Goal: Task Accomplishment & Management: Complete application form

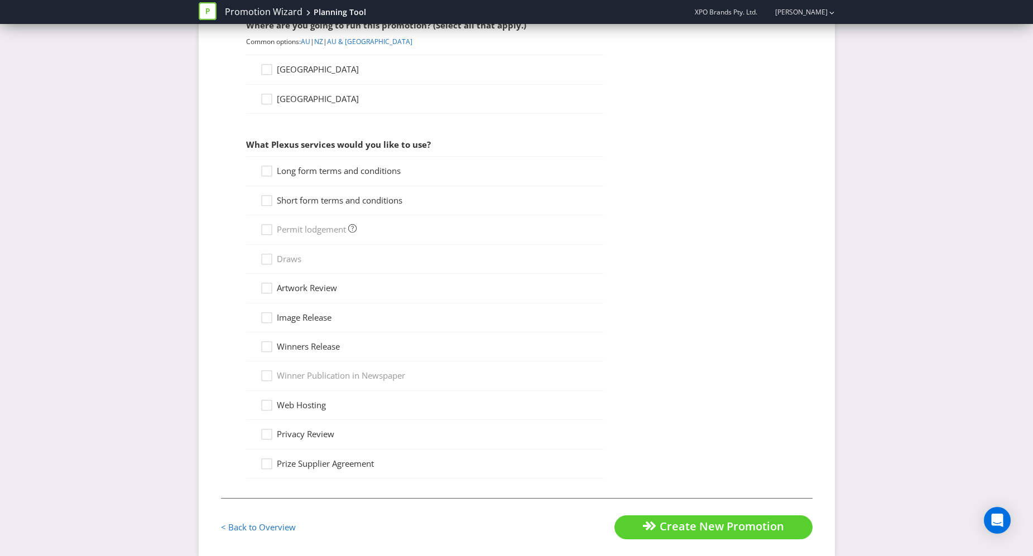
scroll to position [391, 0]
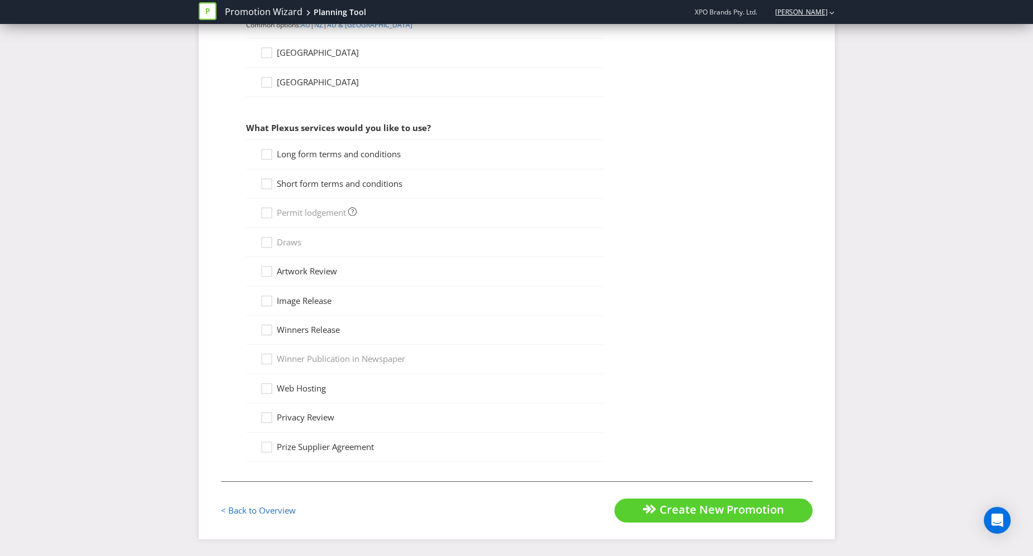
click at [788, 9] on link "[PERSON_NAME]" at bounding box center [796, 11] width 64 height 9
click at [825, 32] on strong "Logout" at bounding box center [826, 34] width 28 height 11
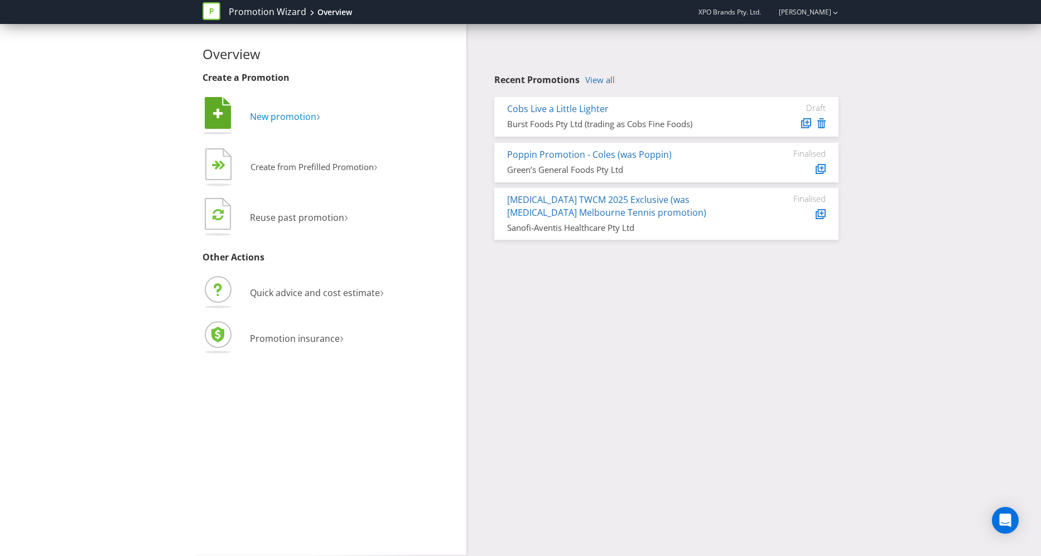
click at [276, 118] on span "New promotion" at bounding box center [283, 116] width 66 height 12
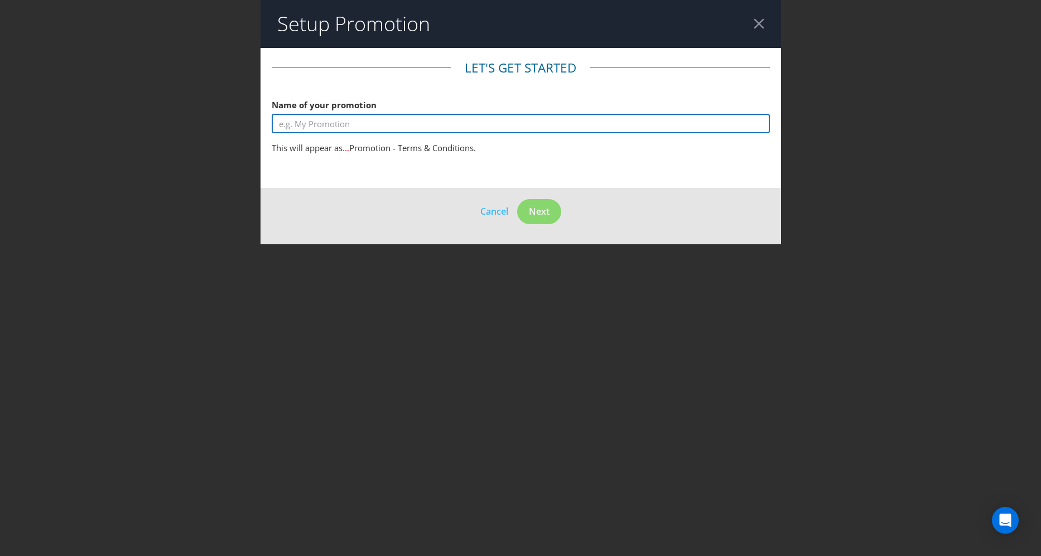
click at [366, 127] on input "text" at bounding box center [521, 124] width 498 height 20
type input "Tamar Summer Sampling Promotion"
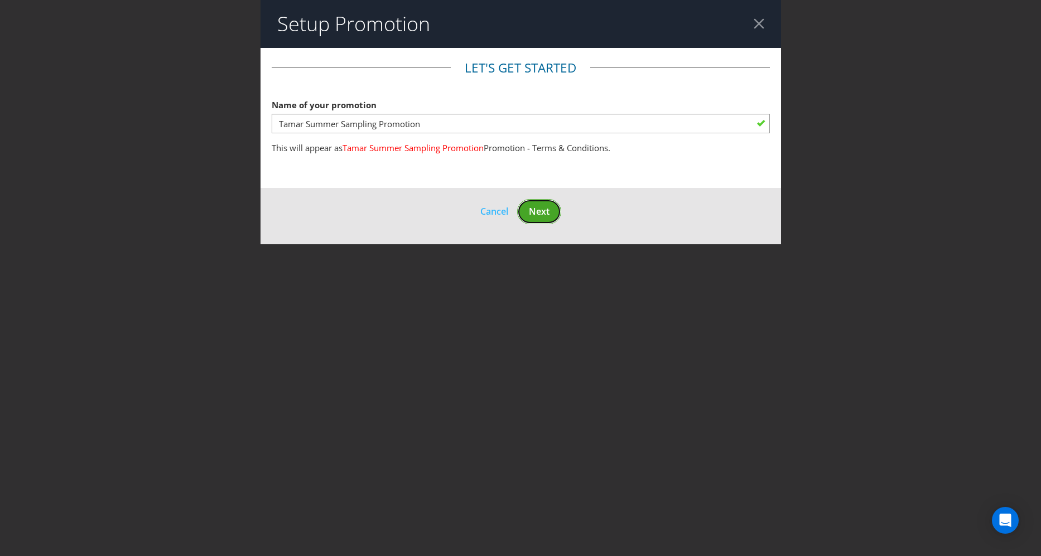
click at [530, 205] on button "Next" at bounding box center [539, 211] width 44 height 25
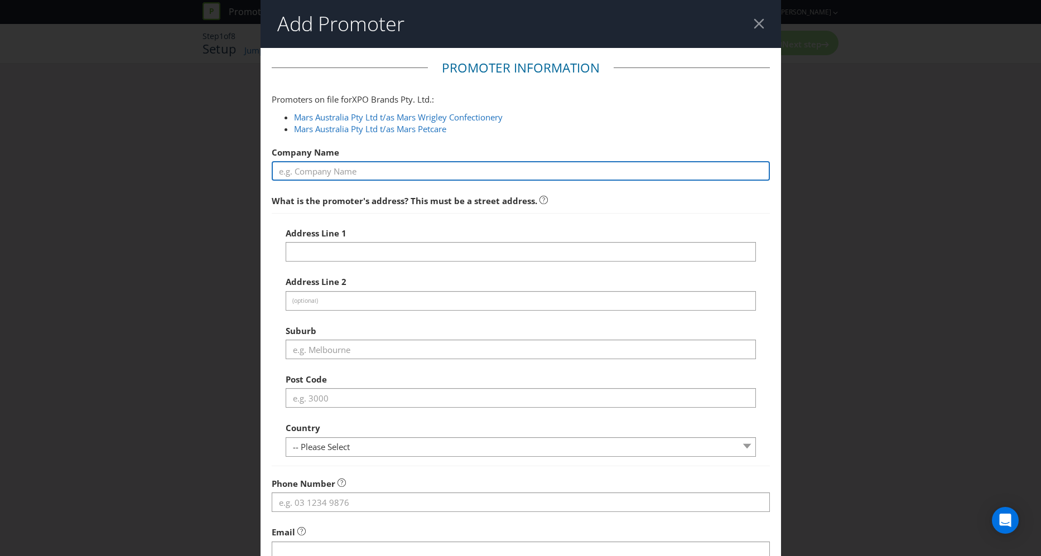
click at [394, 176] on input "text" at bounding box center [521, 171] width 498 height 20
type input "Mars United"
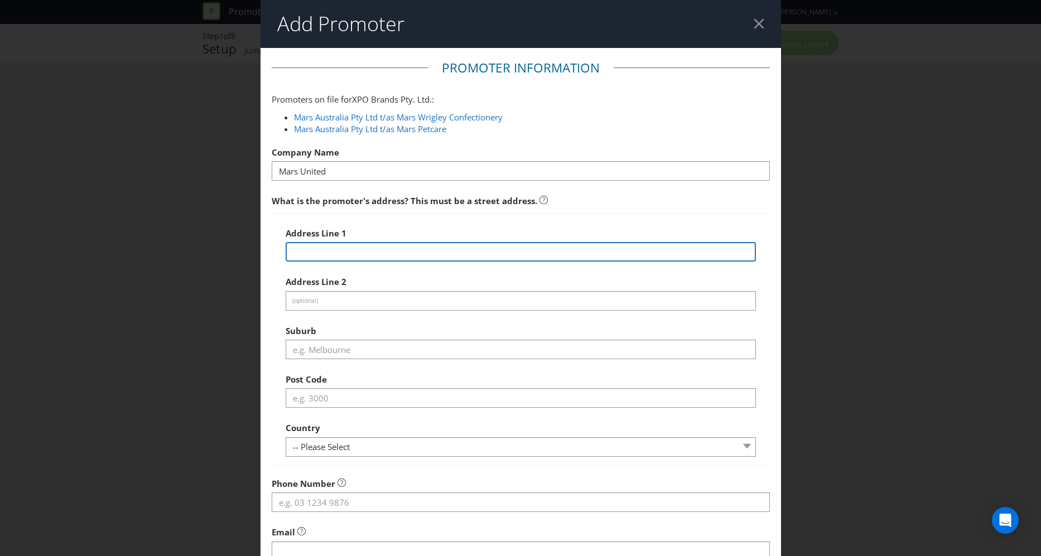
type input "[STREET_ADDRESS]"
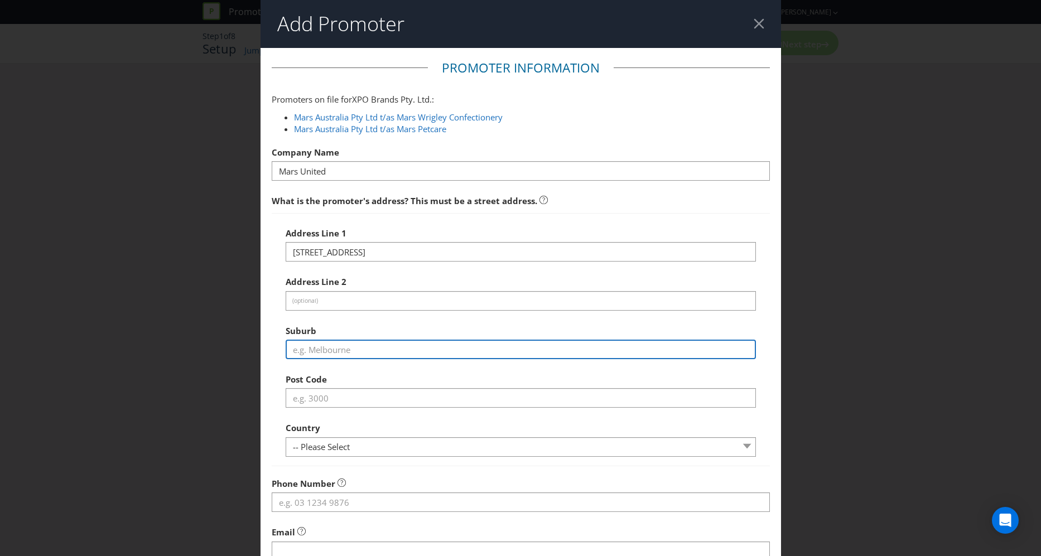
type input "[GEOGRAPHIC_DATA]"
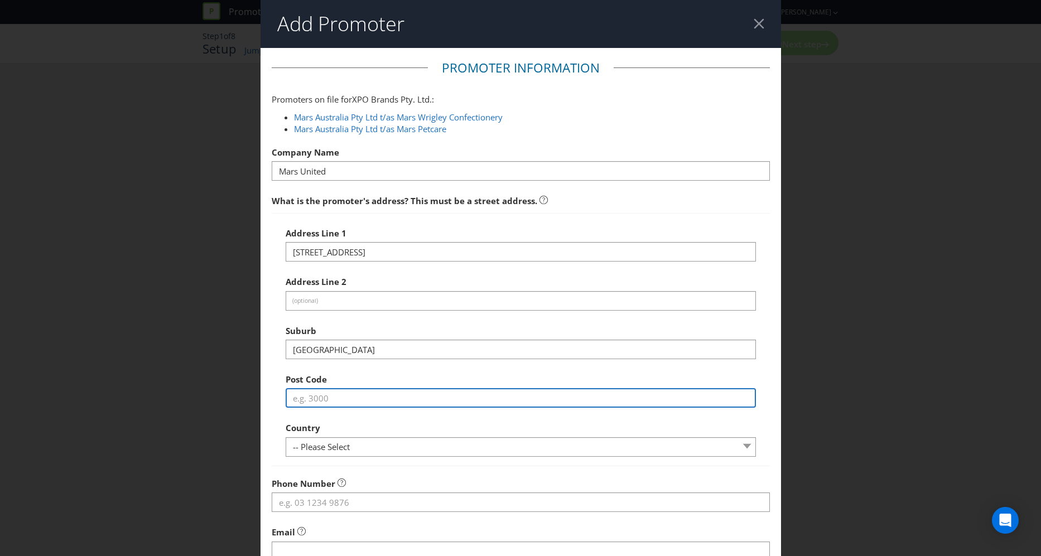
type input "3207"
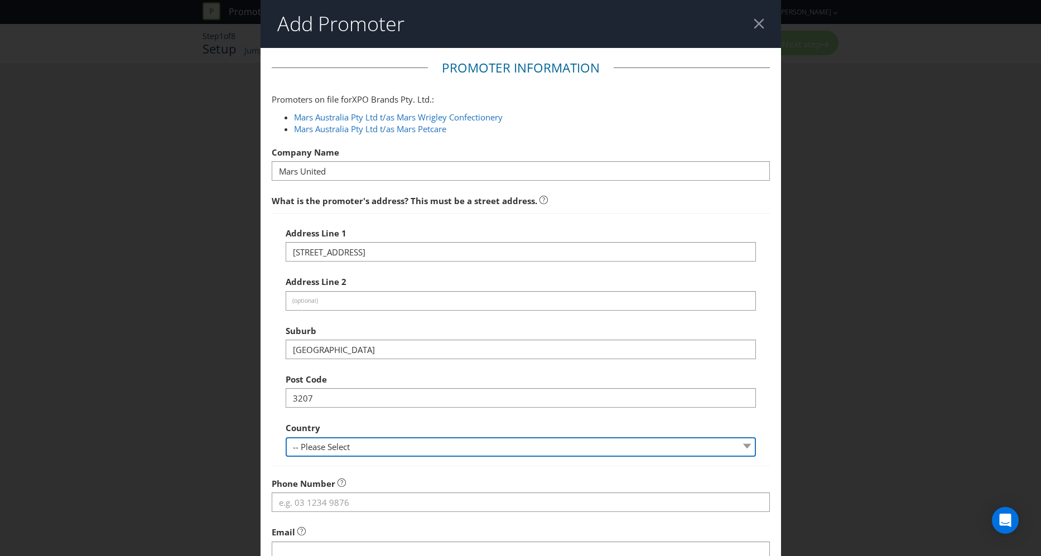
select select "AU"
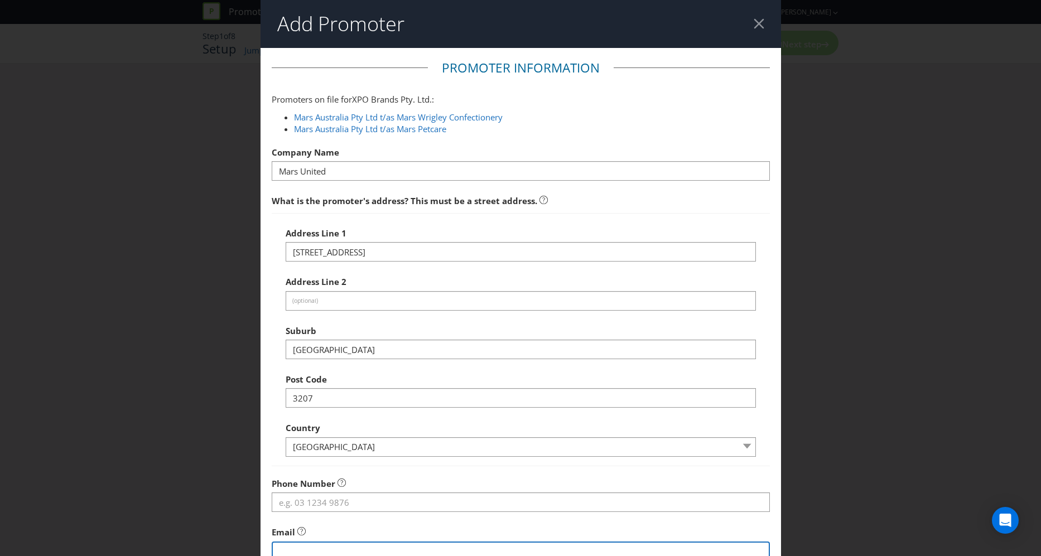
type input "[EMAIL_ADDRESS][DOMAIN_NAME]"
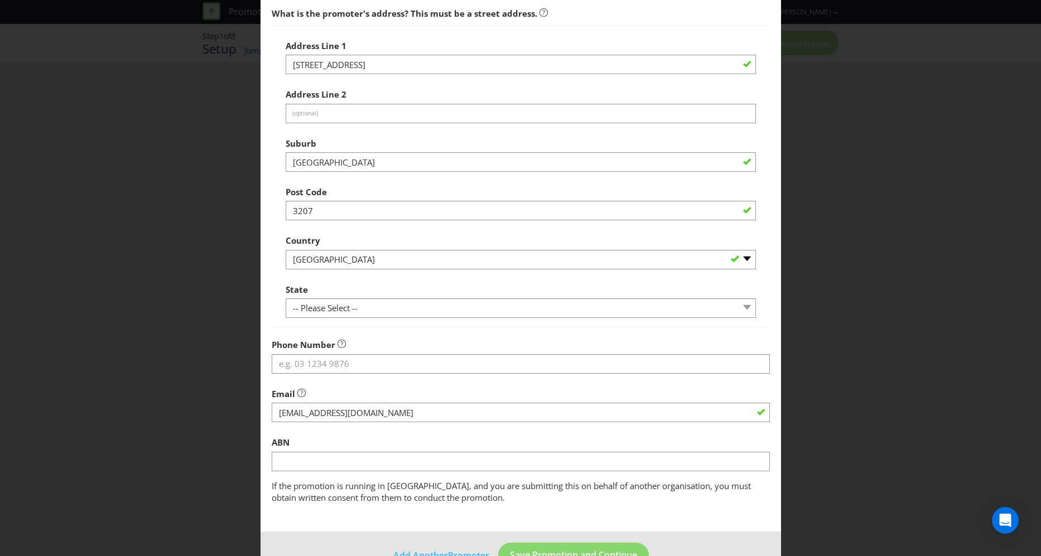
scroll to position [189, 0]
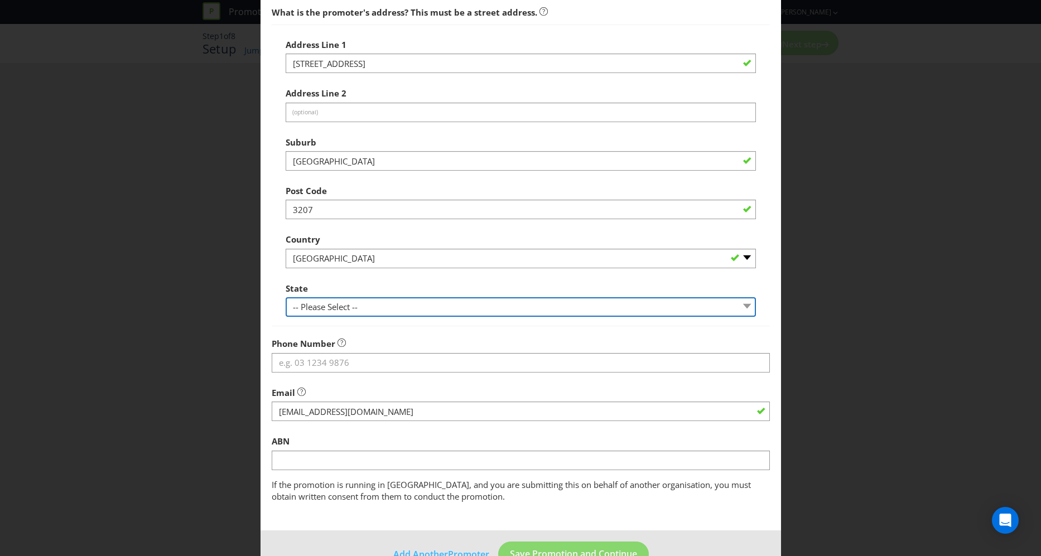
click at [368, 315] on select "-- Please Select -- [GEOGRAPHIC_DATA] [GEOGRAPHIC_DATA] [GEOGRAPHIC_DATA] [GEOG…" at bounding box center [521, 307] width 470 height 20
select select "VIC"
click at [286, 297] on select "-- Please Select -- [GEOGRAPHIC_DATA] [GEOGRAPHIC_DATA] [GEOGRAPHIC_DATA] [GEOG…" at bounding box center [521, 307] width 470 height 20
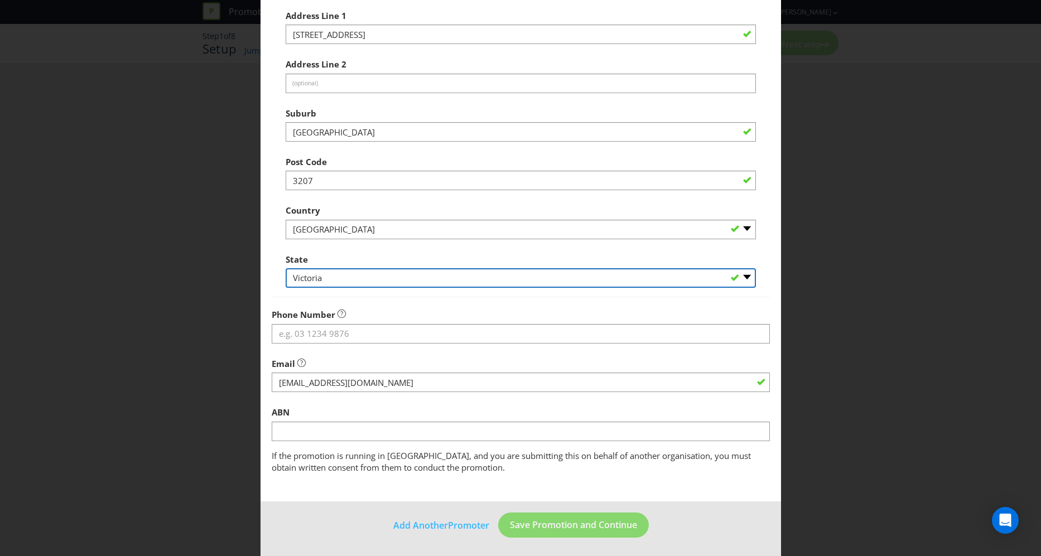
scroll to position [219, 0]
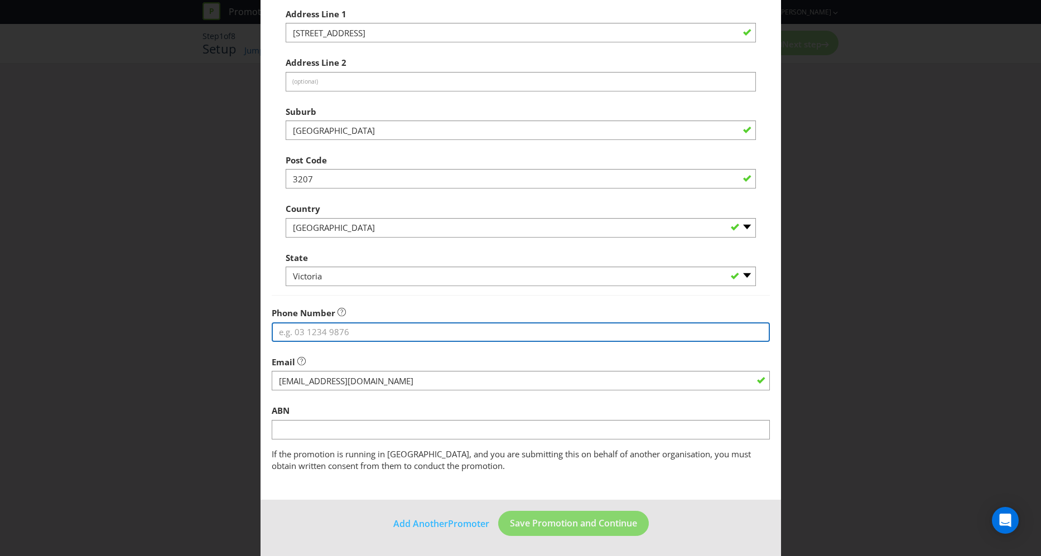
click at [397, 325] on input "tel" at bounding box center [521, 333] width 498 height 20
type input "[PHONE_NUMBER]"
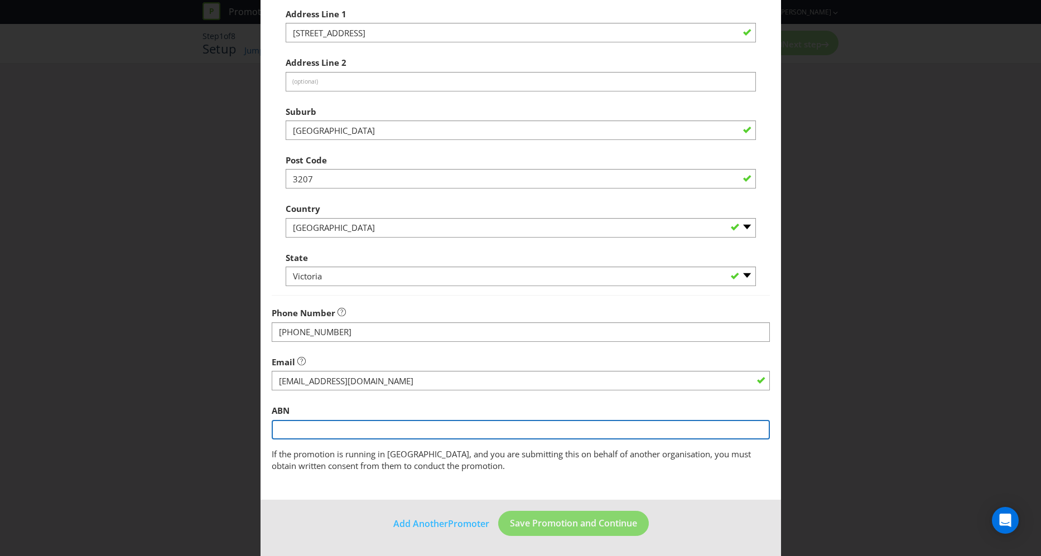
click at [547, 435] on input "text" at bounding box center [521, 430] width 498 height 20
click at [335, 427] on input "text" at bounding box center [521, 430] width 498 height 20
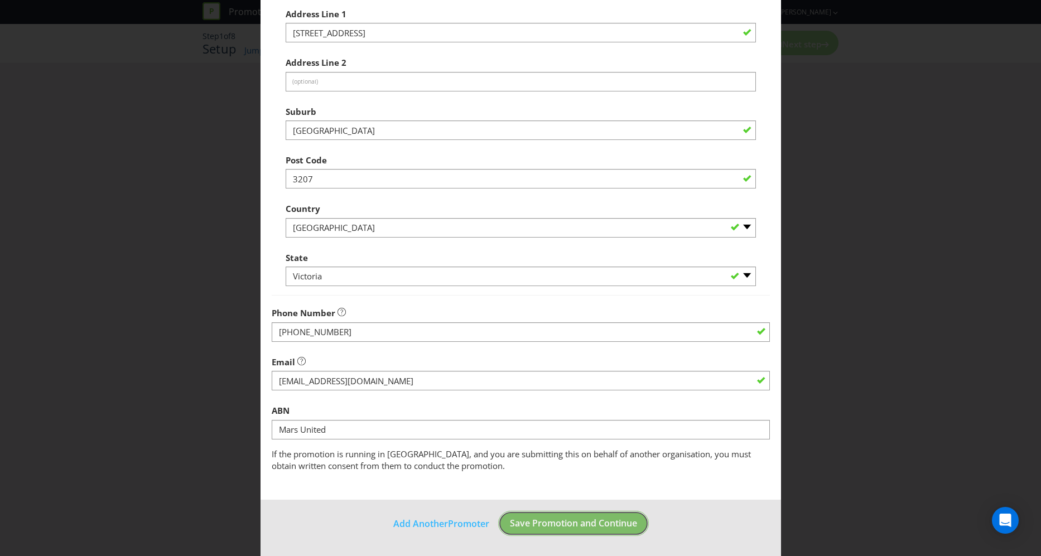
click at [568, 518] on footer "Add Another Promoter Save Promotion and Continue" at bounding box center [521, 528] width 521 height 56
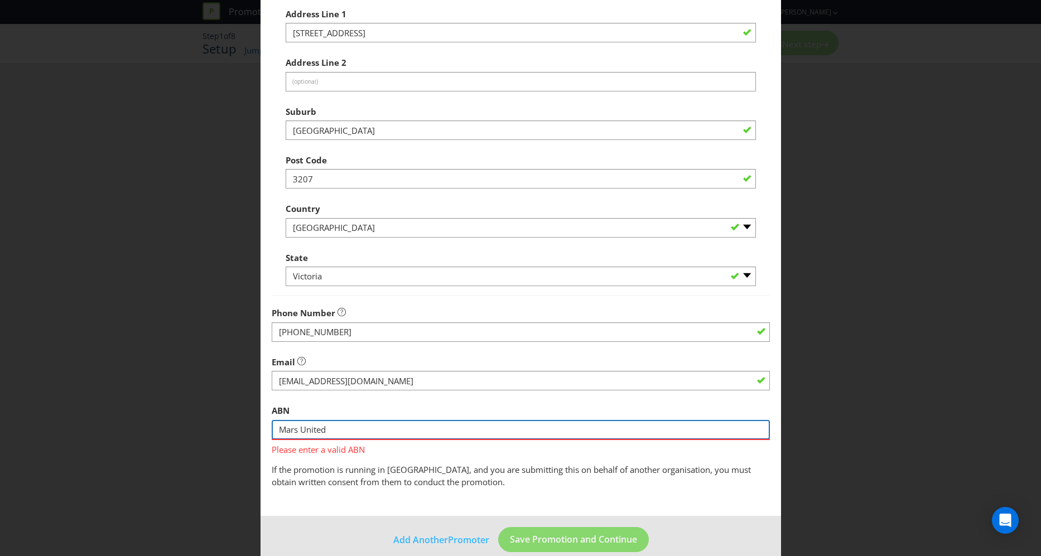
click at [431, 423] on input "Mars United" at bounding box center [521, 430] width 498 height 20
click at [429, 424] on input "Mars United" at bounding box center [521, 430] width 498 height 20
click at [420, 426] on input "Mars United" at bounding box center [521, 430] width 498 height 20
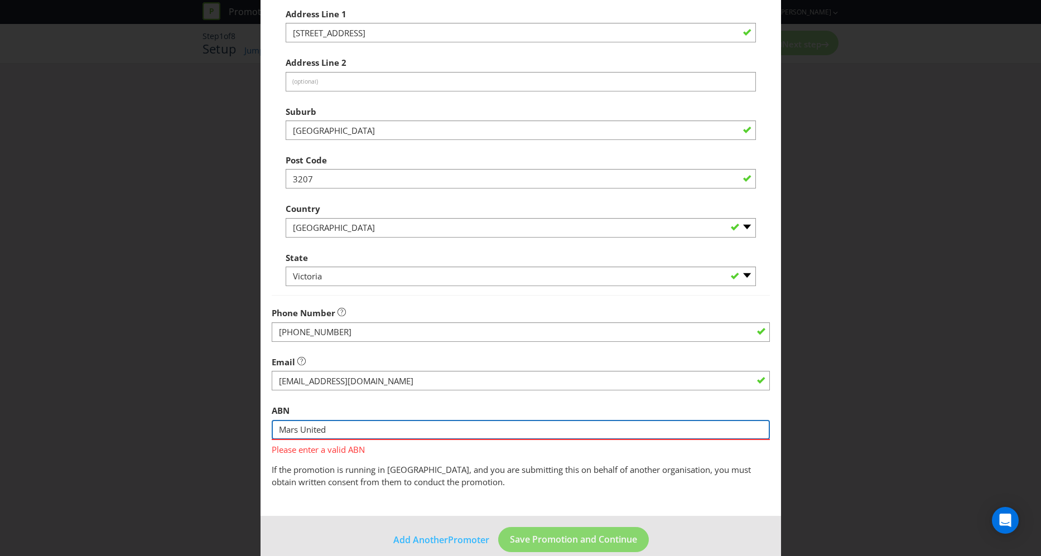
click at [354, 434] on input "Mars United" at bounding box center [521, 430] width 498 height 20
click at [354, 432] on input "Mars United" at bounding box center [521, 430] width 498 height 20
click at [354, 431] on input "Mars United" at bounding box center [521, 430] width 498 height 20
click at [353, 430] on input "Mars United" at bounding box center [521, 430] width 498 height 20
paste input "17 162 579 893"
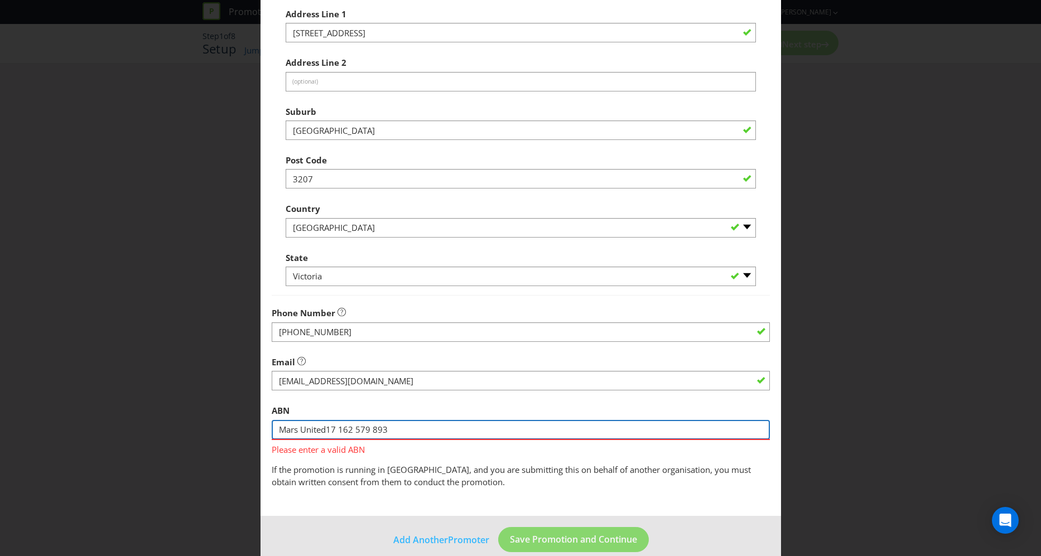
drag, startPoint x: 326, startPoint y: 428, endPoint x: 236, endPoint y: 417, distance: 90.5
click at [238, 418] on div "Add Promoter Promoter Information Promoters on file for XPO Brands Pty. Ltd. : …" at bounding box center [520, 278] width 1041 height 556
type input "17 162 579 893"
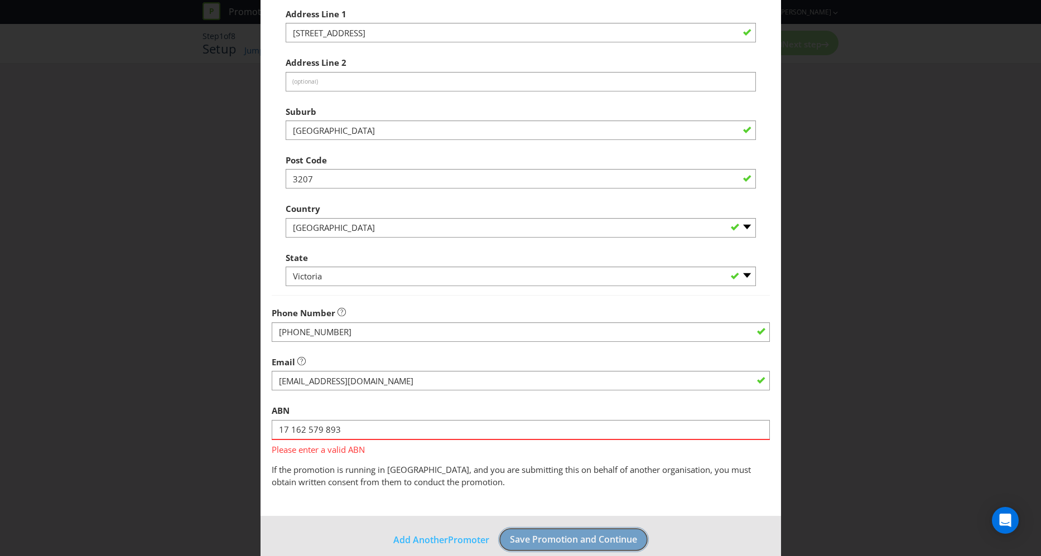
click at [541, 544] on footer "Add Another Promoter Save Promotion and Continue" at bounding box center [521, 544] width 521 height 56
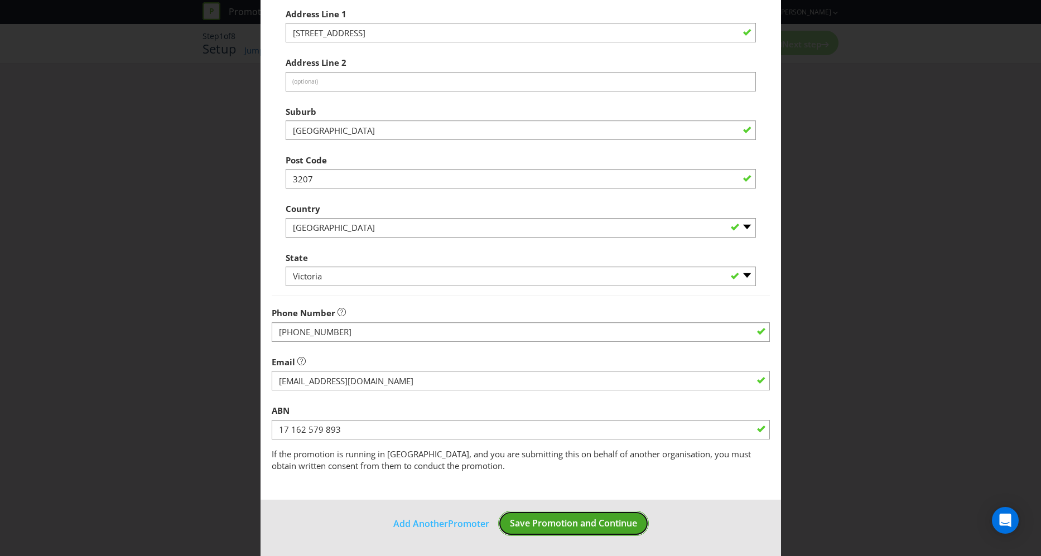
click at [545, 524] on span "Save Promotion and Continue" at bounding box center [573, 523] width 127 height 12
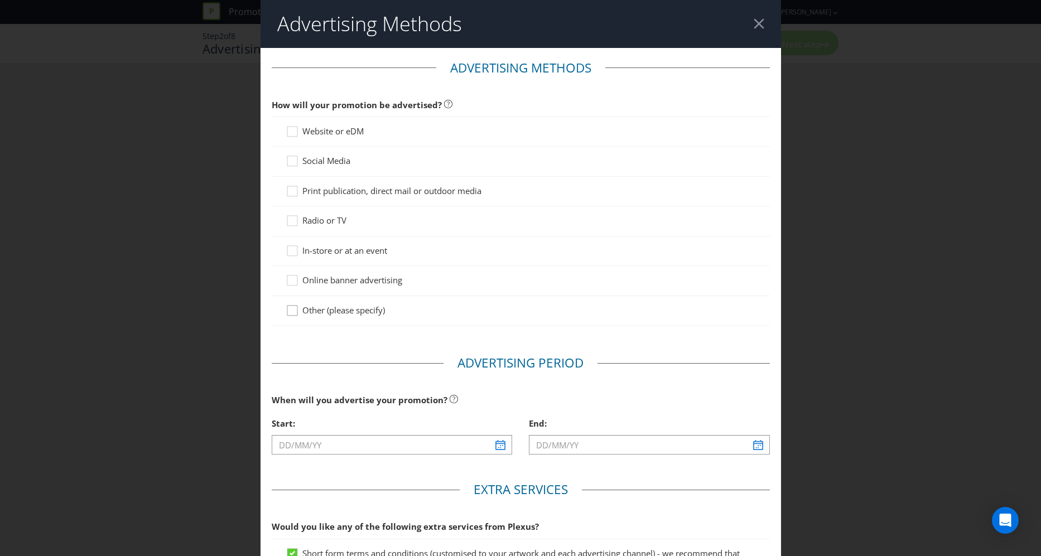
click at [290, 308] on div at bounding box center [293, 307] width 6 height 6
click at [0, 0] on input "Other (please specify)" at bounding box center [0, 0] width 0 height 0
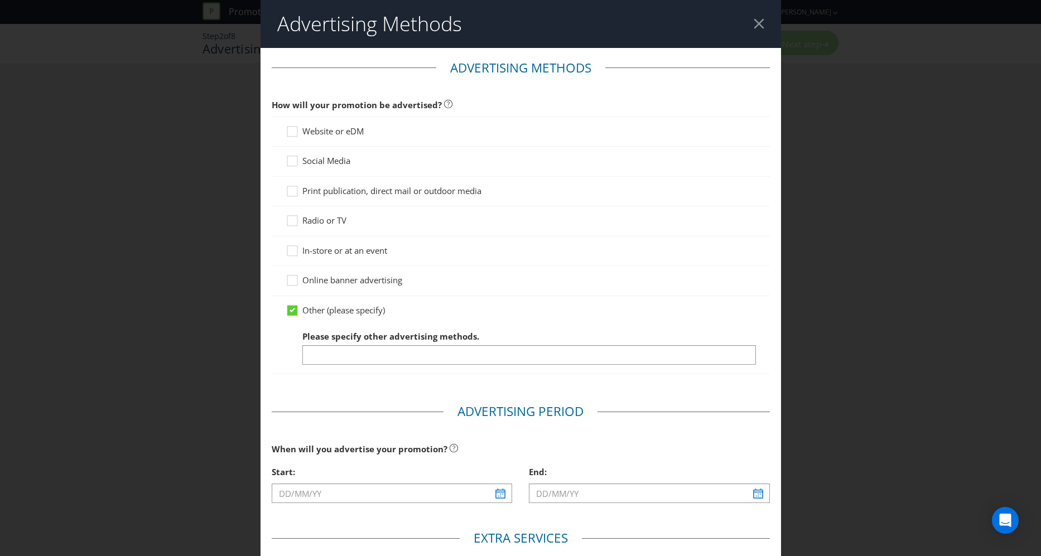
click at [348, 344] on div "Please specify other advertising methods." at bounding box center [529, 345] width 454 height 40
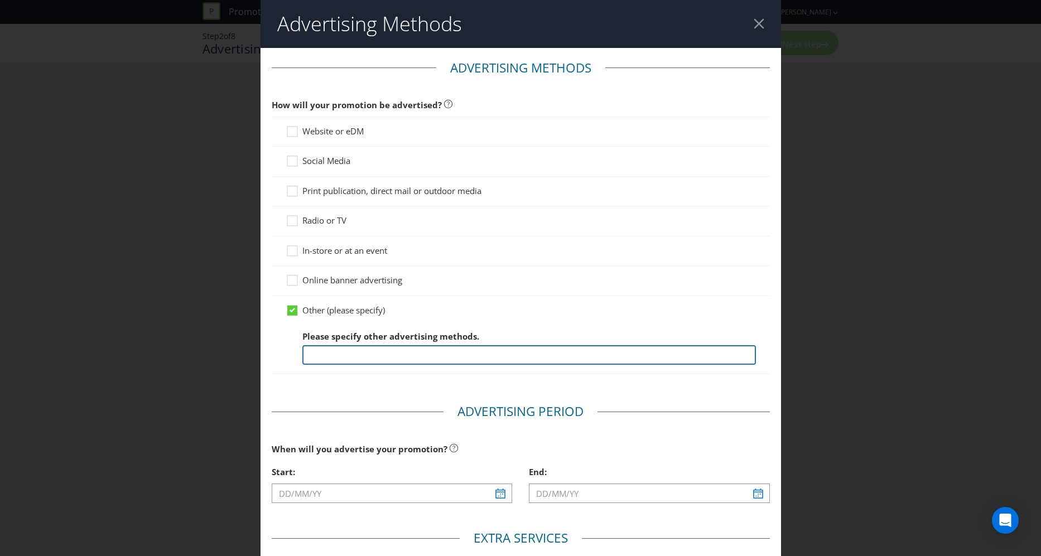
click at [343, 354] on input "text" at bounding box center [529, 355] width 454 height 20
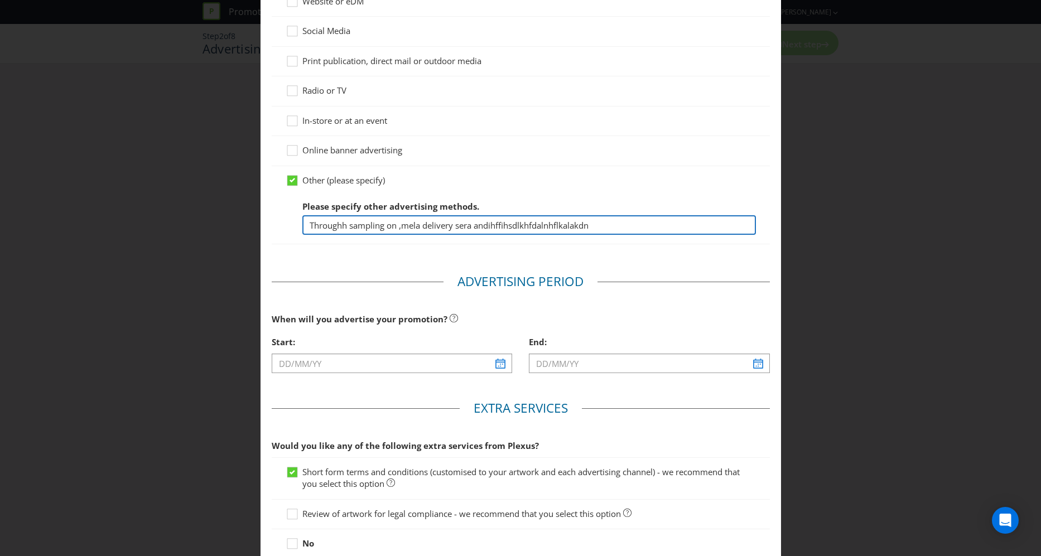
scroll to position [224, 0]
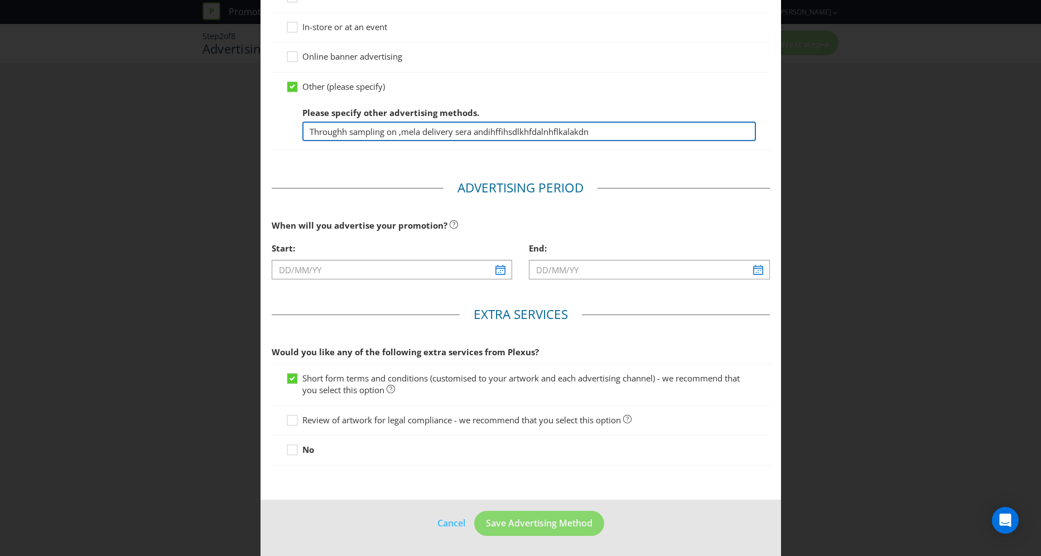
type input "Throughh sampling on ,mela delivery sera andihffihsdlkhfdalnhflkalakdn"
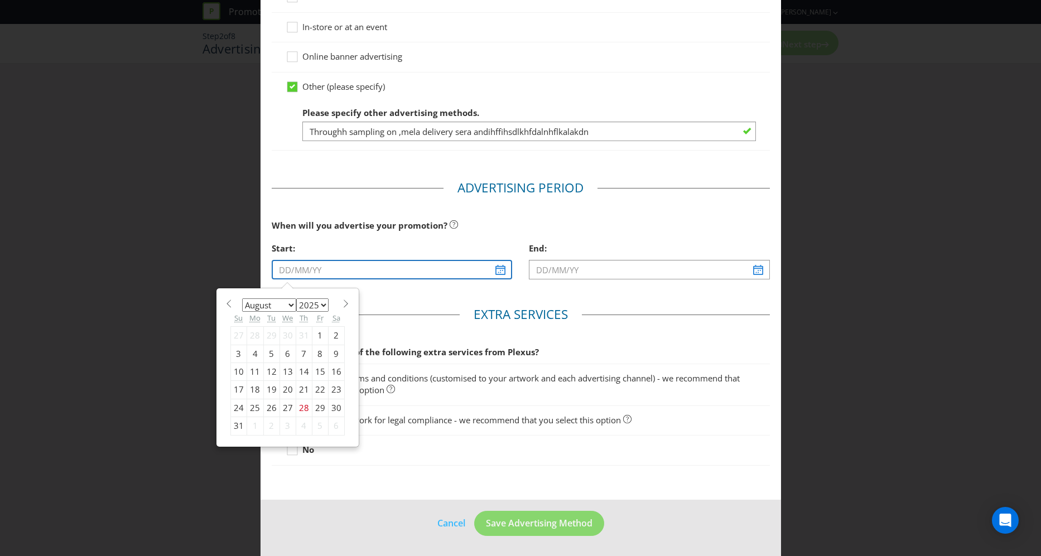
click at [498, 275] on input "text" at bounding box center [392, 270] width 241 height 20
click at [320, 305] on select "2025 2026 2027 2028 2029 2030 2031 2032 2033 2034 2035" at bounding box center [312, 305] width 32 height 13
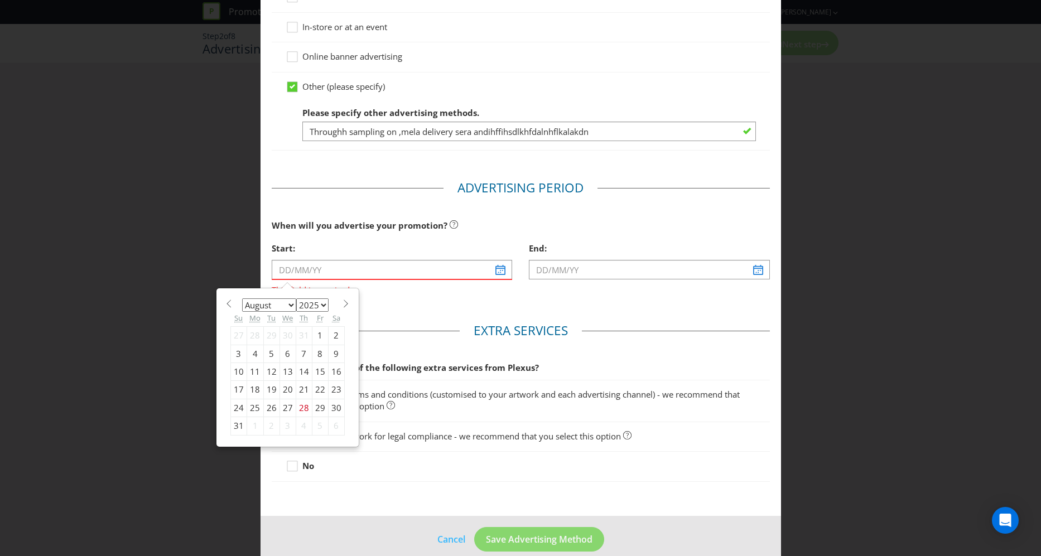
click at [342, 304] on span at bounding box center [346, 304] width 8 height 8
select select "9"
click at [270, 370] on div "14" at bounding box center [271, 372] width 16 height 18
type input "[DATE]"
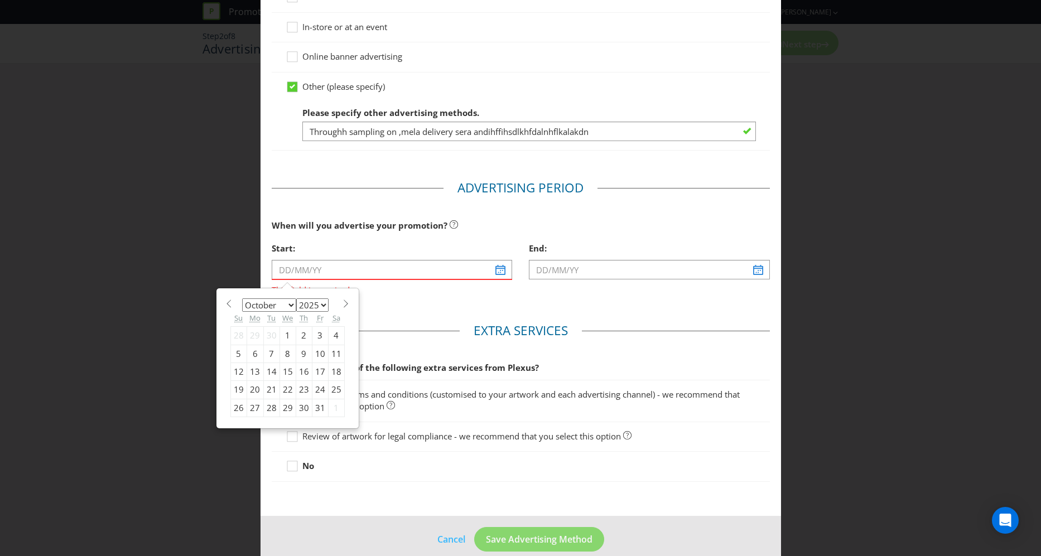
type input "[DATE]"
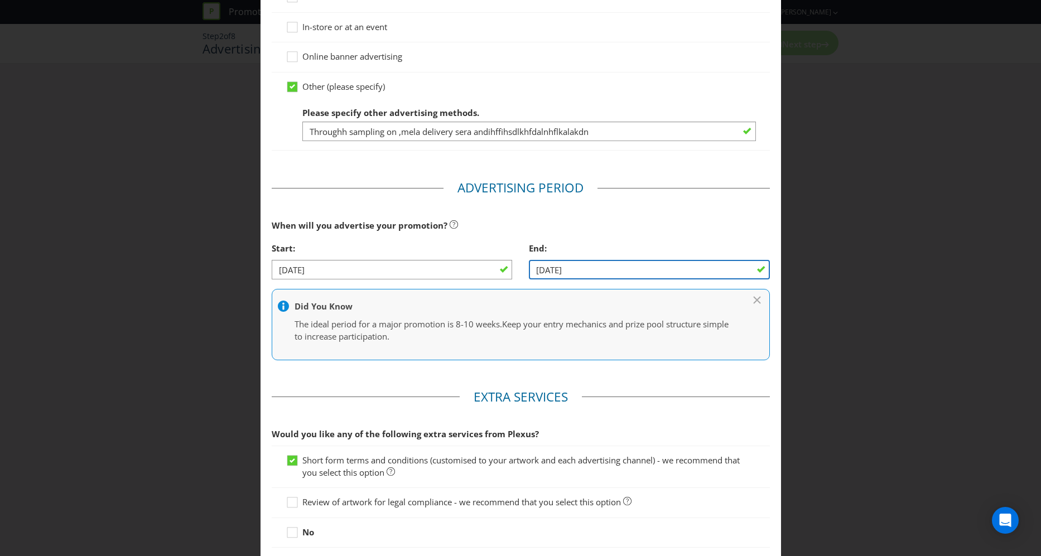
click at [746, 271] on input "[DATE]" at bounding box center [649, 270] width 241 height 20
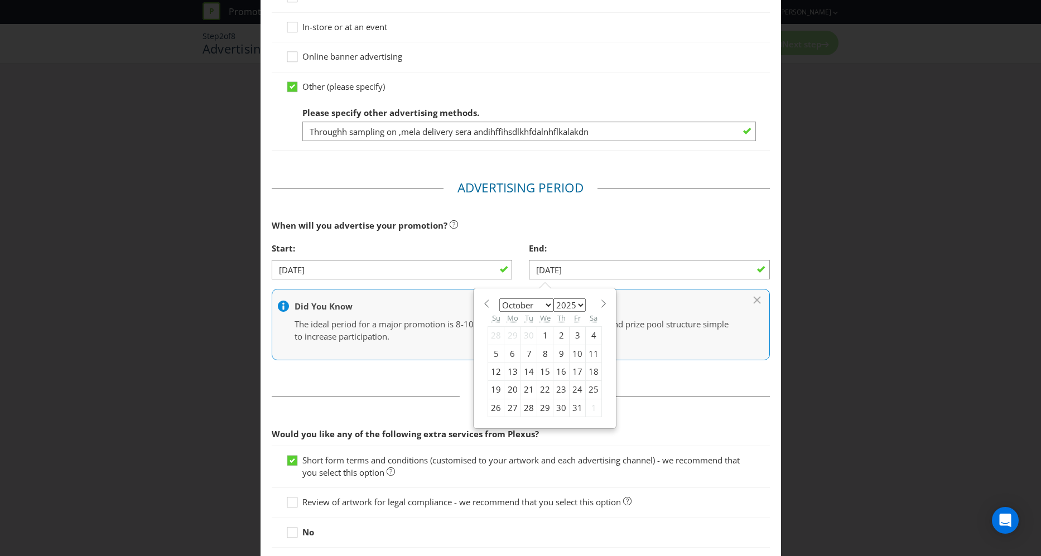
click at [599, 305] on span at bounding box center [603, 304] width 8 height 8
select select "10"
click at [544, 389] on div "19" at bounding box center [545, 390] width 16 height 18
type input "[DATE]"
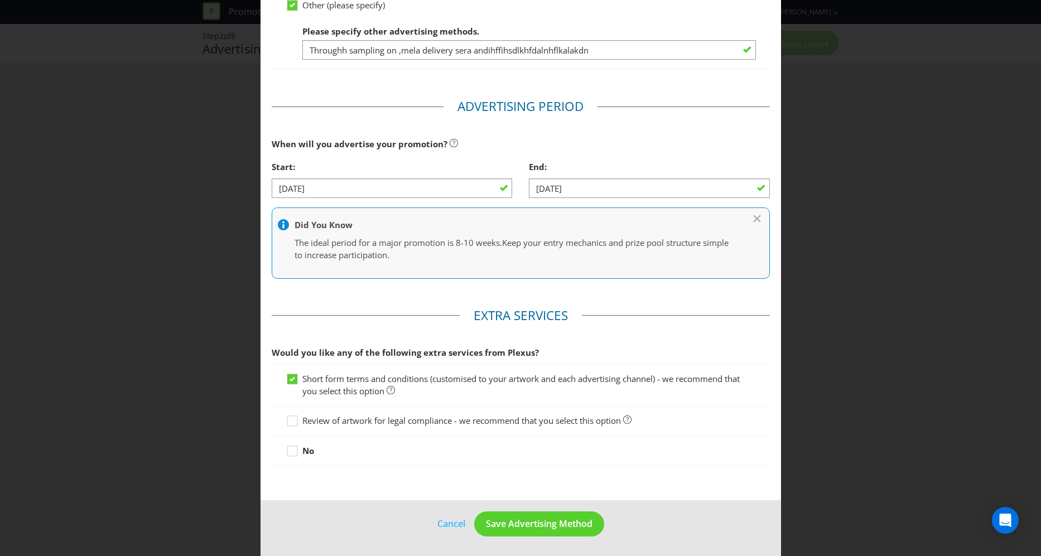
scroll to position [306, 0]
click at [287, 453] on icon at bounding box center [294, 453] width 17 height 17
click at [0, 0] on input "No" at bounding box center [0, 0] width 0 height 0
click at [294, 379] on icon at bounding box center [294, 381] width 17 height 17
click at [0, 0] on input "Short form terms and conditions (customised to your artwork and each advertisin…" at bounding box center [0, 0] width 0 height 0
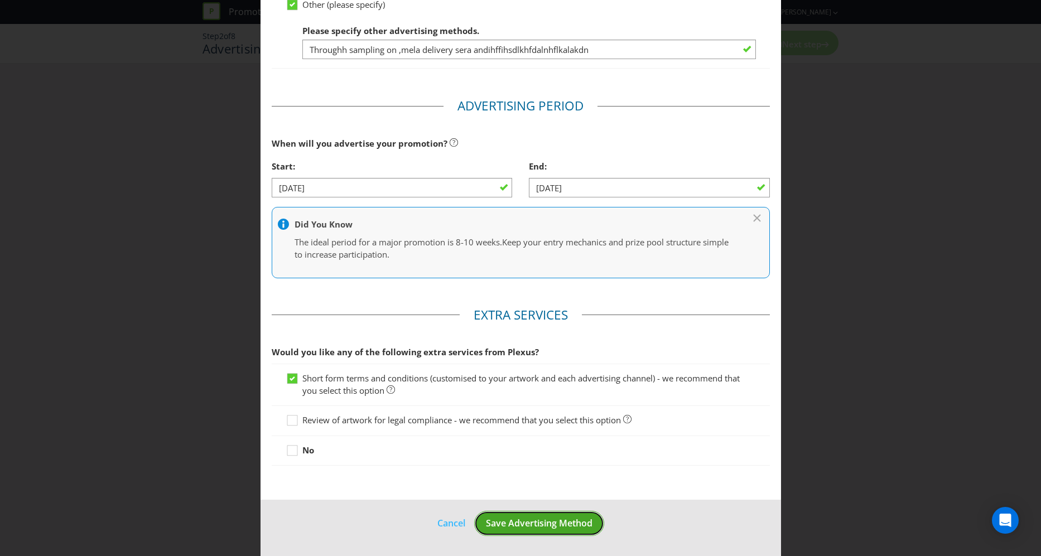
click at [558, 528] on span "Save Advertising Method" at bounding box center [539, 523] width 107 height 12
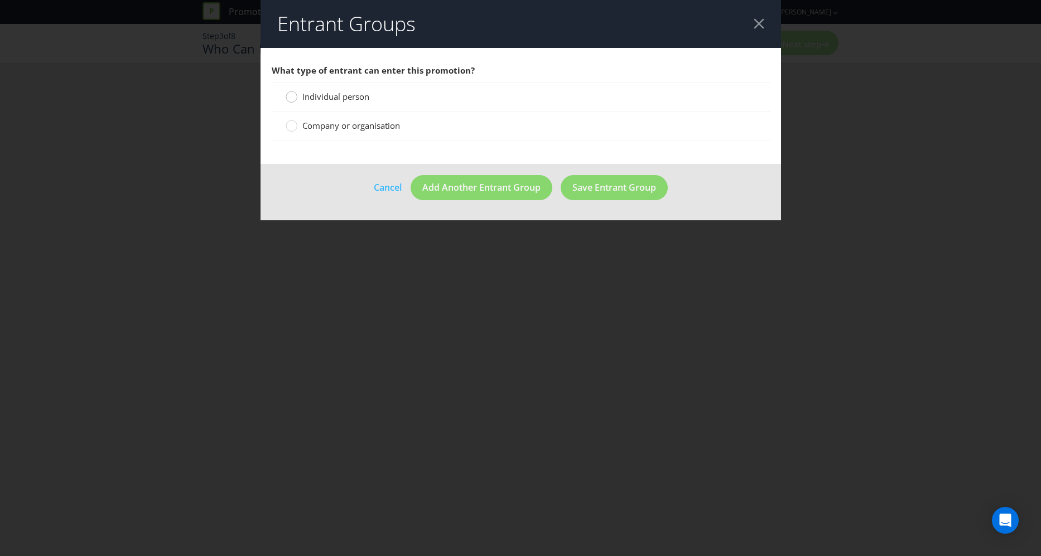
click at [291, 95] on div at bounding box center [292, 93] width 6 height 6
click at [0, 0] on input "Individual person" at bounding box center [0, 0] width 0 height 0
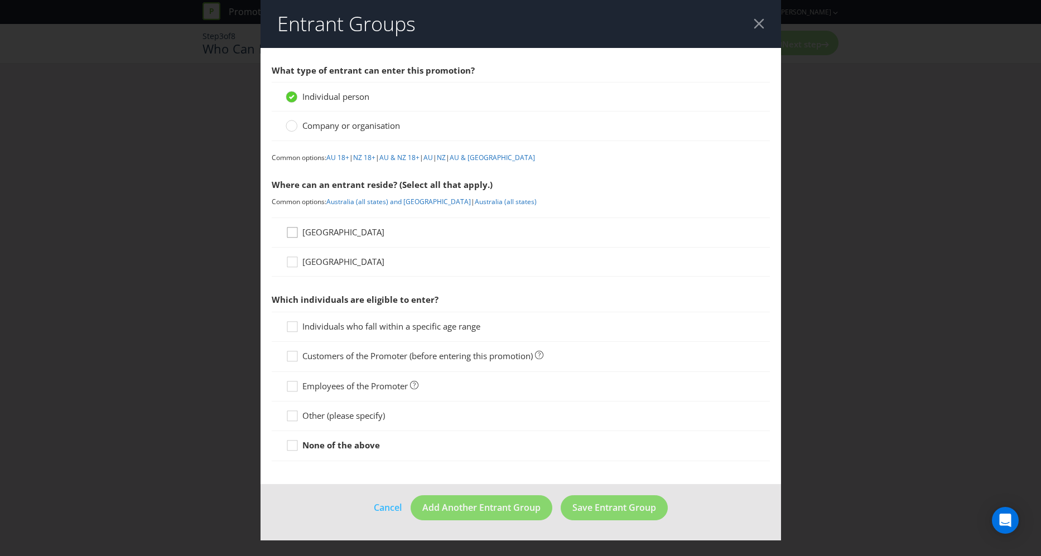
click at [295, 234] on icon at bounding box center [294, 235] width 17 height 17
click at [0, 0] on input "[GEOGRAPHIC_DATA]" at bounding box center [0, 0] width 0 height 0
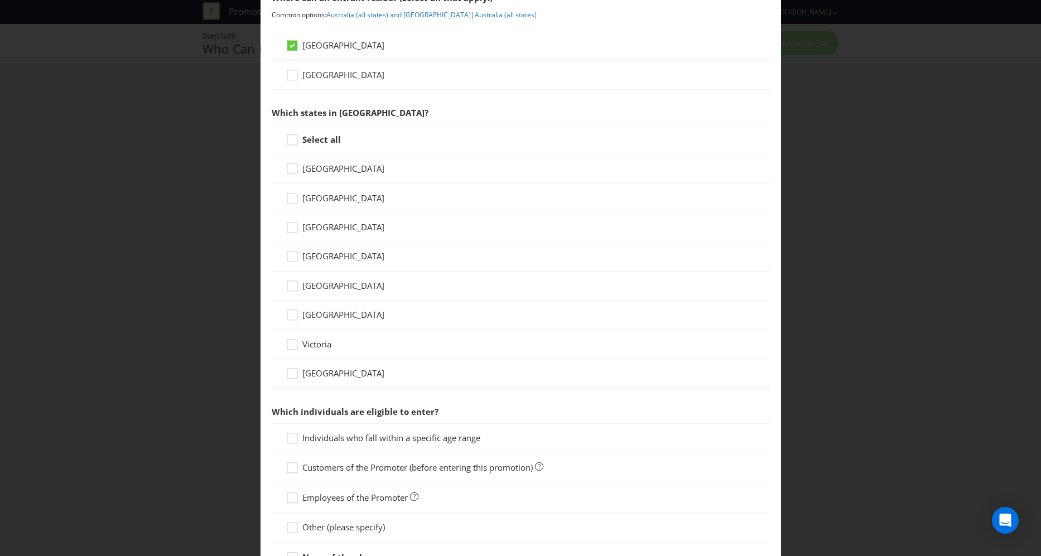
scroll to position [189, 0]
click at [296, 200] on icon at bounding box center [294, 199] width 17 height 17
click at [0, 0] on input "[GEOGRAPHIC_DATA]" at bounding box center [0, 0] width 0 height 0
click at [294, 256] on icon at bounding box center [294, 257] width 17 height 17
click at [0, 0] on input "[GEOGRAPHIC_DATA]" at bounding box center [0, 0] width 0 height 0
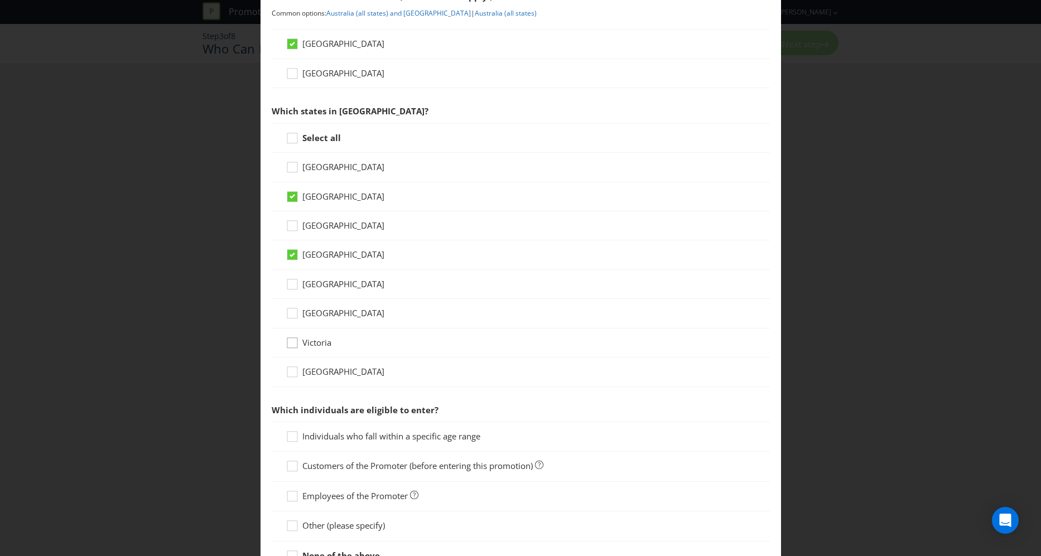
click at [292, 339] on div at bounding box center [293, 340] width 6 height 6
click at [0, 0] on input "Victoria" at bounding box center [0, 0] width 0 height 0
click at [294, 167] on icon at bounding box center [294, 169] width 17 height 17
click at [0, 0] on input "[GEOGRAPHIC_DATA]" at bounding box center [0, 0] width 0 height 0
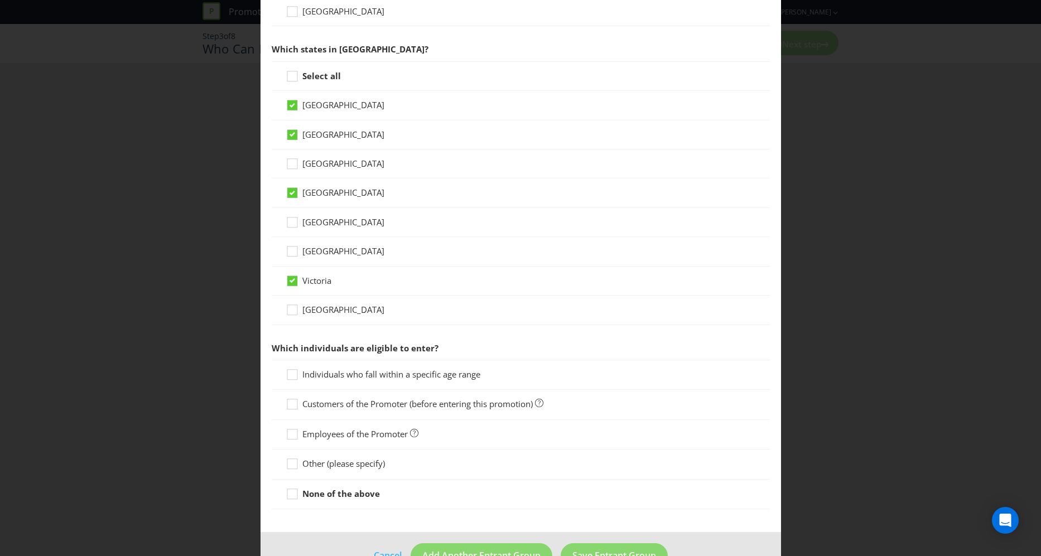
scroll to position [283, 0]
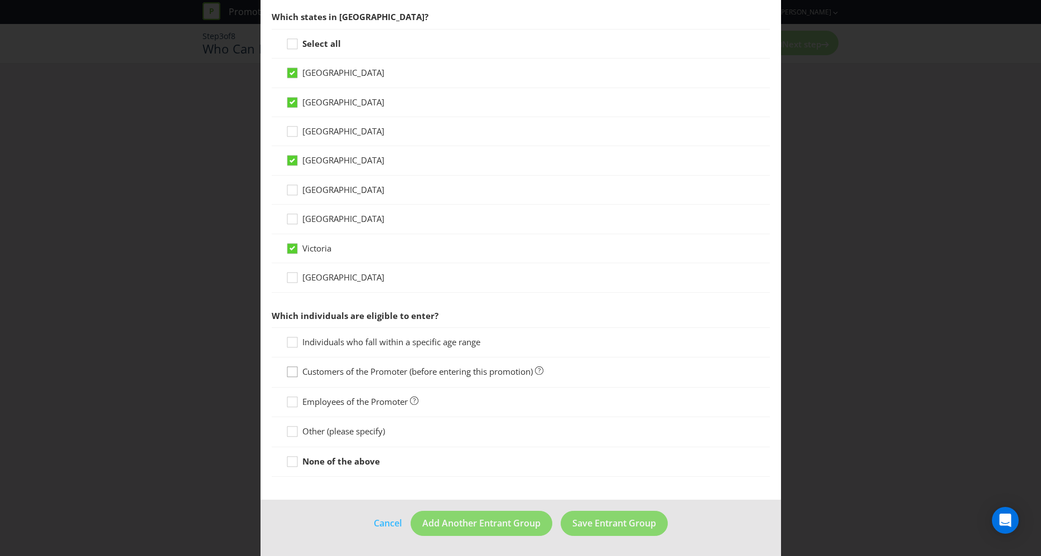
click at [290, 369] on div at bounding box center [293, 369] width 6 height 6
click at [0, 0] on input "Customers of the Promoter (before entering this promotion)" at bounding box center [0, 0] width 0 height 0
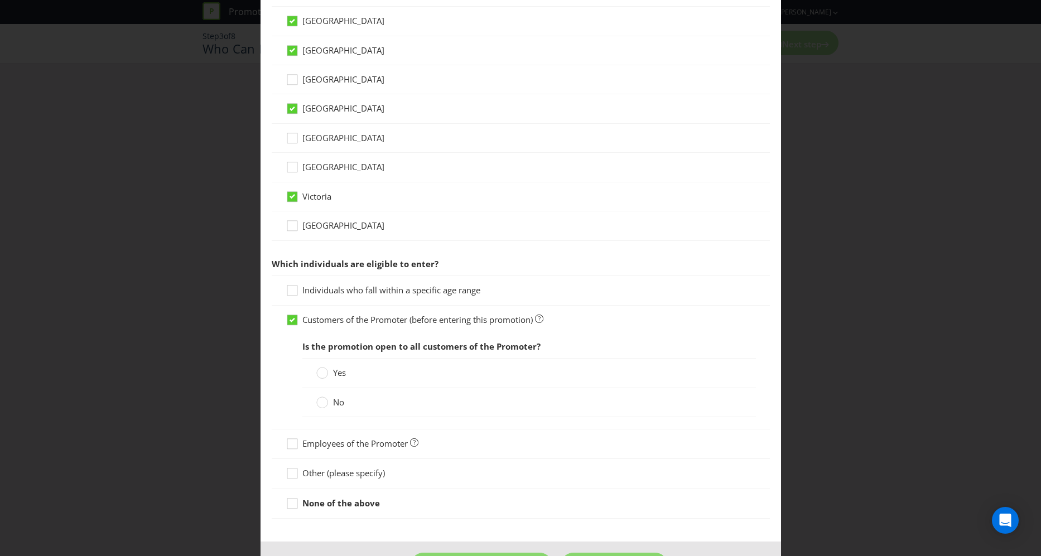
scroll to position [346, 0]
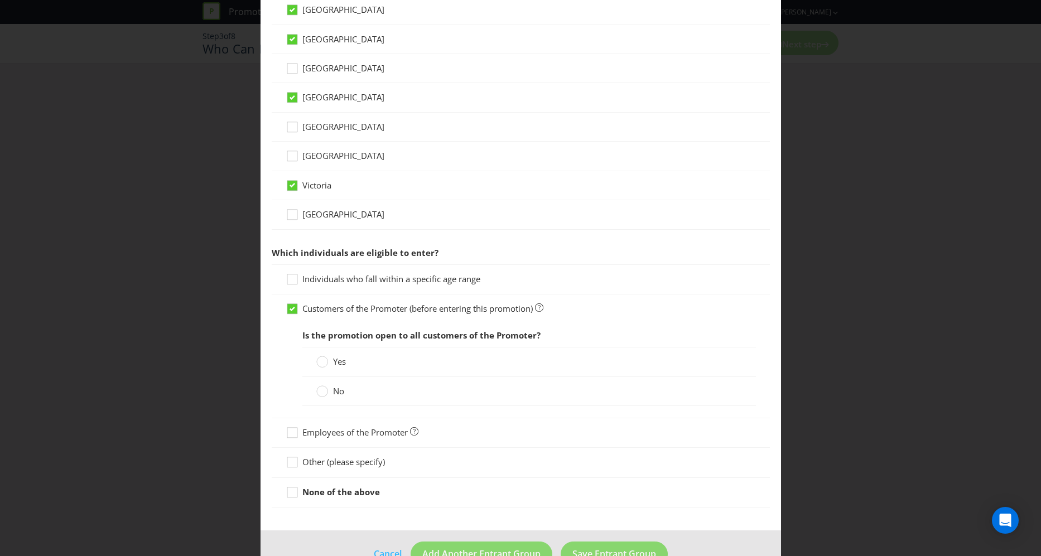
click at [326, 361] on label "Yes" at bounding box center [332, 362] width 32 height 12
click at [0, 0] on input "Yes" at bounding box center [0, 0] width 0 height 0
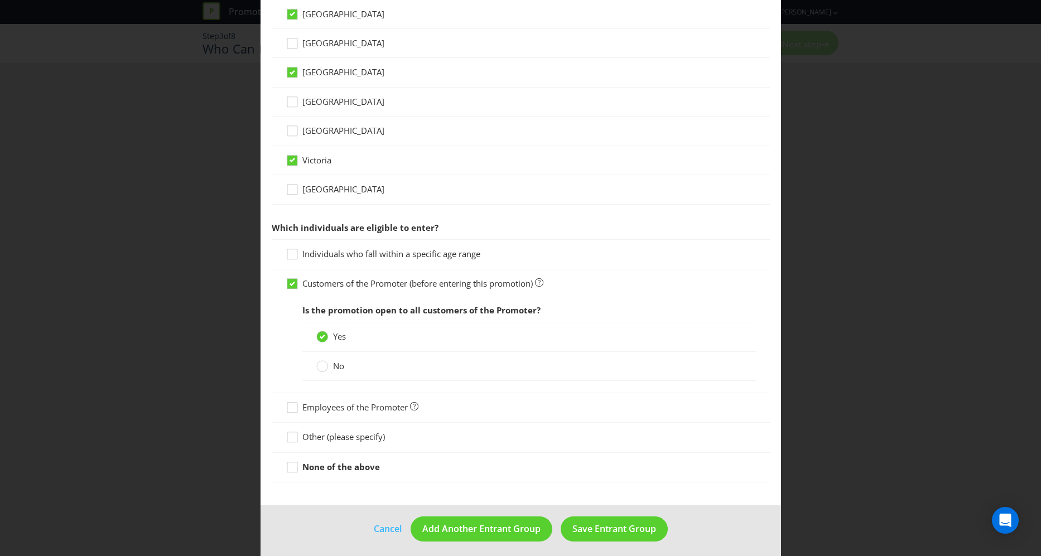
scroll to position [377, 0]
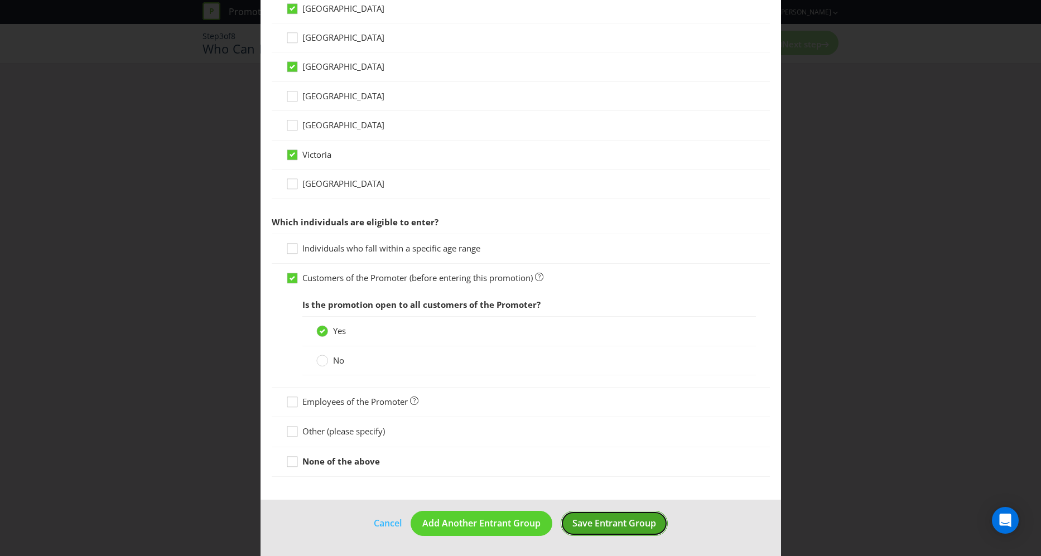
click at [629, 527] on span "Save Entrant Group" at bounding box center [615, 523] width 84 height 12
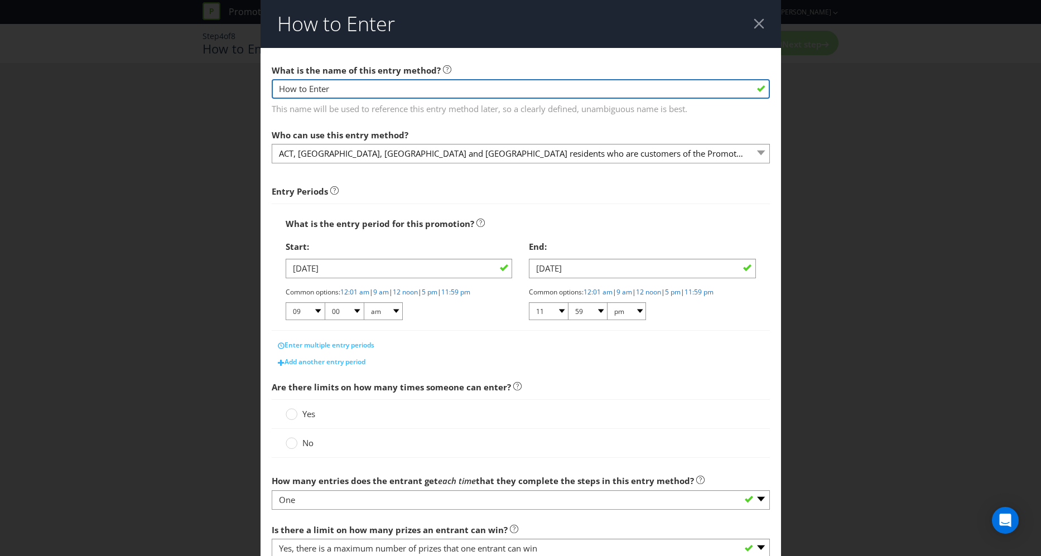
click at [339, 84] on input "How to Enter" at bounding box center [521, 89] width 498 height 20
click at [356, 90] on input "How to Enter" at bounding box center [521, 89] width 498 height 20
click at [355, 89] on input "How to Enter" at bounding box center [521, 89] width 498 height 20
click at [352, 89] on input "How to Enter" at bounding box center [521, 89] width 498 height 20
click at [350, 89] on input "How to Enter" at bounding box center [521, 89] width 498 height 20
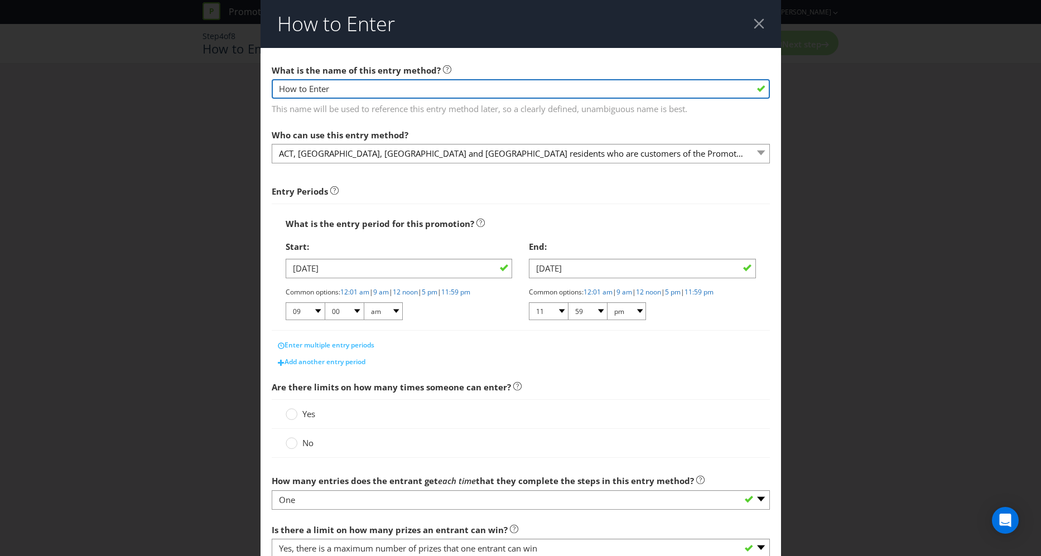
click at [348, 88] on input "How to Enter" at bounding box center [521, 89] width 498 height 20
drag, startPoint x: 339, startPoint y: 87, endPoint x: 240, endPoint y: 86, distance: 99.3
click at [225, 88] on div "How to Enter What is the name of this entry method? How to Enter This name will…" at bounding box center [520, 278] width 1041 height 556
type input "Receive a smaple of 80gm [PERSON_NAME] jjuDGJdjdhl in you jgdadh"
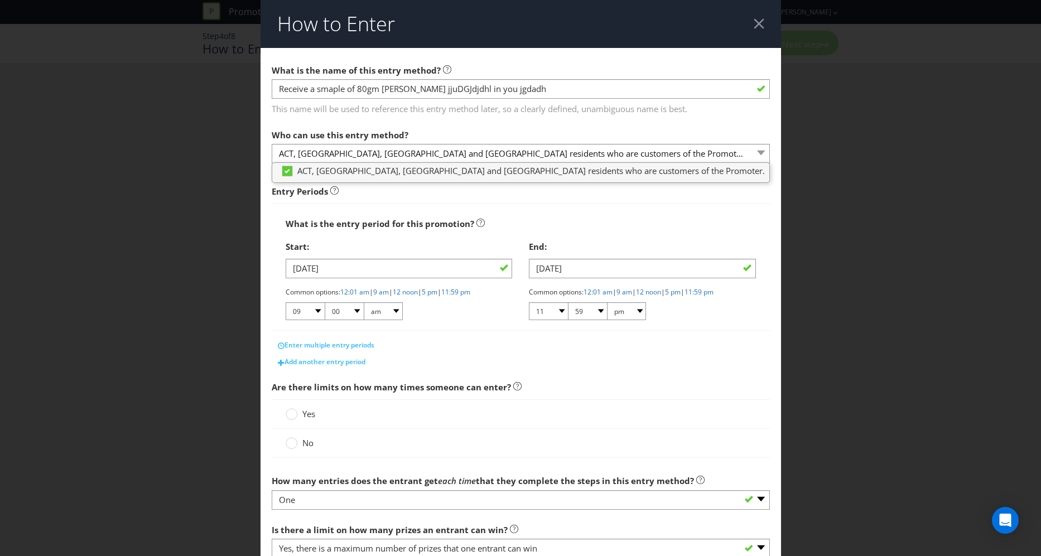
click at [264, 117] on main "What is the name of this entry method? Receive a smaple of 80gm [PERSON_NAME] j…" at bounding box center [521, 338] width 521 height 580
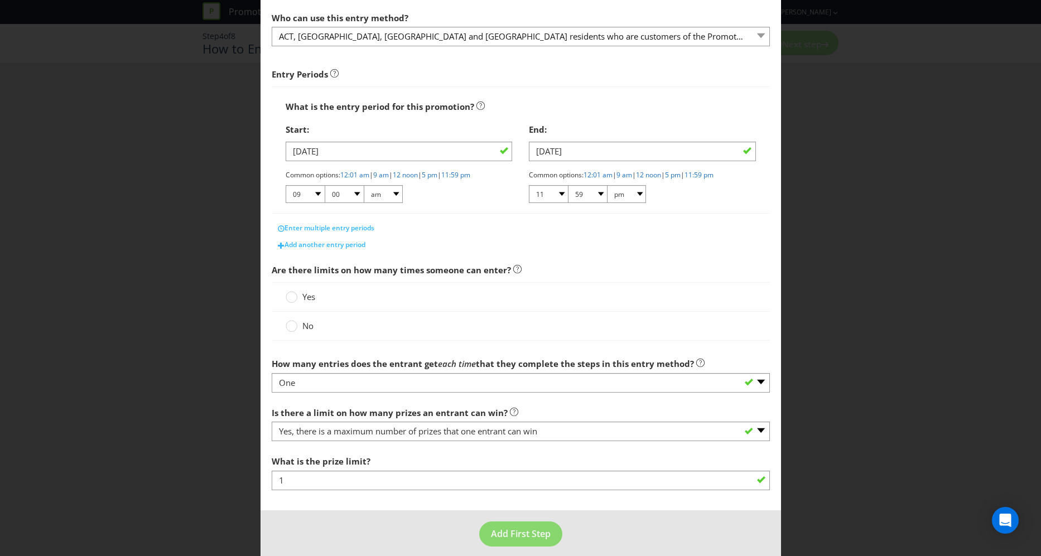
scroll to position [128, 0]
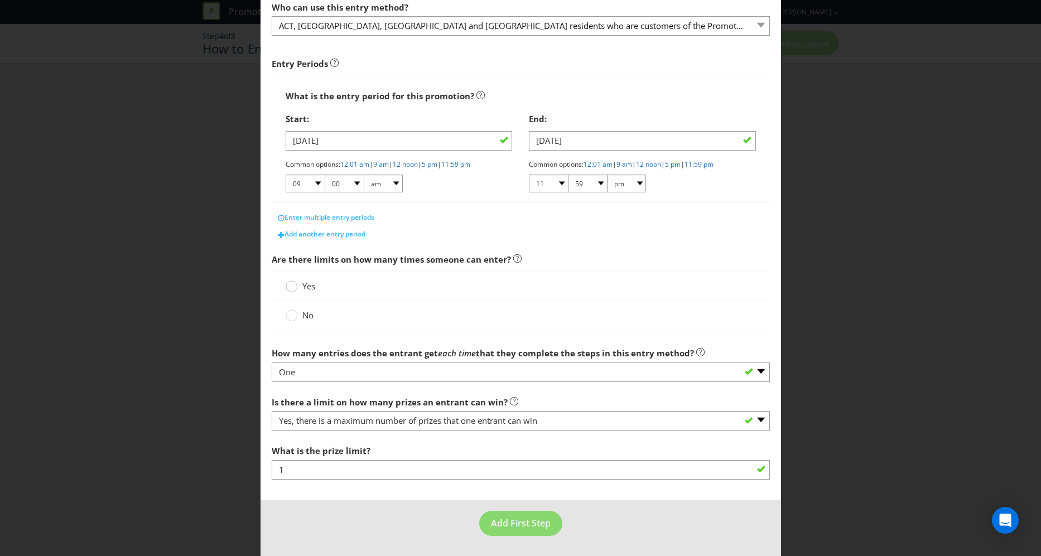
click at [294, 289] on circle at bounding box center [291, 286] width 11 height 11
click at [0, 0] on input "Yes" at bounding box center [0, 0] width 0 height 0
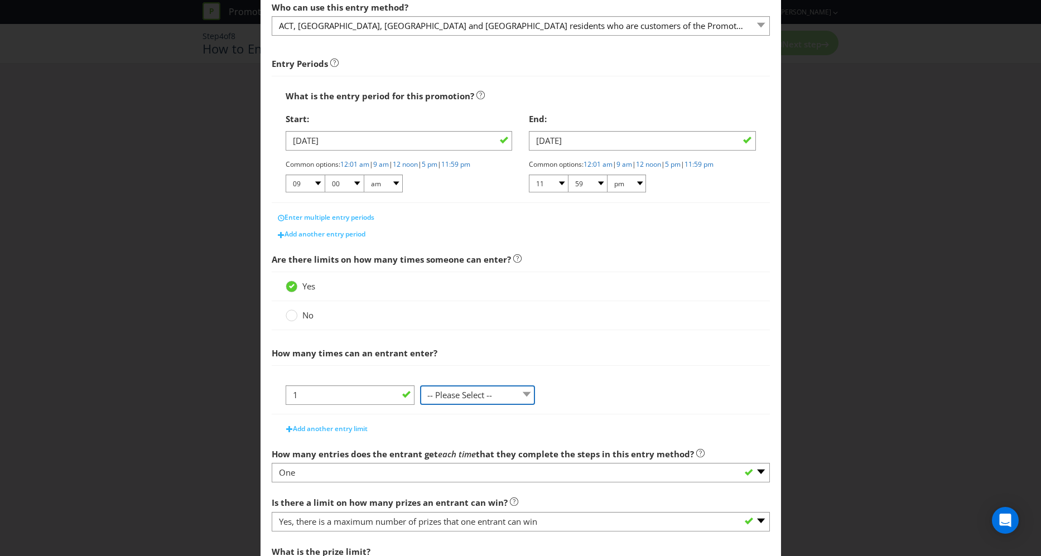
click at [482, 397] on select "-- Please Select -- per person per day per purchase per transaction Other (plea…" at bounding box center [477, 396] width 115 height 20
select select "OTHER"
click at [420, 386] on select "-- Please Select -- per person per day per purchase per transaction Other (plea…" at bounding box center [477, 396] width 115 height 20
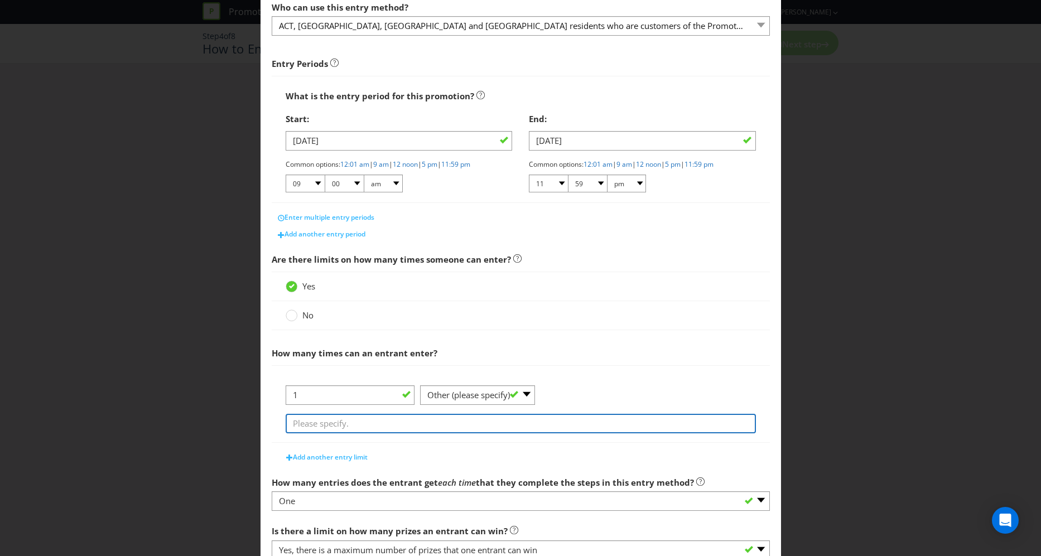
click at [482, 424] on input "text" at bounding box center [521, 424] width 470 height 20
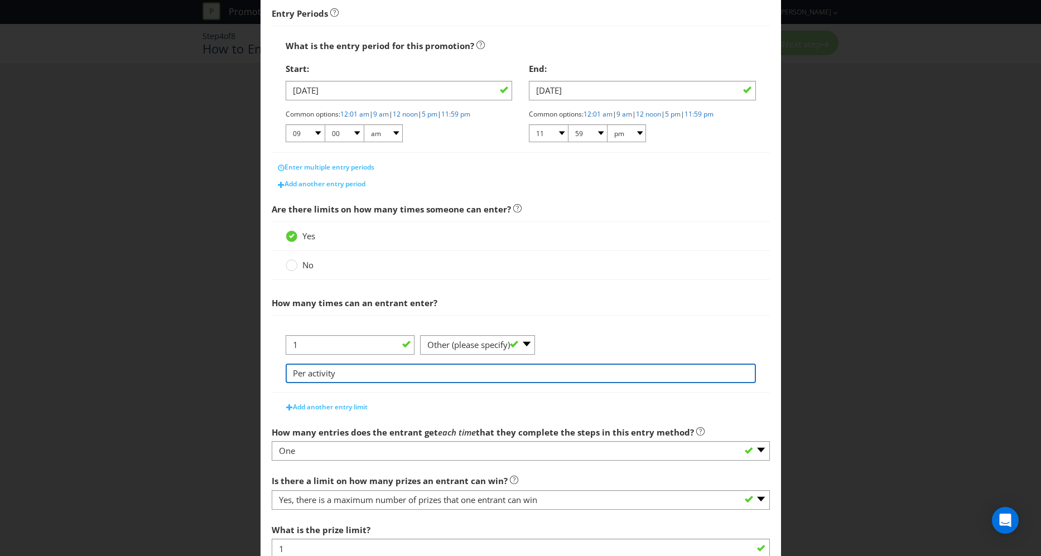
scroll to position [257, 0]
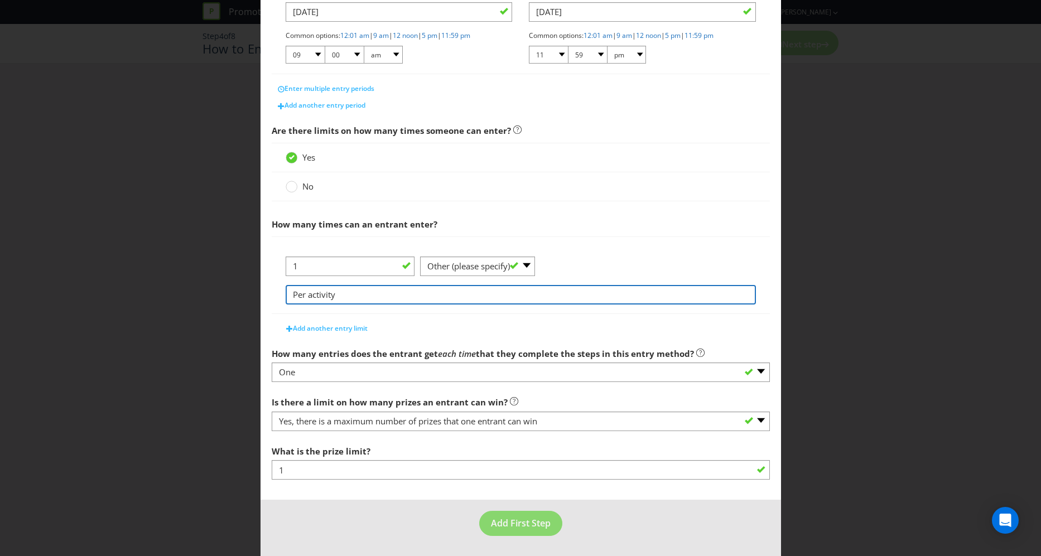
type input "Per activity"
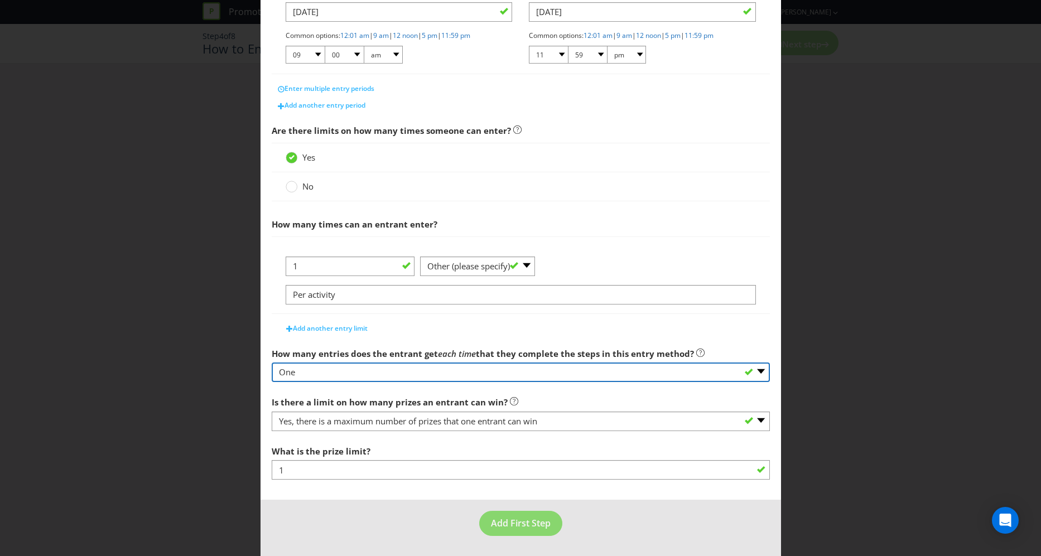
click at [422, 372] on select "-- Please select -- One More than one Other (please specify) Not applicable - g…" at bounding box center [521, 373] width 498 height 20
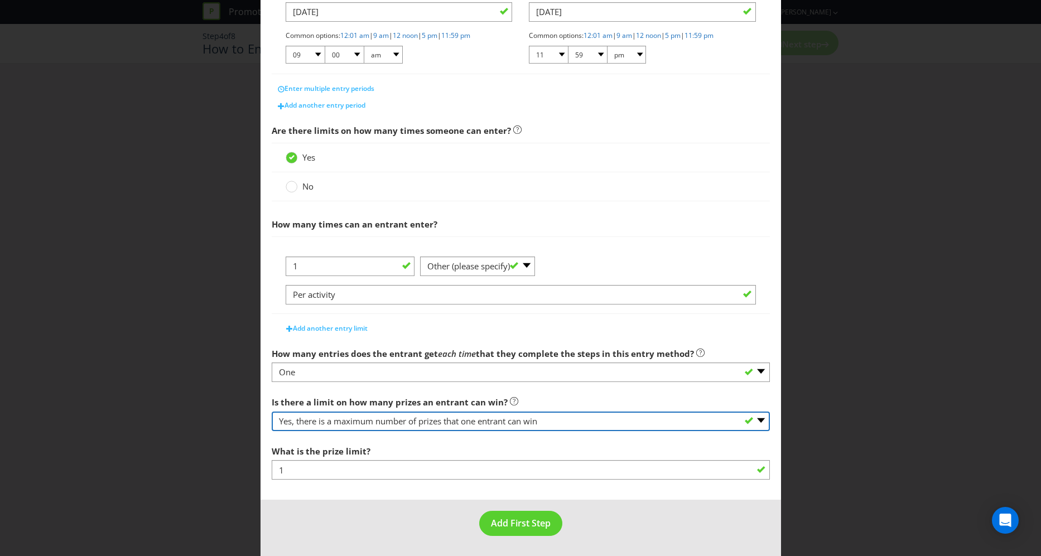
click at [472, 419] on select "-- Please select -- Yes, there is a maximum number of prizes that one entrant c…" at bounding box center [521, 422] width 498 height 20
click at [272, 412] on select "-- Please select -- Yes, there is a maximum number of prizes that one entrant c…" at bounding box center [521, 422] width 498 height 20
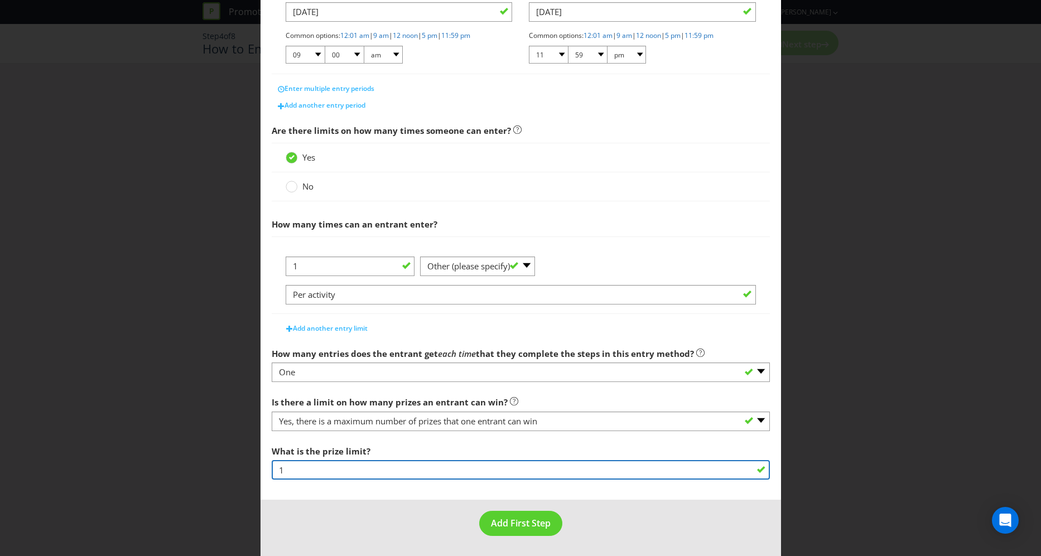
click at [348, 465] on input "1" at bounding box center [521, 470] width 498 height 20
type input "1"
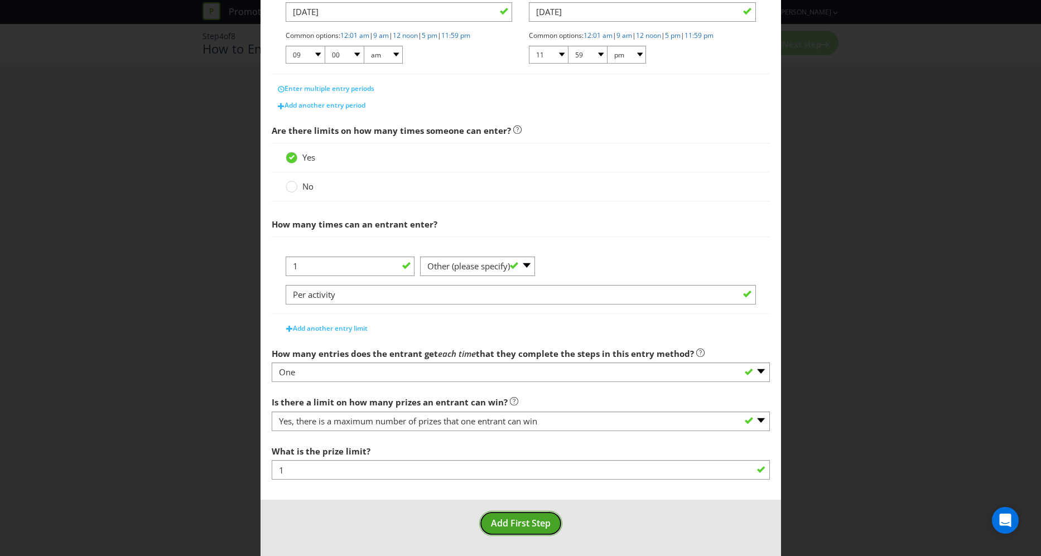
click at [498, 524] on span "Add First Step" at bounding box center [521, 523] width 60 height 12
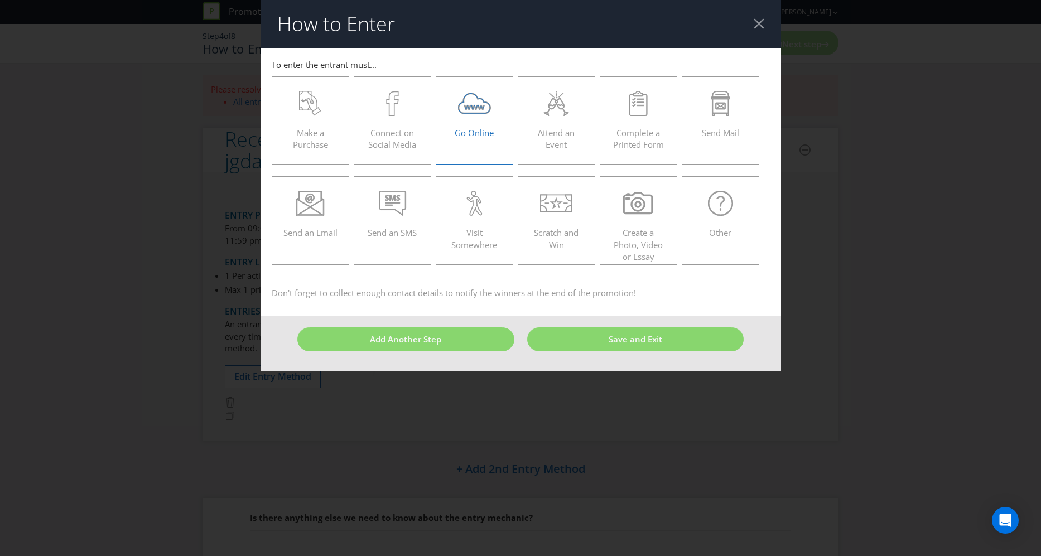
click at [475, 117] on div "Go Online" at bounding box center [475, 116] width 55 height 50
click at [0, 0] on input "Go Online" at bounding box center [0, 0] width 0 height 0
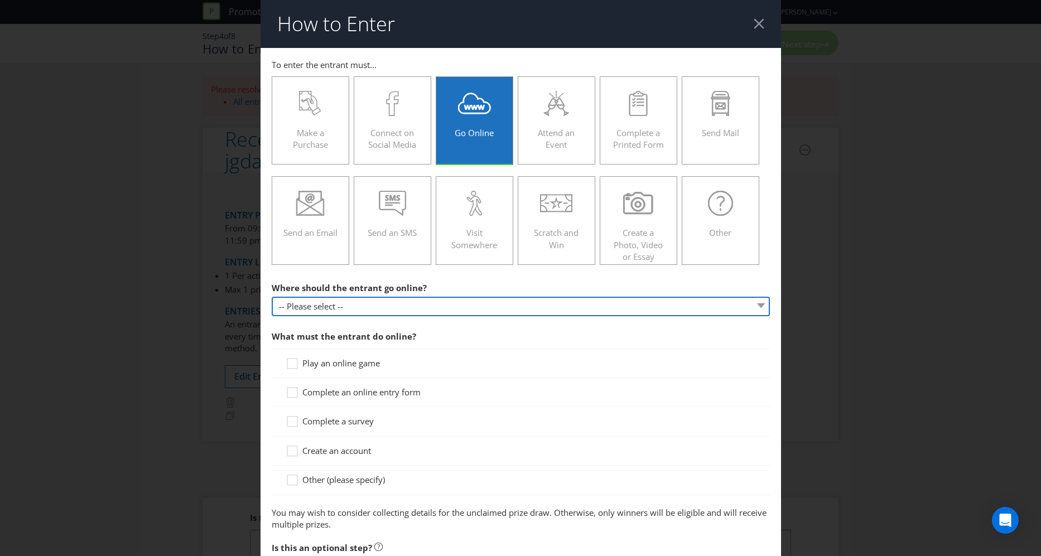
click at [407, 304] on select "-- Please select -- At a specific URL Using a direct link sent to the entrant b…" at bounding box center [521, 307] width 498 height 20
select select "SPECIFIC_URL"
click at [272, 297] on select "-- Please select -- At a specific URL Using a direct link sent to the entrant b…" at bounding box center [521, 307] width 498 height 20
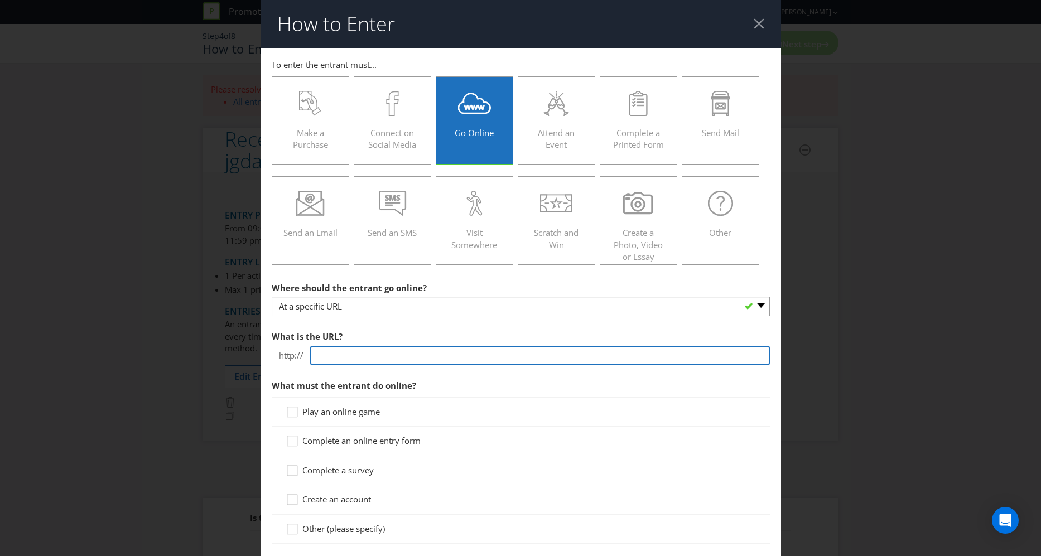
click at [367, 361] on input "text" at bounding box center [540, 356] width 460 height 20
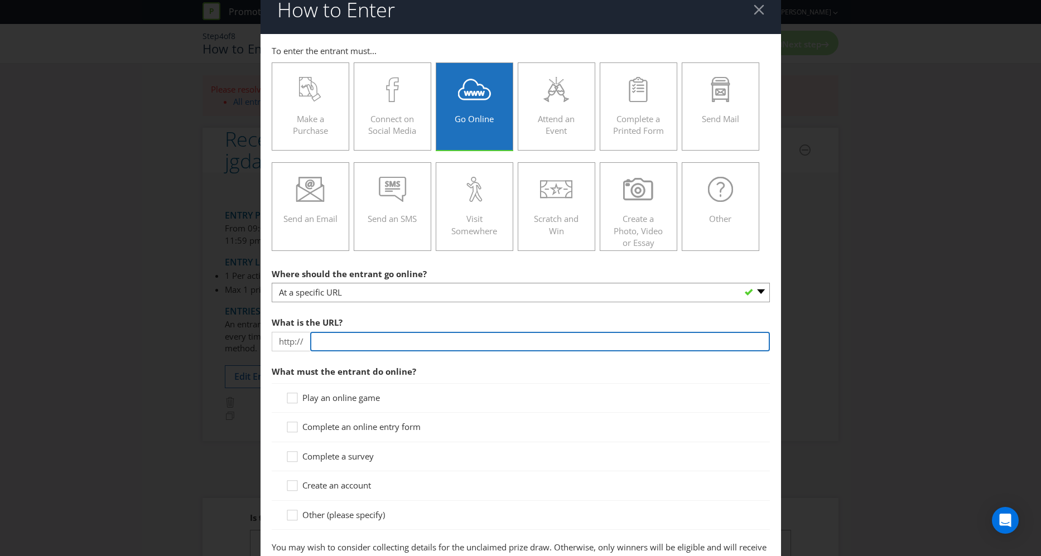
scroll to position [21, 0]
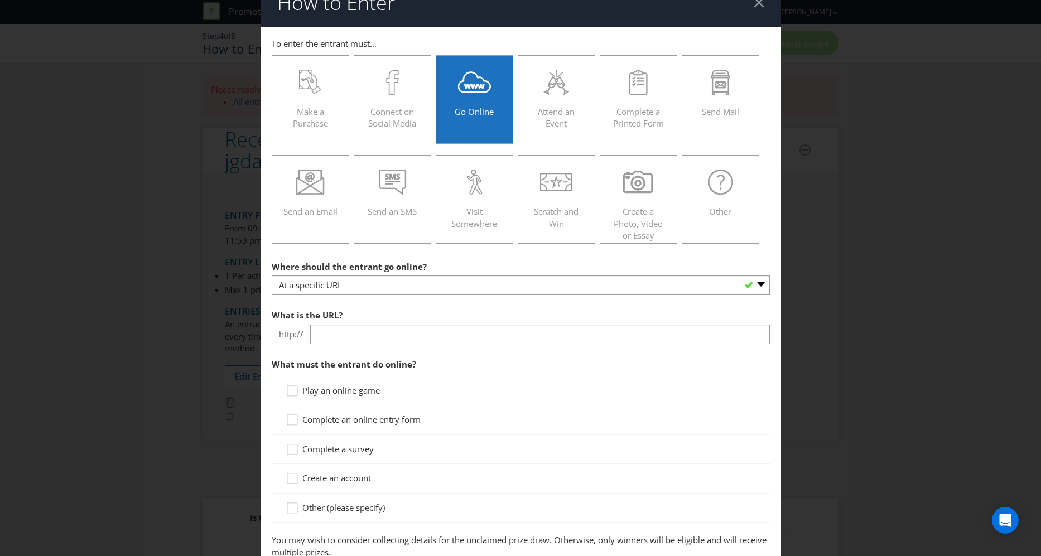
click at [276, 372] on span "What must the entrant do online?" at bounding box center [521, 364] width 498 height 23
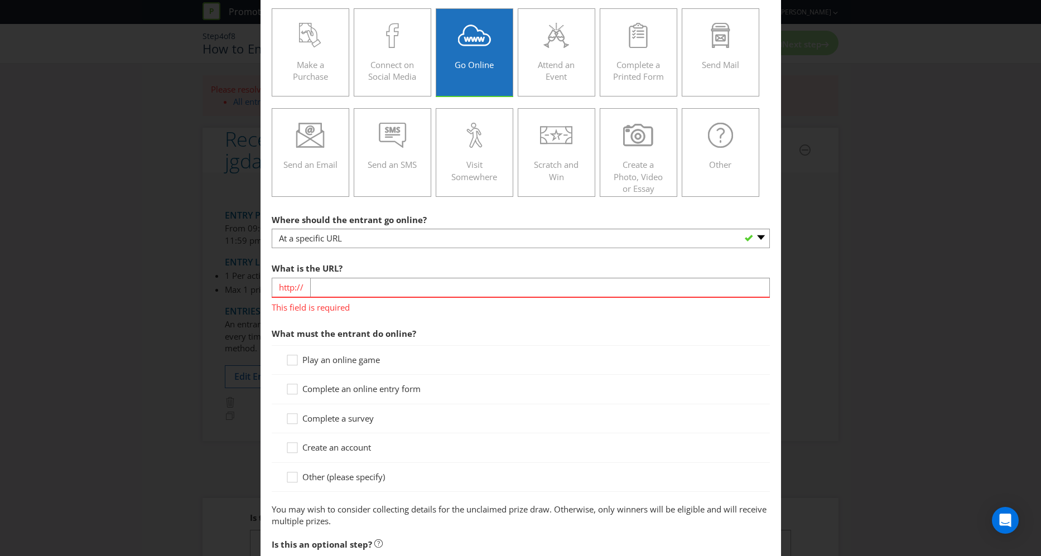
scroll to position [205, 0]
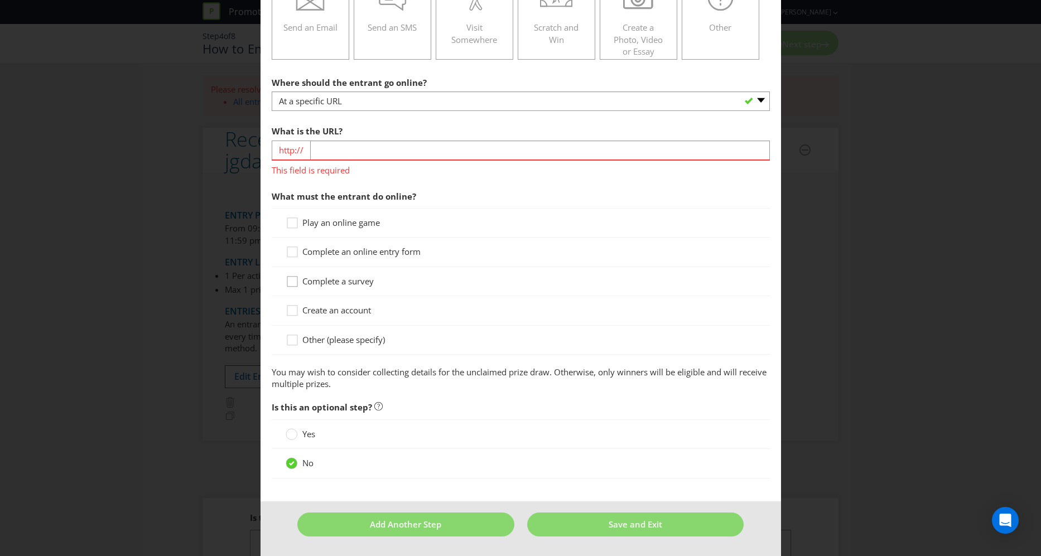
click at [292, 280] on icon at bounding box center [294, 284] width 17 height 17
click at [0, 0] on input "Complete a survey" at bounding box center [0, 0] width 0 height 0
click at [619, 527] on span "Save and Exit" at bounding box center [636, 524] width 54 height 11
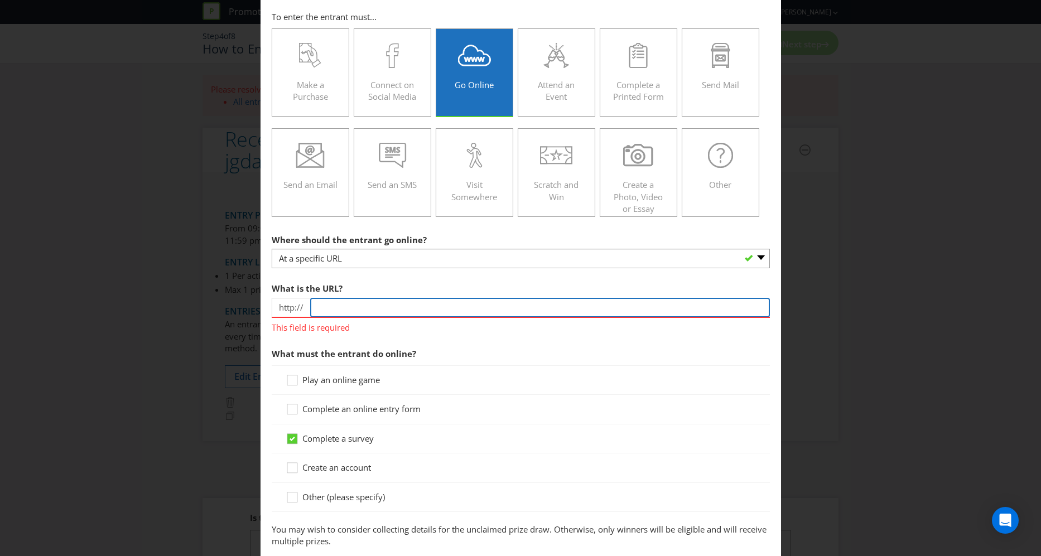
click at [400, 302] on input "text" at bounding box center [540, 308] width 460 height 20
type input "[DOMAIN_NAME]"
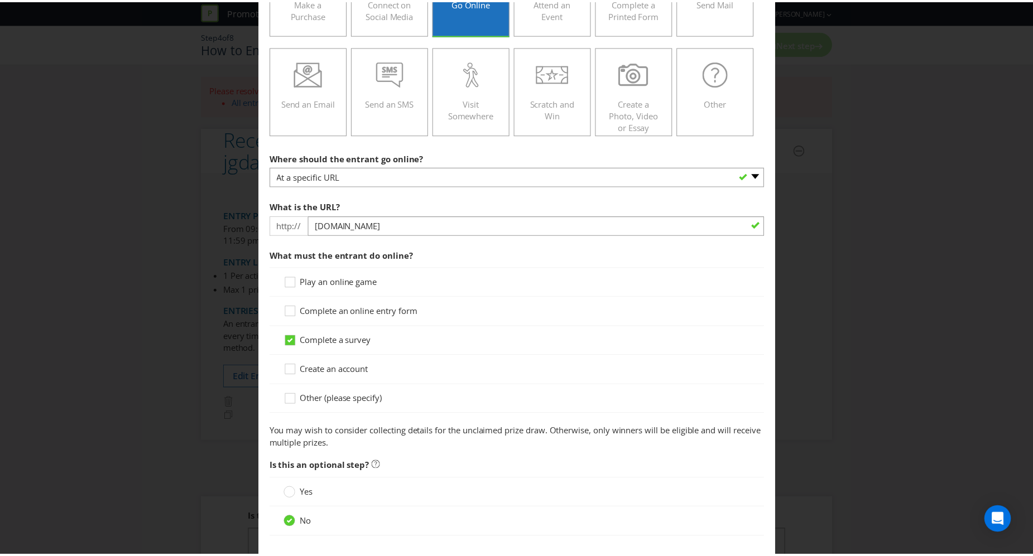
scroll to position [189, 0]
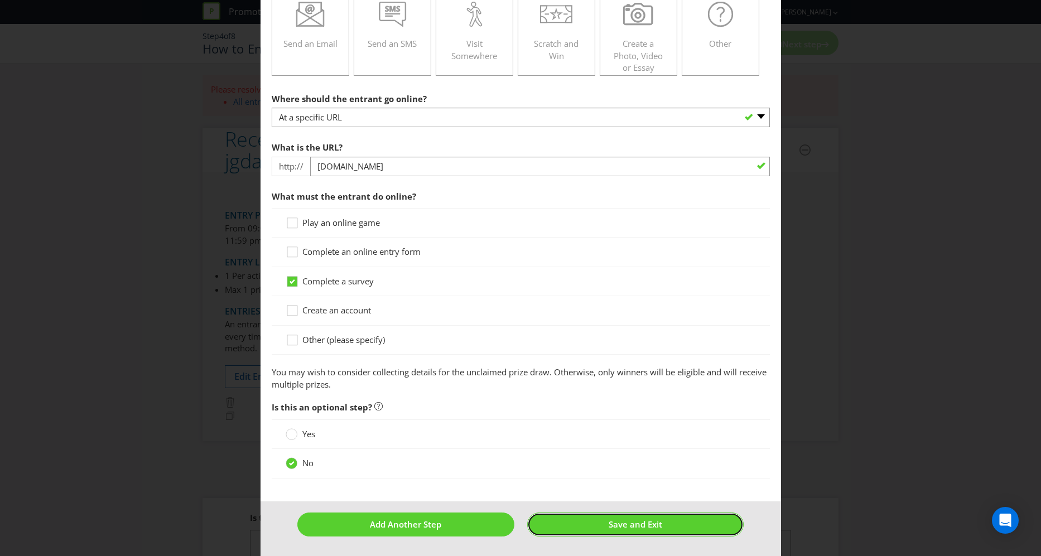
click at [637, 516] on button "Save and Exit" at bounding box center [635, 525] width 217 height 24
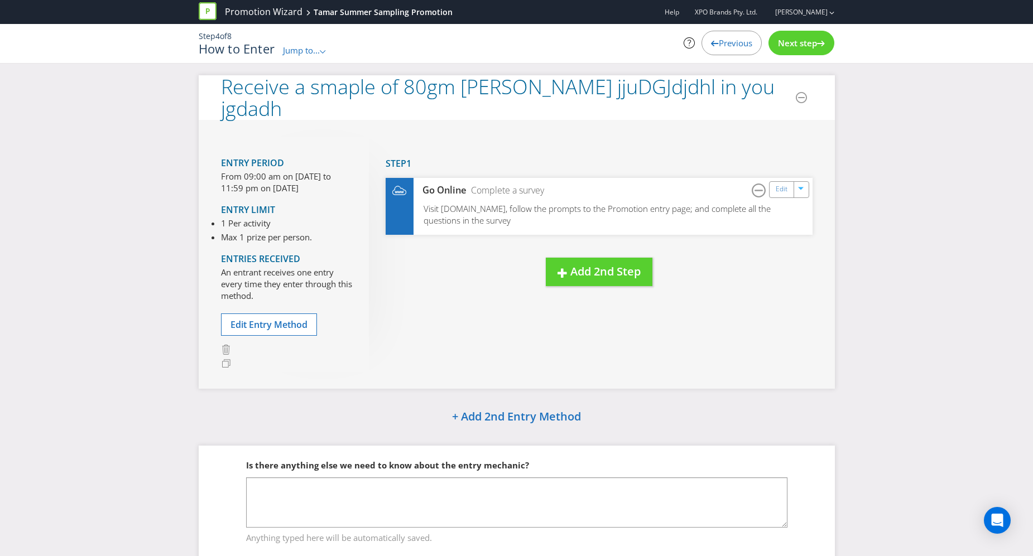
scroll to position [2, 0]
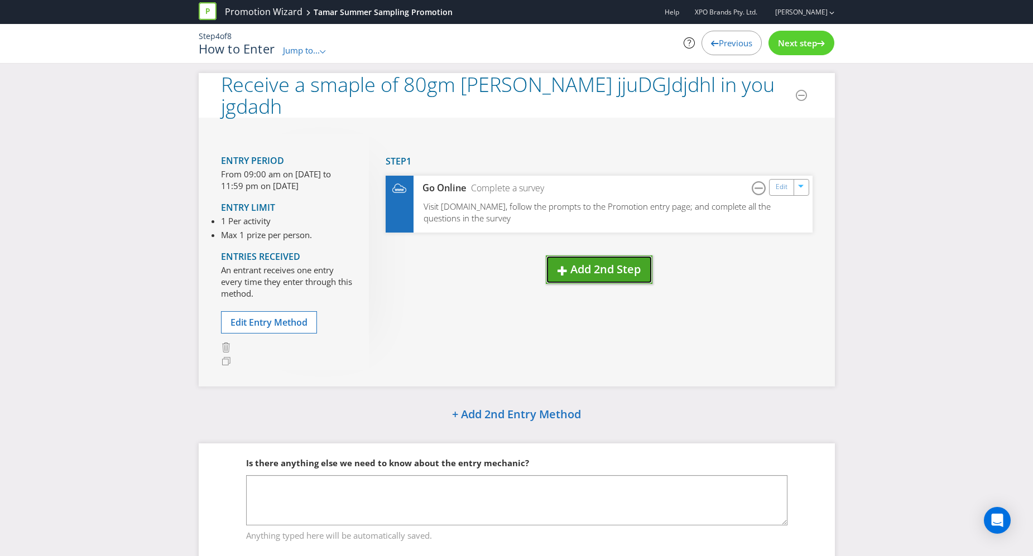
click at [584, 274] on span "Add 2nd Step" at bounding box center [605, 269] width 70 height 15
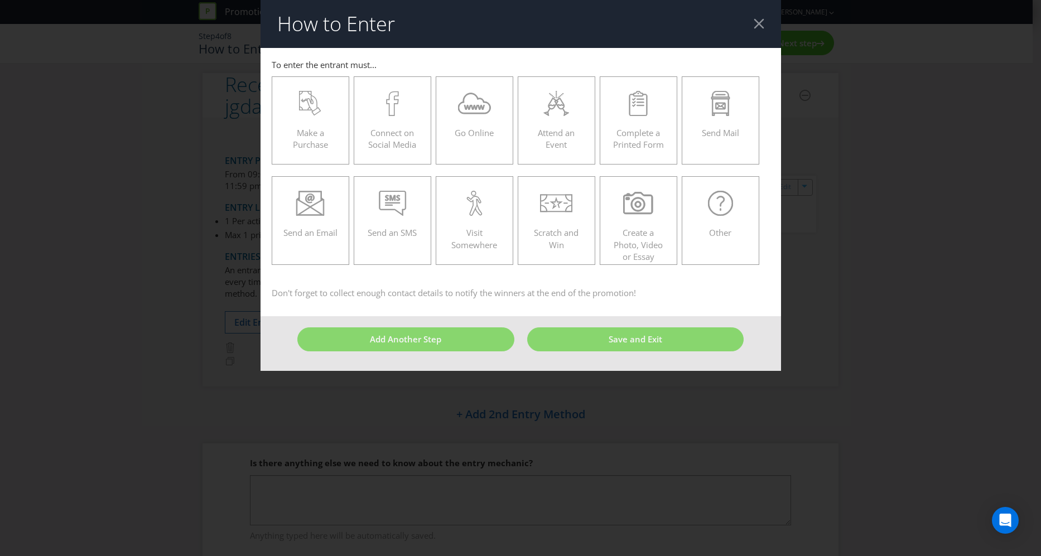
click at [759, 25] on div at bounding box center [759, 23] width 11 height 11
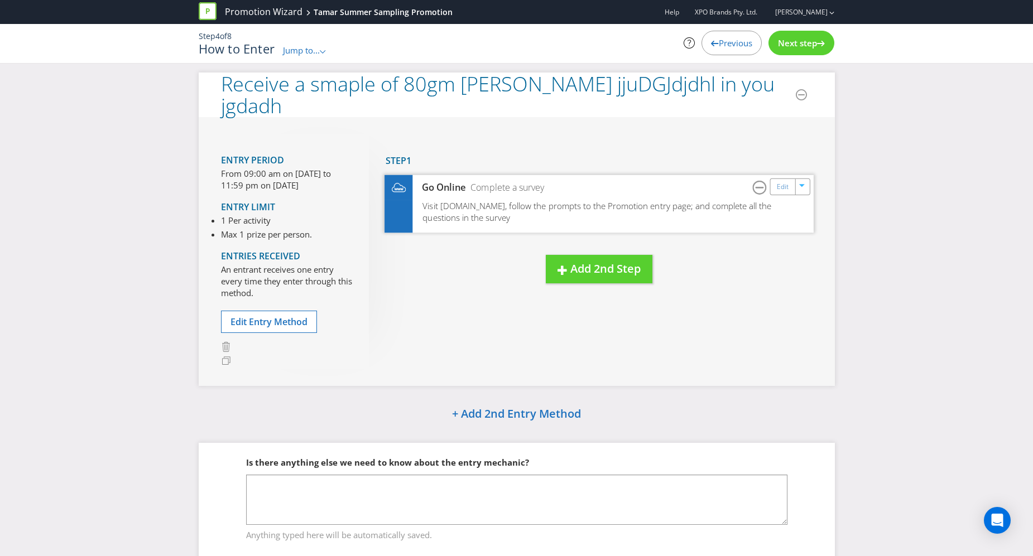
scroll to position [44, 0]
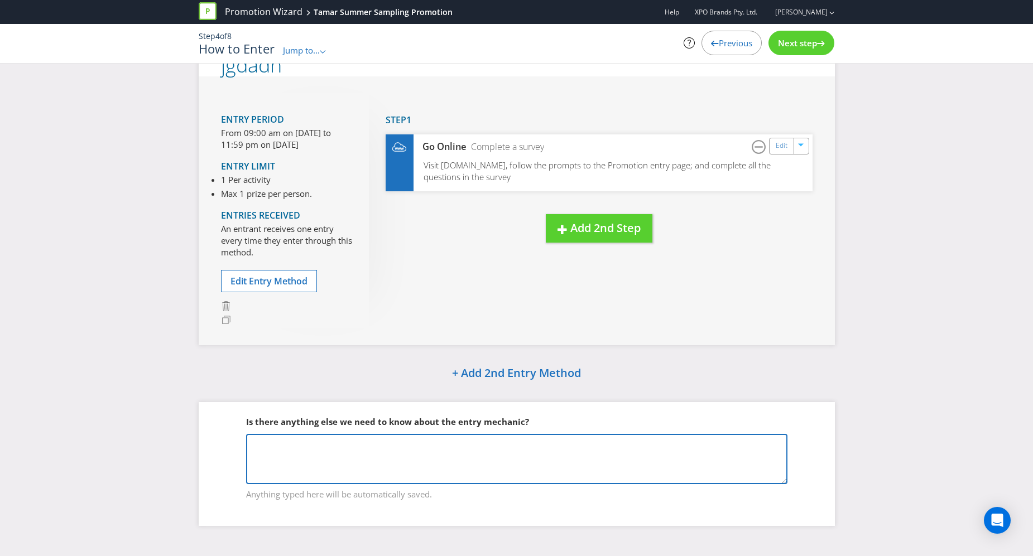
click at [381, 464] on textarea at bounding box center [516, 459] width 541 height 50
drag, startPoint x: 469, startPoint y: 457, endPoint x: 481, endPoint y: 453, distance: 12.9
click at [467, 480] on textarea at bounding box center [516, 459] width 541 height 50
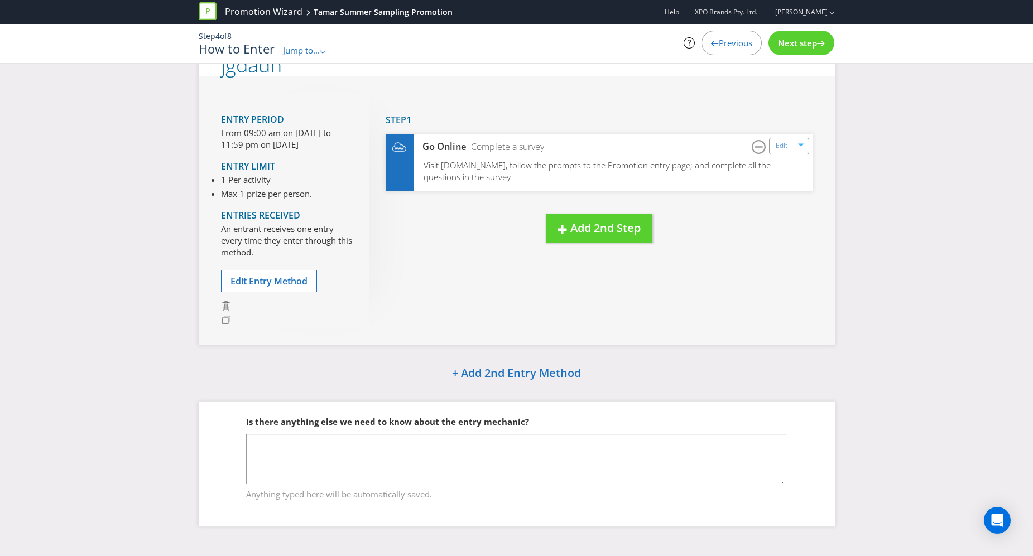
click at [780, 48] on span "Next step" at bounding box center [797, 42] width 39 height 11
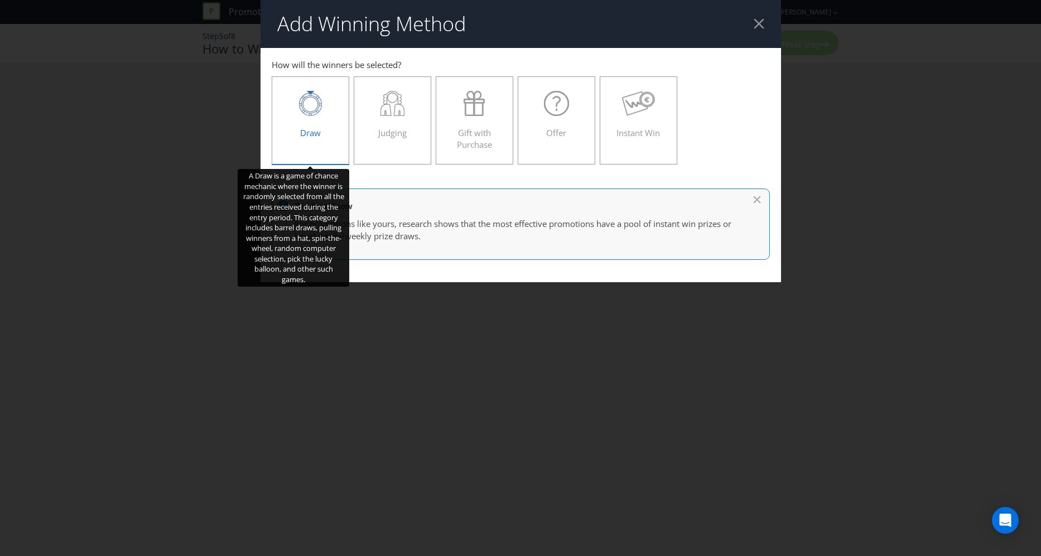
click at [321, 118] on div "Draw" at bounding box center [310, 116] width 55 height 50
click at [0, 0] on input "Draw" at bounding box center [0, 0] width 0 height 0
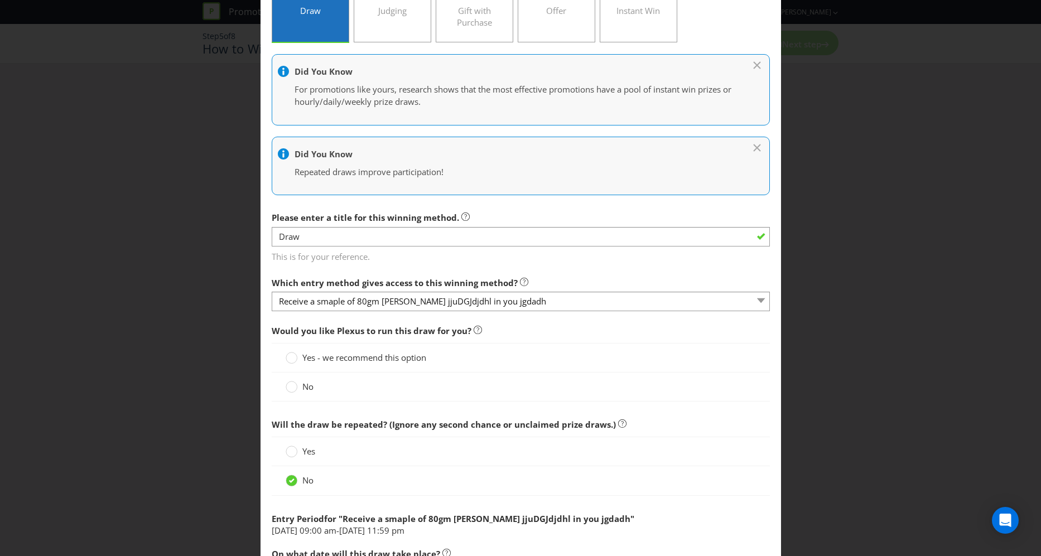
scroll to position [133, 0]
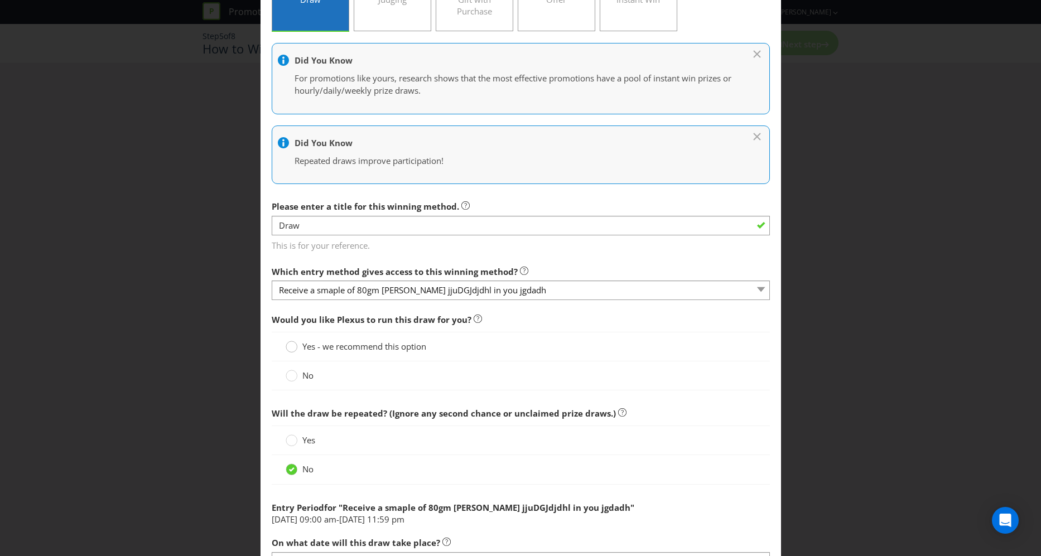
click at [287, 347] on circle at bounding box center [291, 347] width 11 height 11
click at [0, 0] on input "Yes - we recommend this option" at bounding box center [0, 0] width 0 height 0
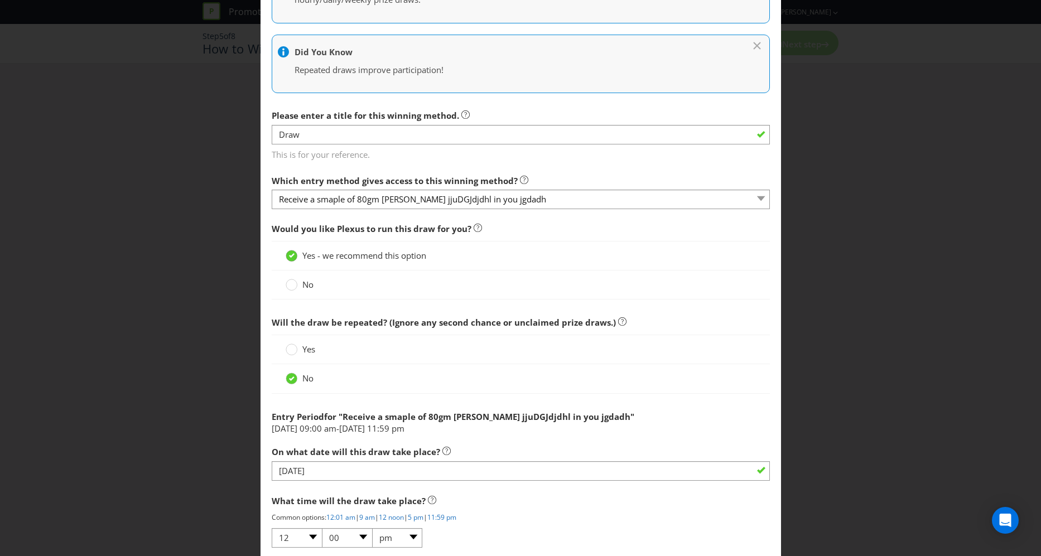
scroll to position [348, 0]
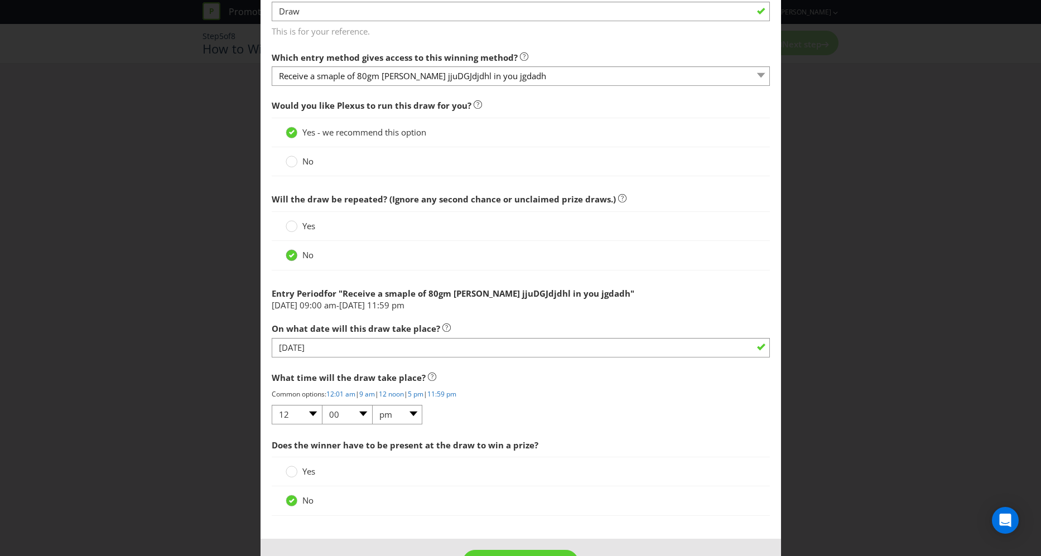
click at [289, 256] on icon at bounding box center [292, 255] width 6 height 4
click at [0, 0] on input "No" at bounding box center [0, 0] width 0 height 0
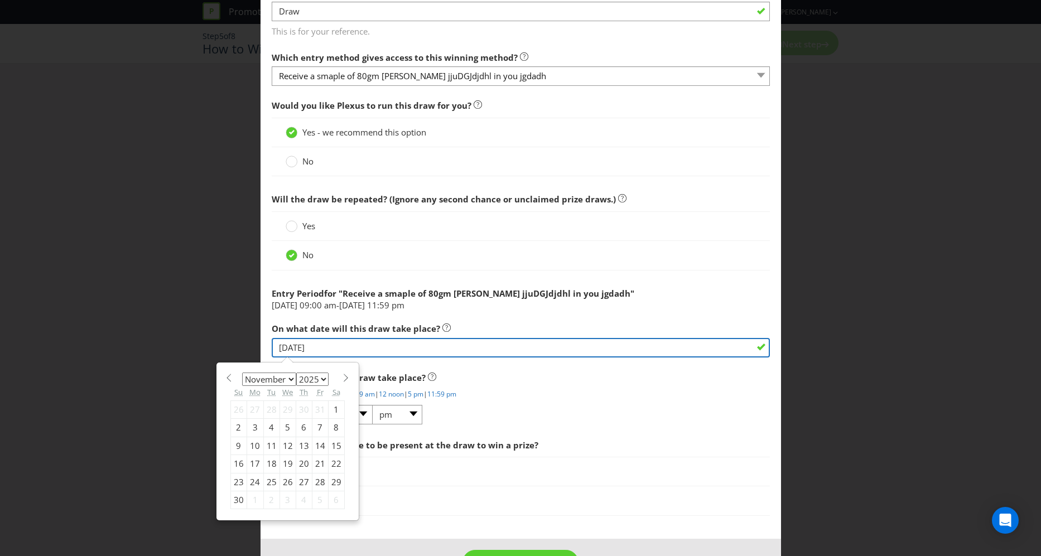
click at [325, 349] on input "[DATE]" at bounding box center [521, 348] width 498 height 20
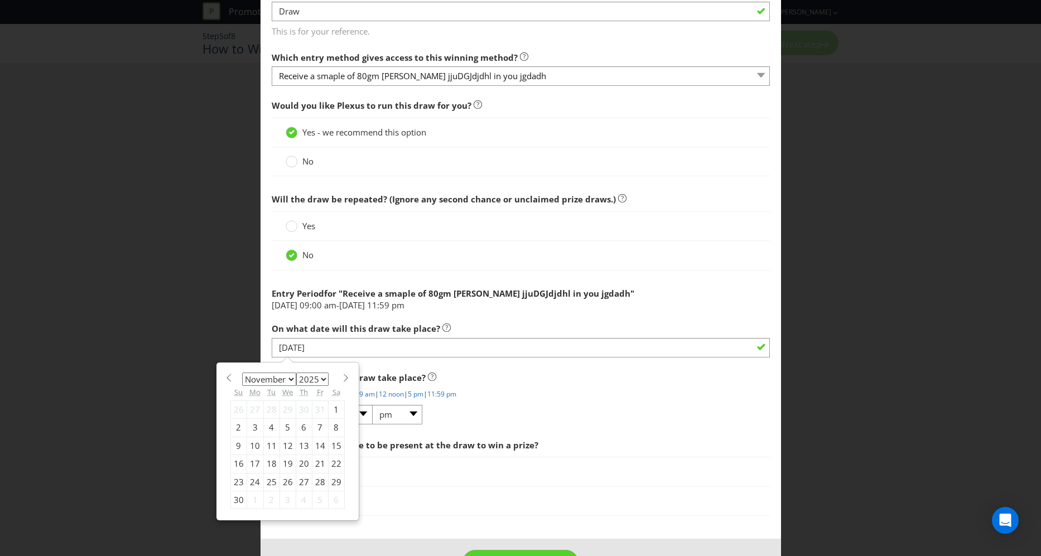
click at [312, 483] on div "28" at bounding box center [320, 482] width 16 height 18
type input "[DATE]"
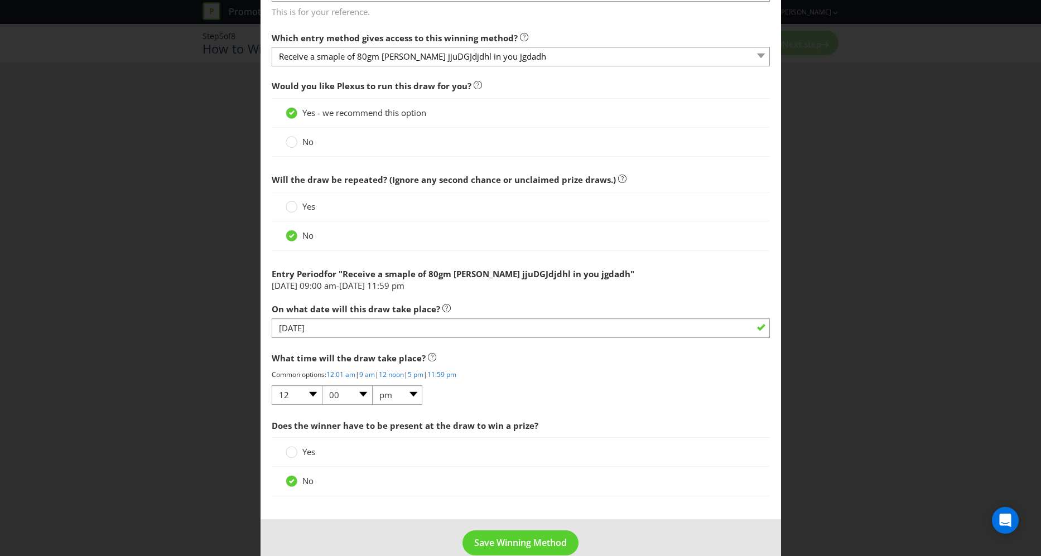
scroll to position [387, 0]
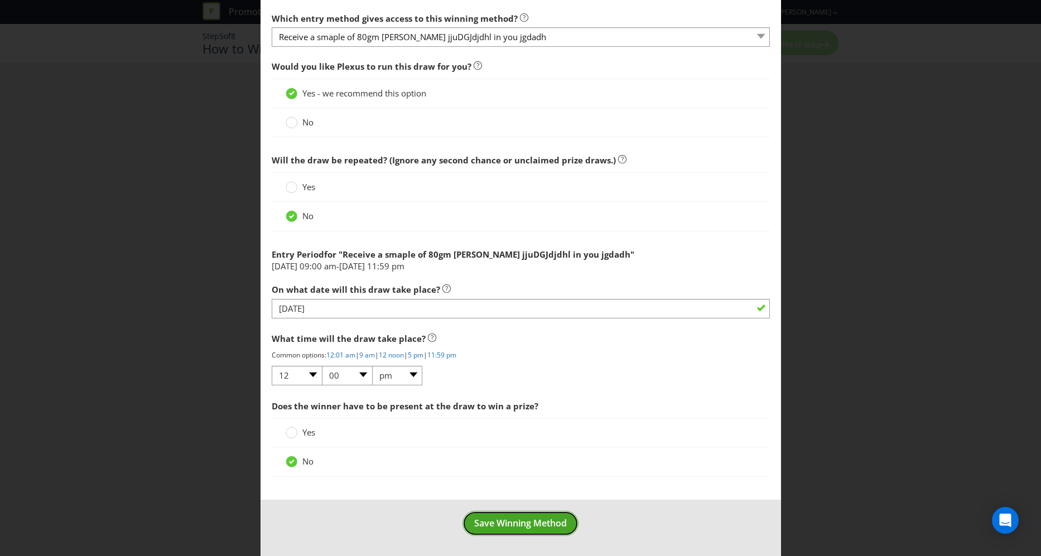
click at [496, 527] on span "Save Winning Method" at bounding box center [520, 523] width 93 height 12
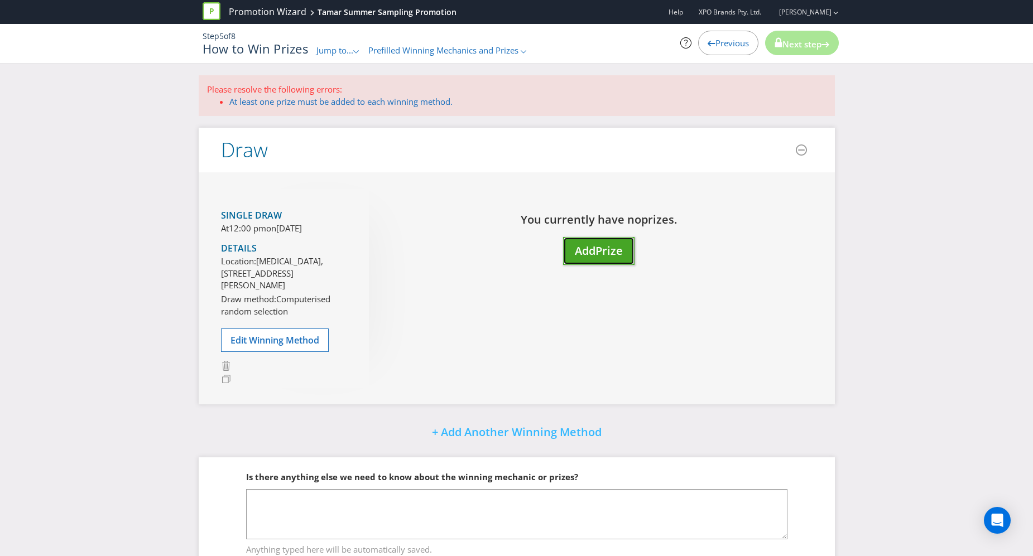
click at [604, 258] on button "Add Prize" at bounding box center [598, 251] width 71 height 28
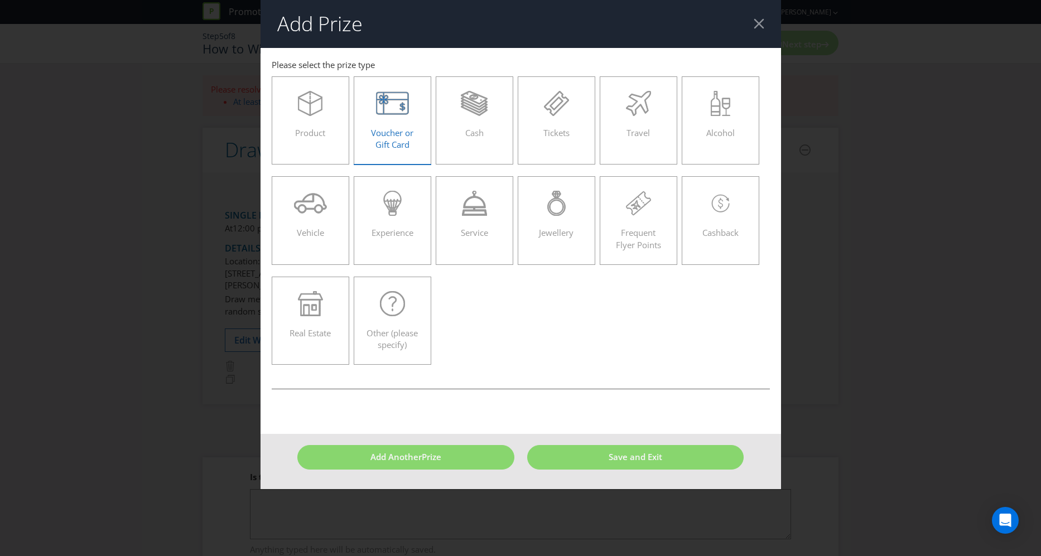
click at [403, 127] on span "Voucher or Gift Card" at bounding box center [392, 138] width 42 height 23
click at [0, 0] on input "Voucher or Gift Card" at bounding box center [0, 0] width 0 height 0
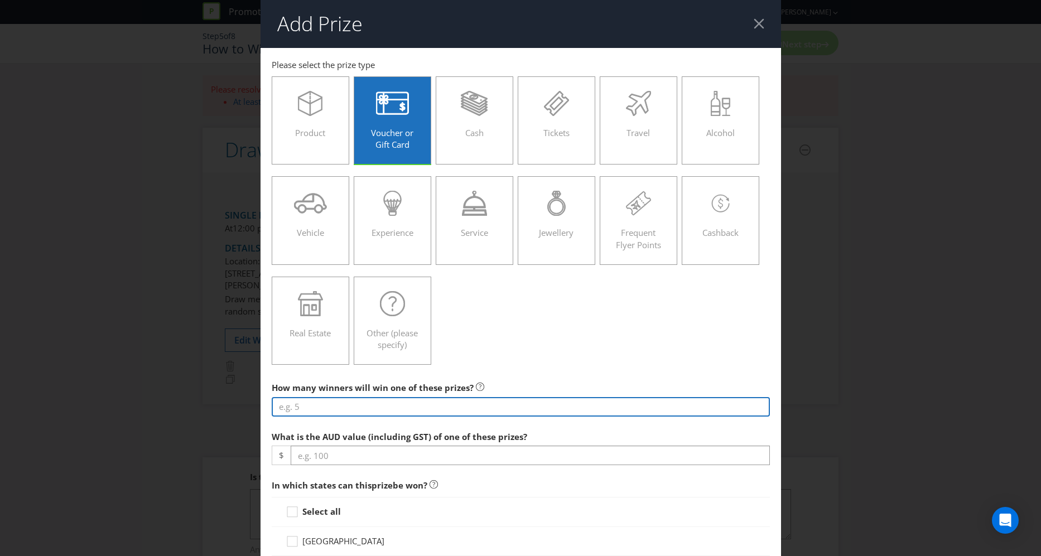
click at [350, 403] on input "number" at bounding box center [521, 407] width 498 height 20
type input "1"
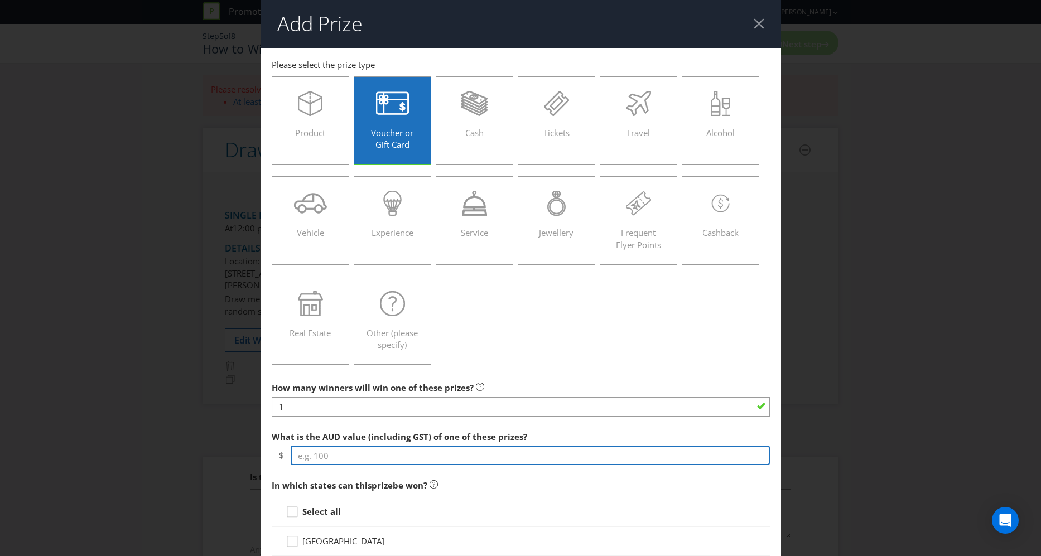
click at [457, 451] on input "number" at bounding box center [530, 456] width 479 height 20
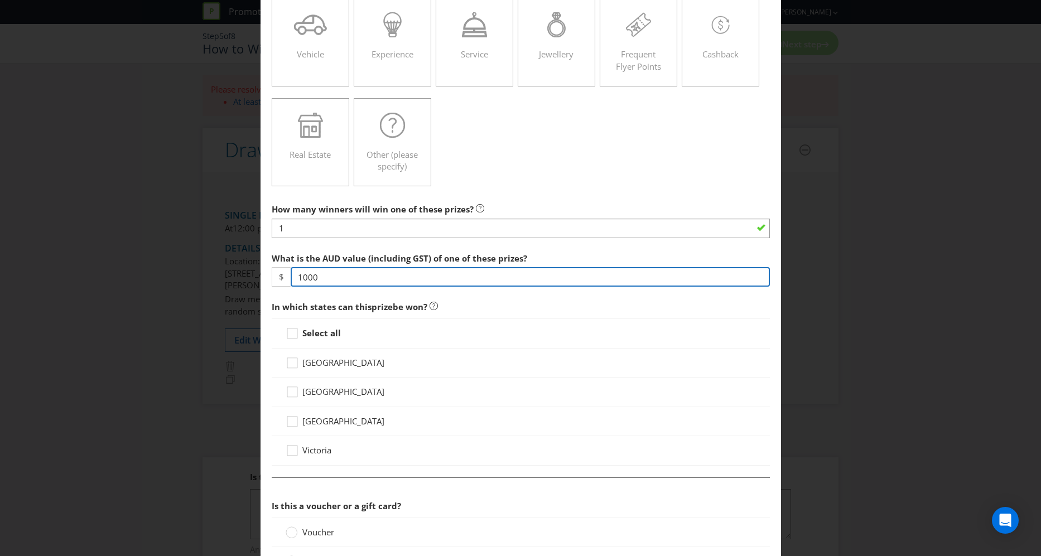
scroll to position [372, 0]
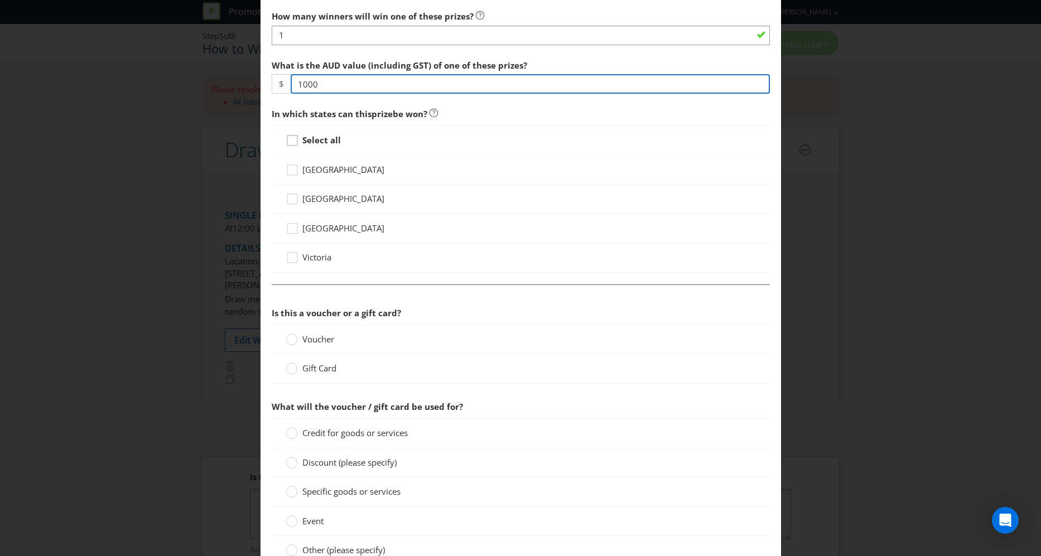
type input "1000"
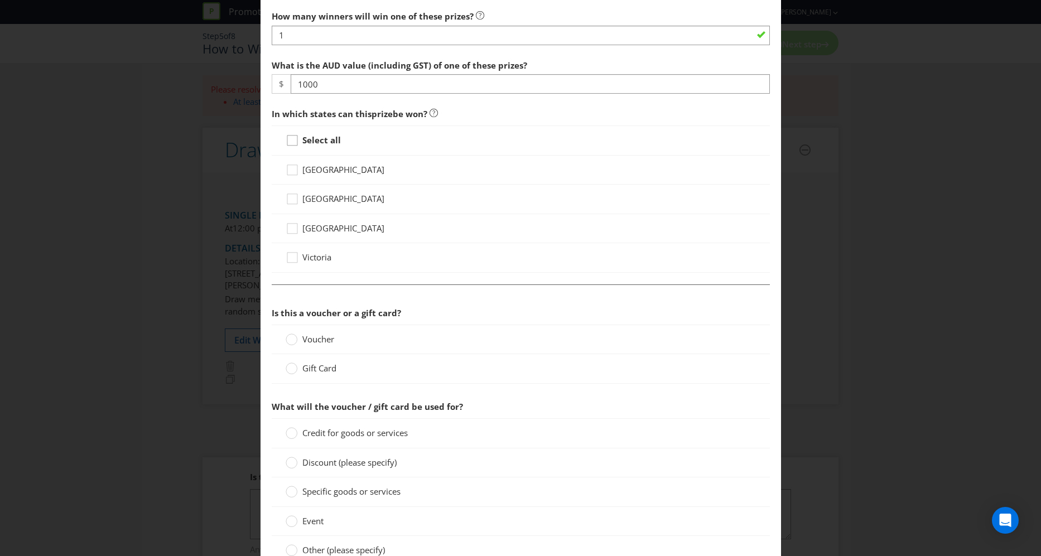
click at [290, 136] on div at bounding box center [293, 137] width 6 height 6
click at [0, 0] on input "Select all" at bounding box center [0, 0] width 0 height 0
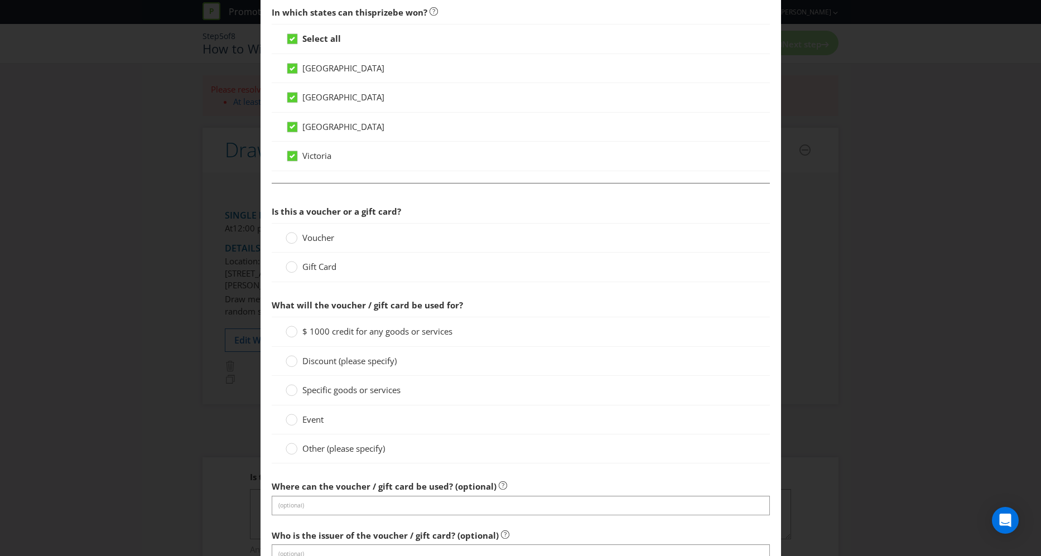
scroll to position [598, 0]
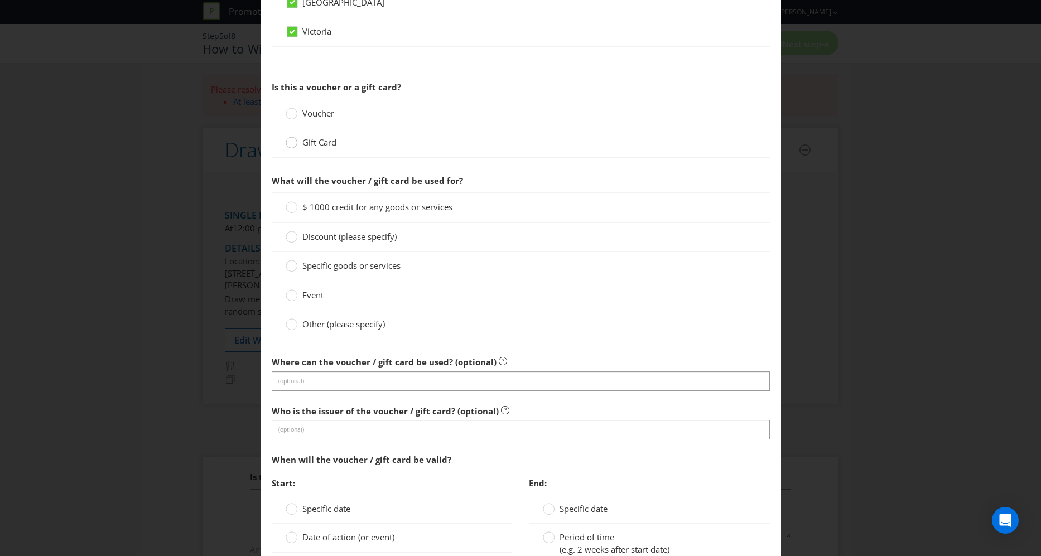
click at [289, 141] on div at bounding box center [292, 139] width 6 height 6
click at [0, 0] on input "Gift Card" at bounding box center [0, 0] width 0 height 0
click at [290, 205] on div at bounding box center [292, 204] width 6 height 6
click at [0, 0] on input "$ 1000 credit for any goods or services" at bounding box center [0, 0] width 0 height 0
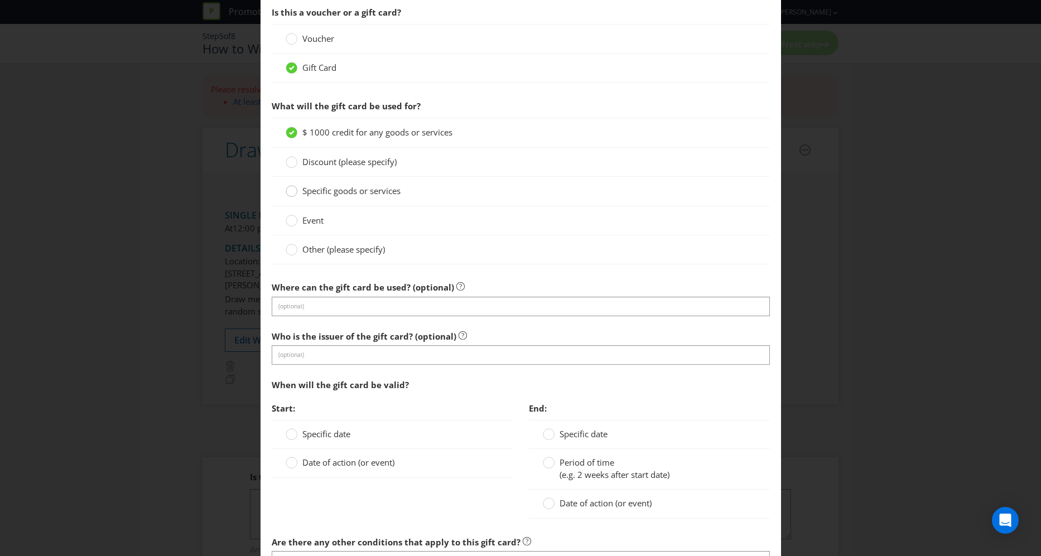
scroll to position [684, 0]
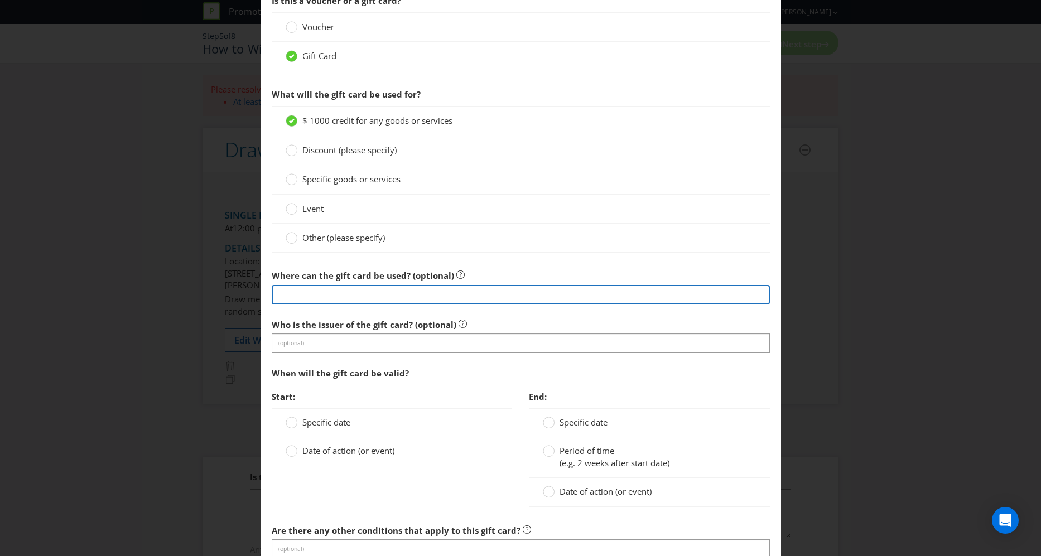
click at [330, 293] on input "text" at bounding box center [521, 295] width 498 height 20
click at [315, 292] on input "text" at bounding box center [521, 295] width 498 height 20
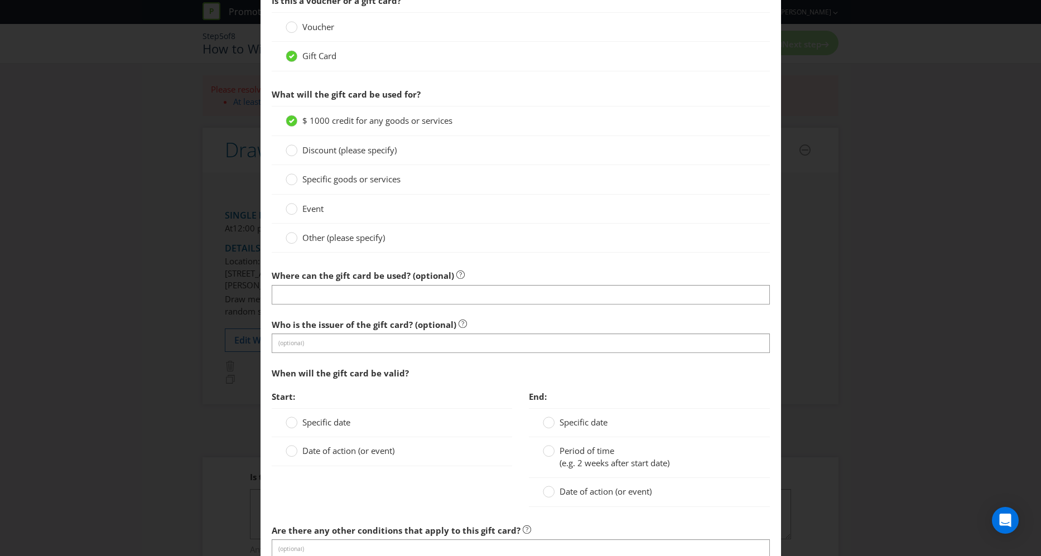
click at [593, 363] on div "When will the gift card be valid?" at bounding box center [521, 373] width 498 height 23
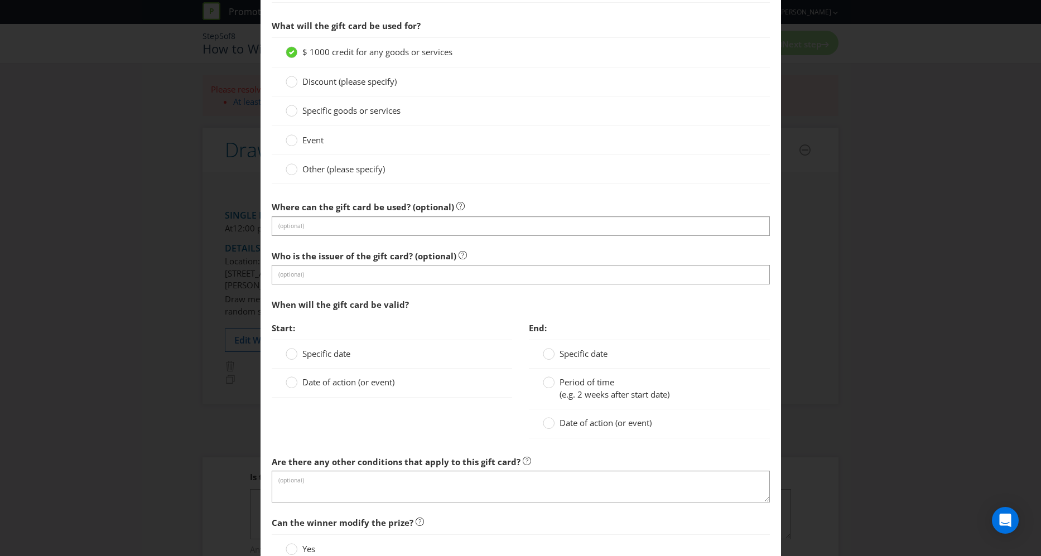
scroll to position [885, 0]
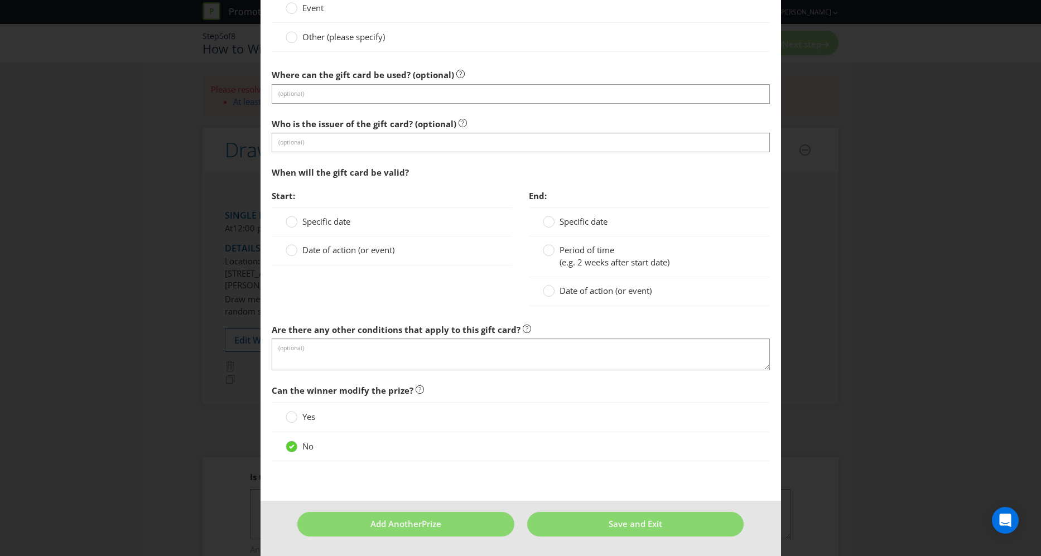
click at [296, 249] on label "Date of action (or event)" at bounding box center [341, 250] width 111 height 12
click at [0, 0] on input "Date of action (or event)" at bounding box center [0, 0] width 0 height 0
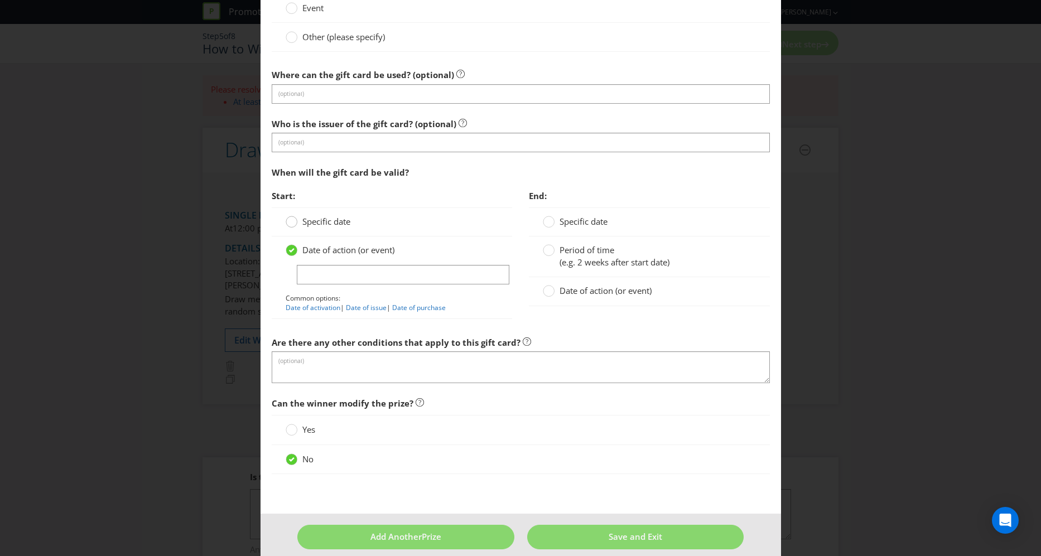
click at [291, 220] on div at bounding box center [292, 218] width 6 height 6
click at [0, 0] on input "Specific date" at bounding box center [0, 0] width 0 height 0
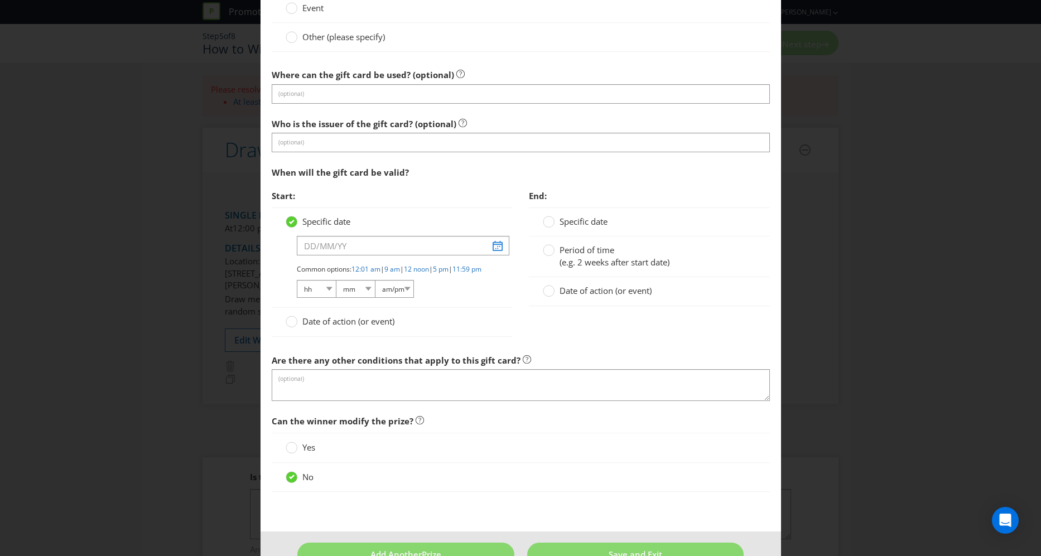
click at [278, 263] on div "Specific date Common options: 12:01 am | 9 am | 12 noon | 5 pm | 11:59 pm hh 01…" at bounding box center [392, 258] width 241 height 100
click at [302, 326] on span "Date of action (or event)" at bounding box center [348, 321] width 92 height 11
click at [0, 0] on input "Date of action (or event)" at bounding box center [0, 0] width 0 height 0
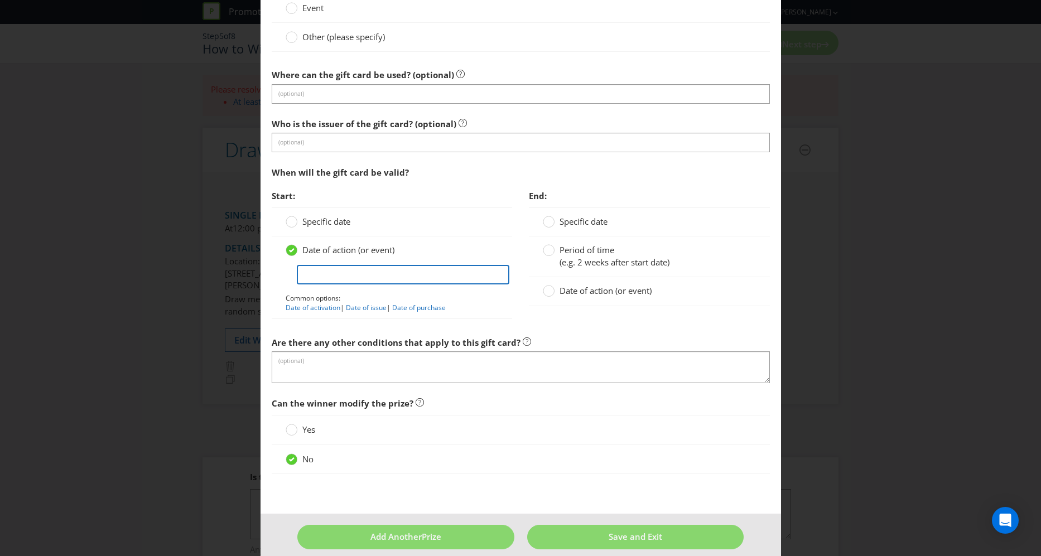
click at [362, 274] on input "text" at bounding box center [403, 275] width 213 height 20
type input "Date of issue"
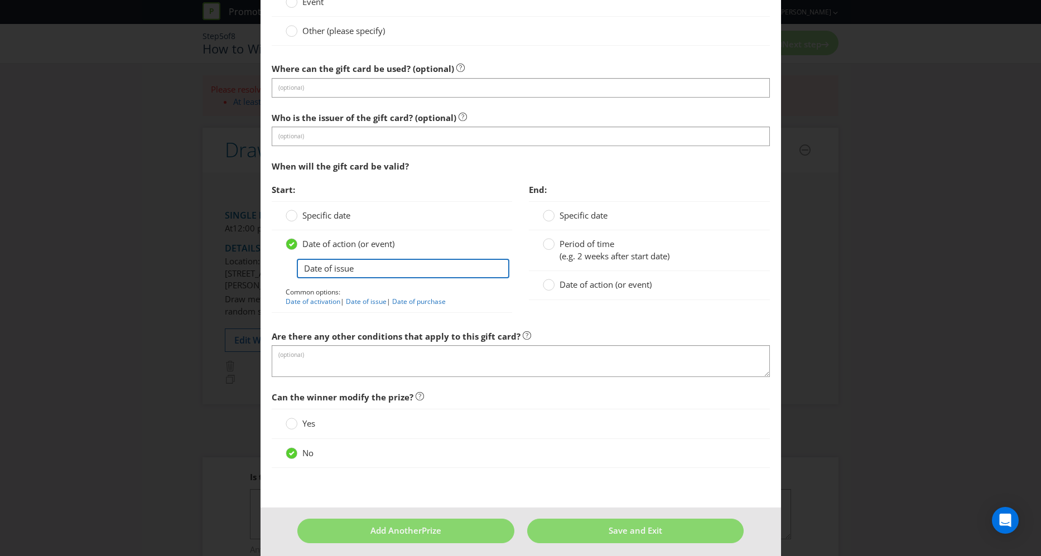
scroll to position [898, 0]
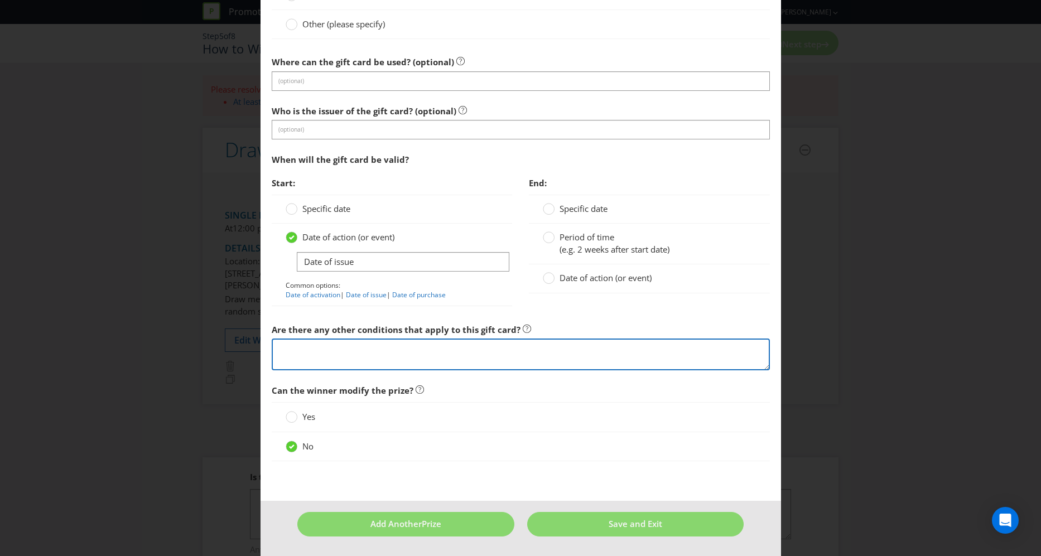
click at [341, 345] on textarea at bounding box center [521, 355] width 498 height 32
click at [407, 349] on textarea at bounding box center [521, 355] width 498 height 32
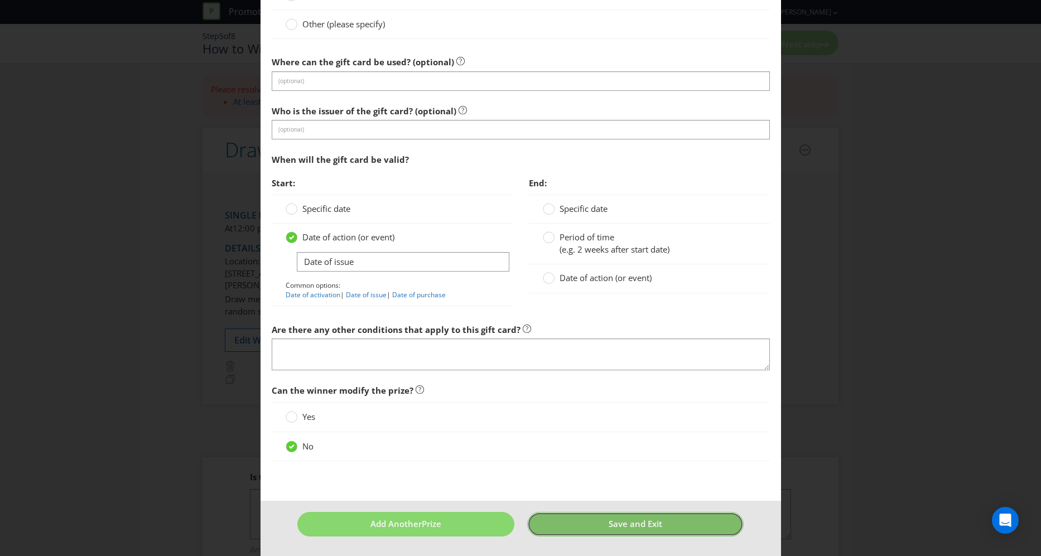
click at [611, 526] on span "Save and Exit" at bounding box center [636, 523] width 54 height 11
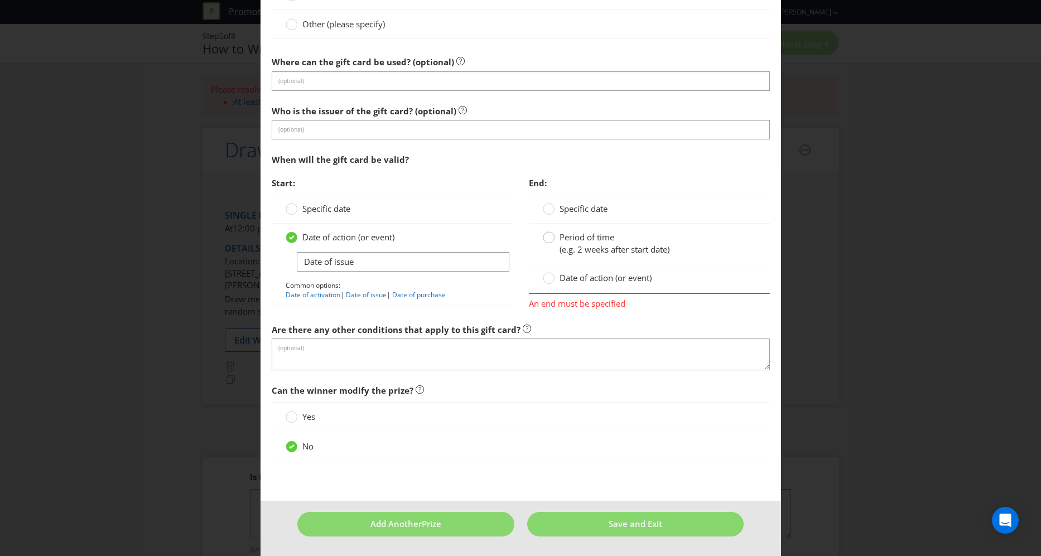
click at [547, 236] on div at bounding box center [549, 234] width 6 height 6
click at [0, 0] on input "Period of time (e.g. 2 weeks after start date)" at bounding box center [0, 0] width 0 height 0
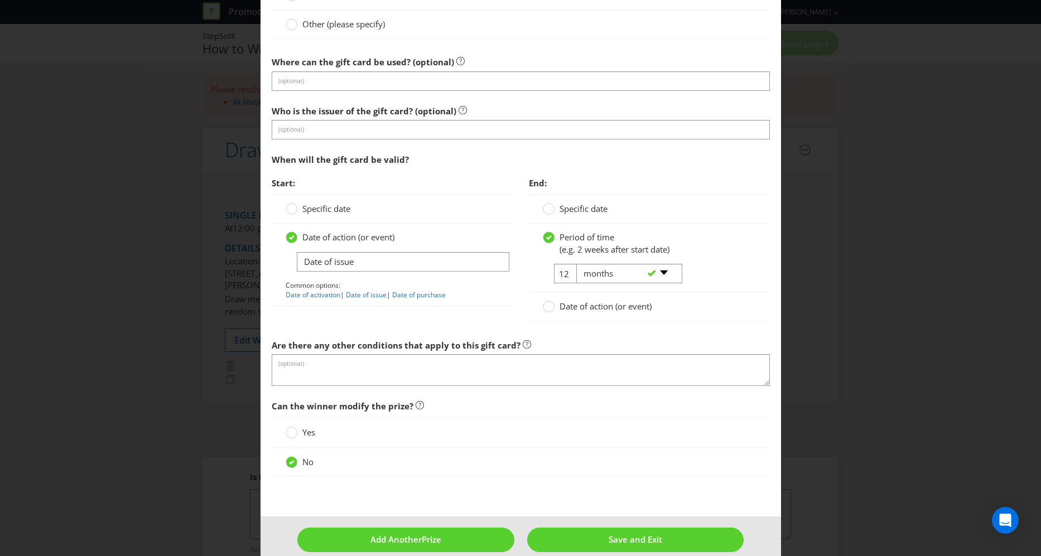
click at [568, 276] on div "-- Please select -- days weeks months years" at bounding box center [624, 274] width 113 height 20
drag, startPoint x: 559, startPoint y: 275, endPoint x: 552, endPoint y: 275, distance: 7.3
click at [559, 275] on input "12" at bounding box center [566, 274] width 25 height 20
click at [584, 275] on select "-- Please select -- days weeks months years" at bounding box center [629, 274] width 106 height 20
select select "YEARS"
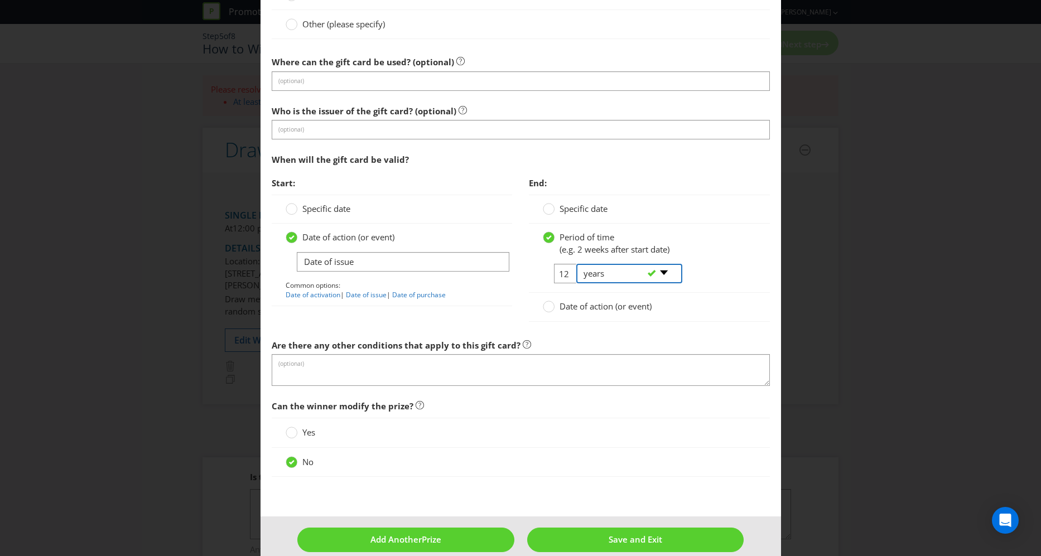
click at [576, 264] on select "-- Please select -- days weeks months years" at bounding box center [629, 274] width 106 height 20
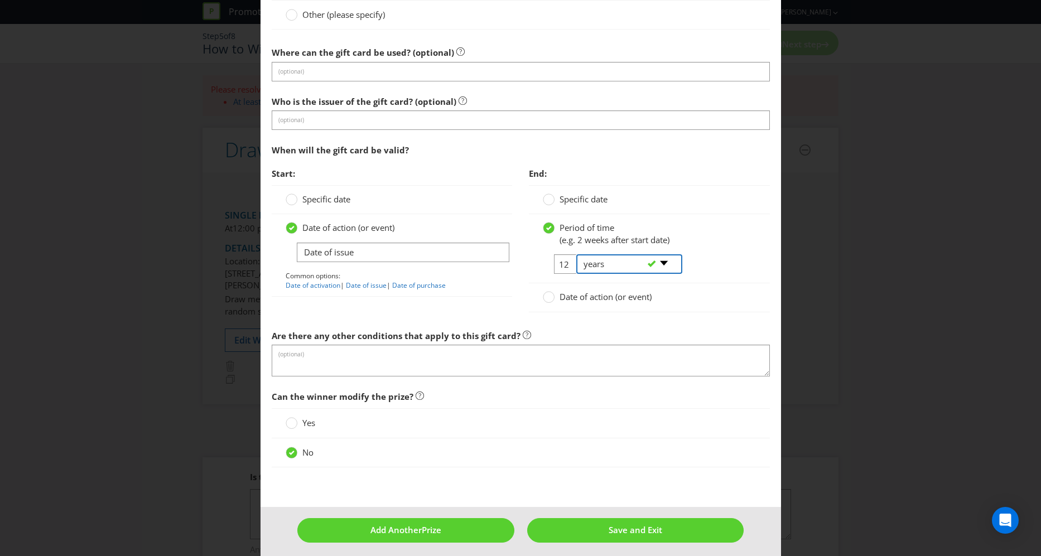
scroll to position [914, 0]
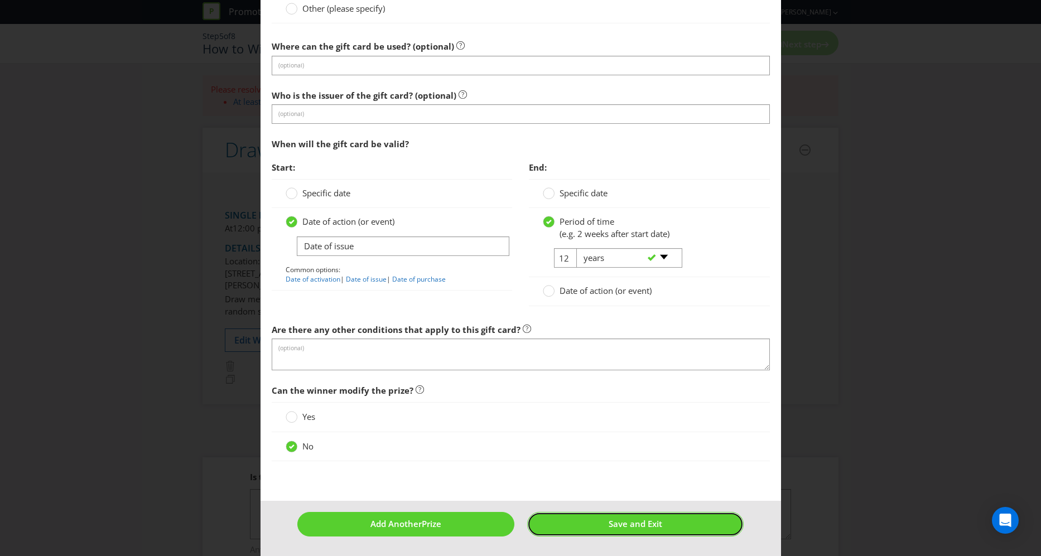
click at [628, 528] on span "Save and Exit" at bounding box center [636, 523] width 54 height 11
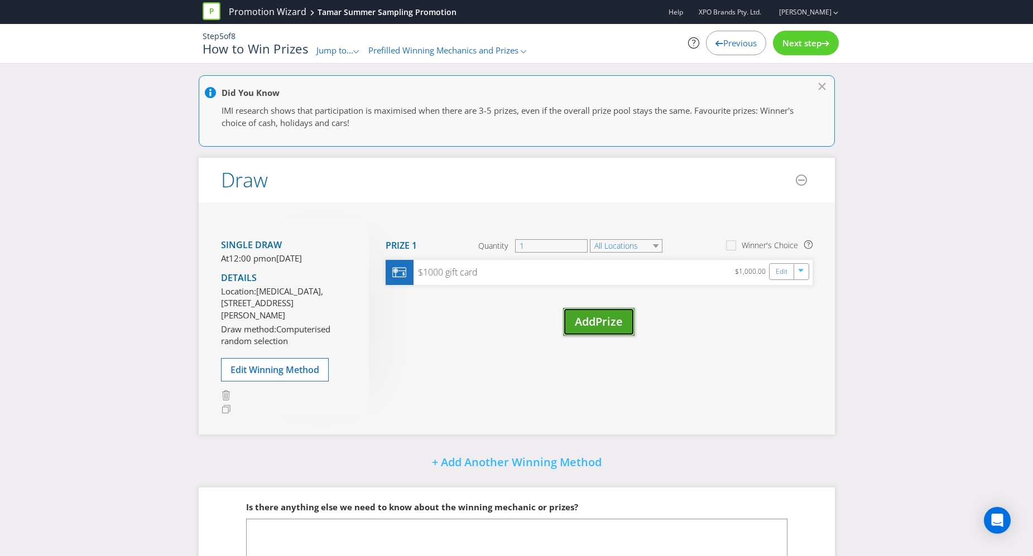
click at [598, 329] on span "Prize" at bounding box center [608, 321] width 27 height 15
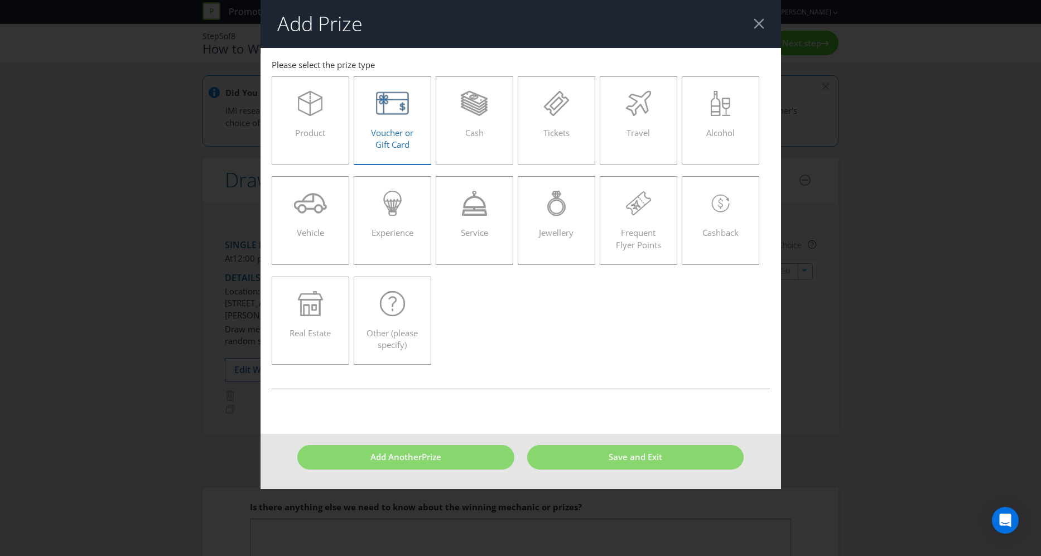
click at [388, 132] on span "Voucher or Gift Card" at bounding box center [392, 138] width 42 height 23
click at [0, 0] on input "Voucher or Gift Card" at bounding box center [0, 0] width 0 height 0
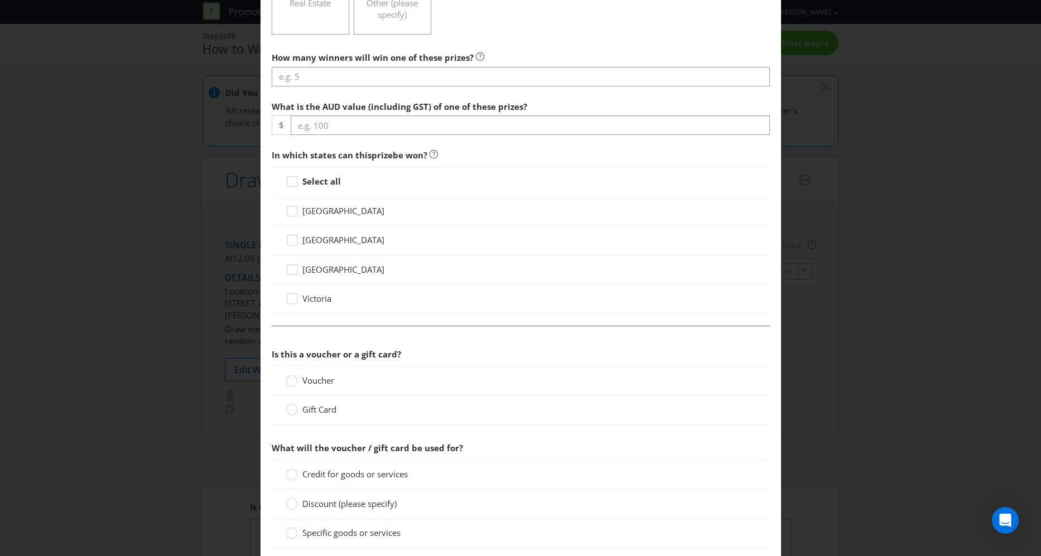
scroll to position [275, 0]
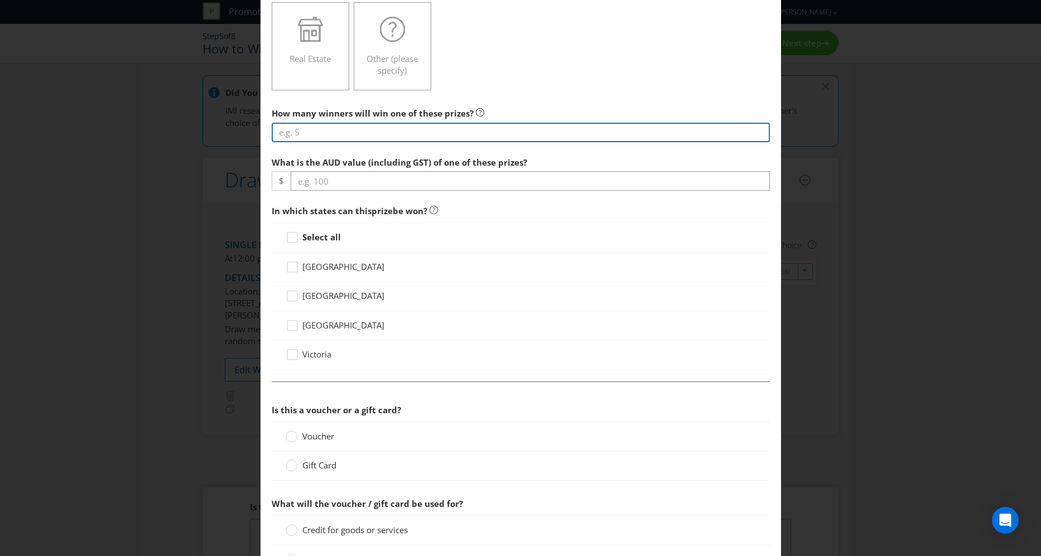
click at [339, 131] on input "number" at bounding box center [521, 133] width 498 height 20
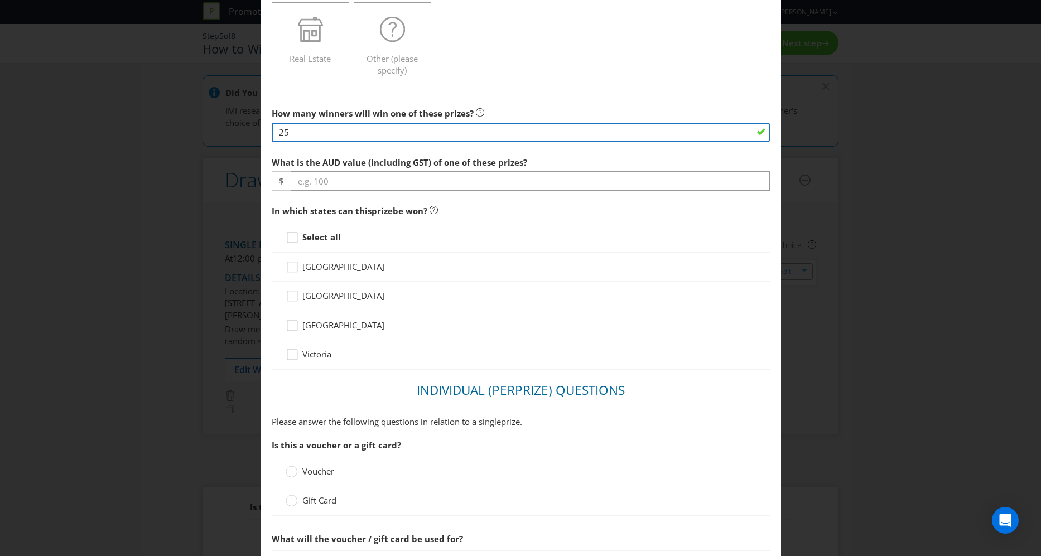
type input "25"
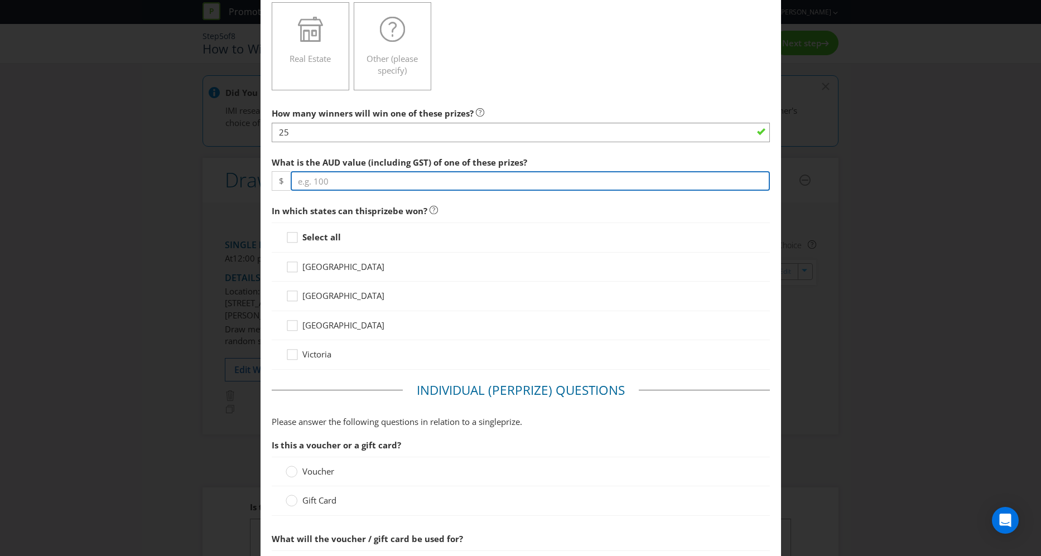
click at [353, 181] on input "number" at bounding box center [530, 181] width 479 height 20
type input "5"
type input "50"
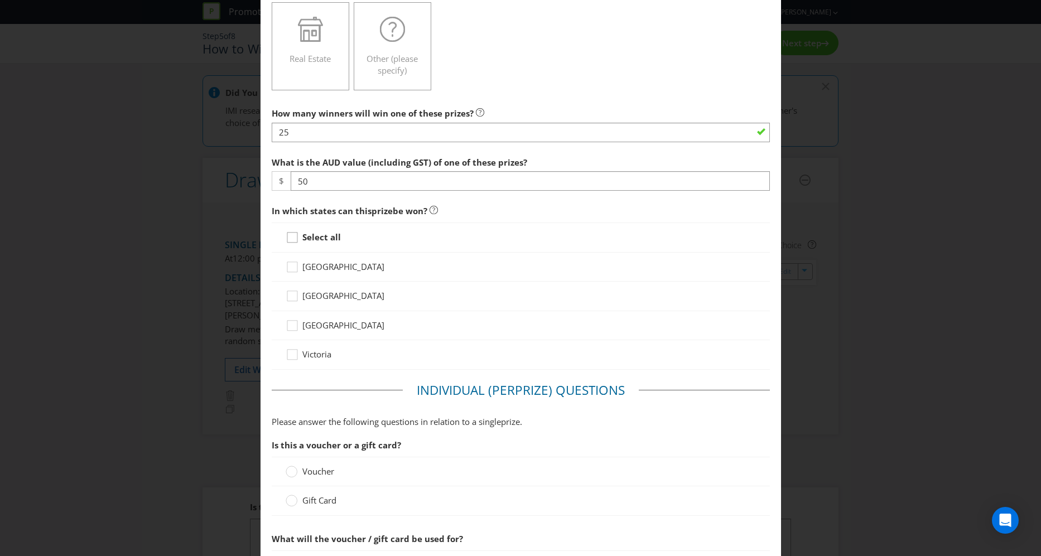
click at [288, 241] on icon at bounding box center [294, 240] width 17 height 17
click at [0, 0] on input "Select all" at bounding box center [0, 0] width 0 height 0
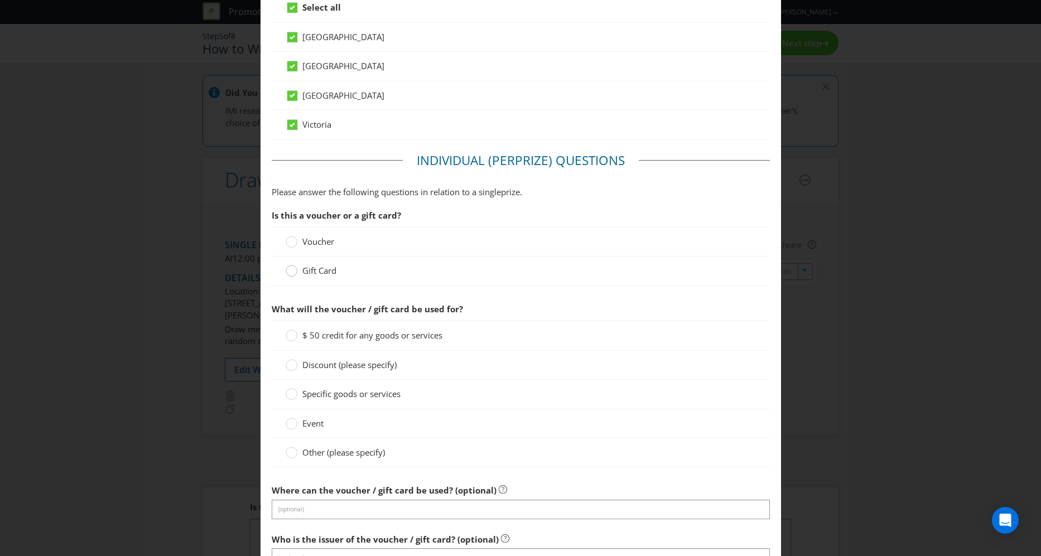
click at [291, 268] on div at bounding box center [292, 268] width 6 height 6
click at [0, 0] on input "Gift Card" at bounding box center [0, 0] width 0 height 0
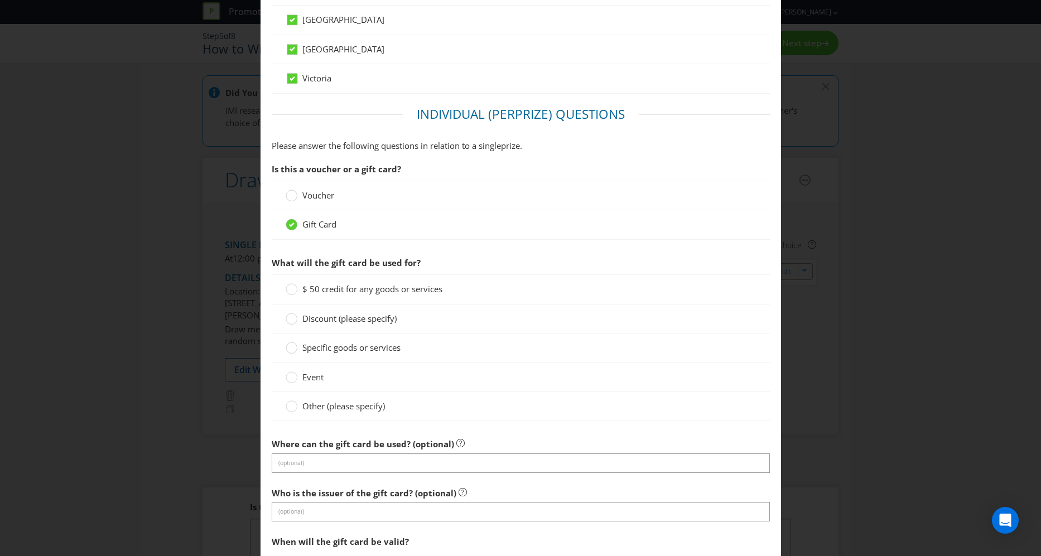
scroll to position [607, 0]
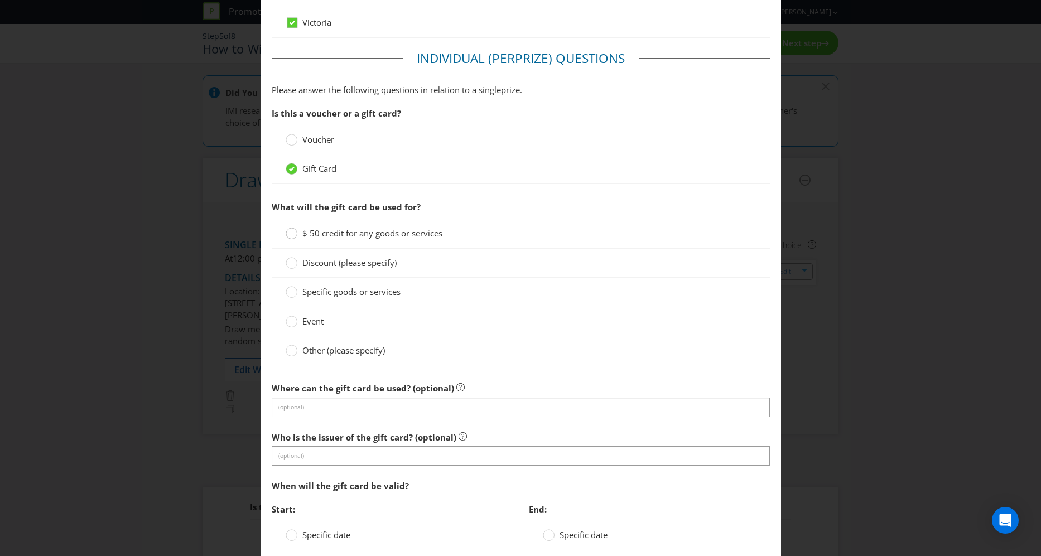
click at [289, 234] on circle at bounding box center [291, 233] width 11 height 11
click at [0, 0] on input "$ 50 credit for any goods or services" at bounding box center [0, 0] width 0 height 0
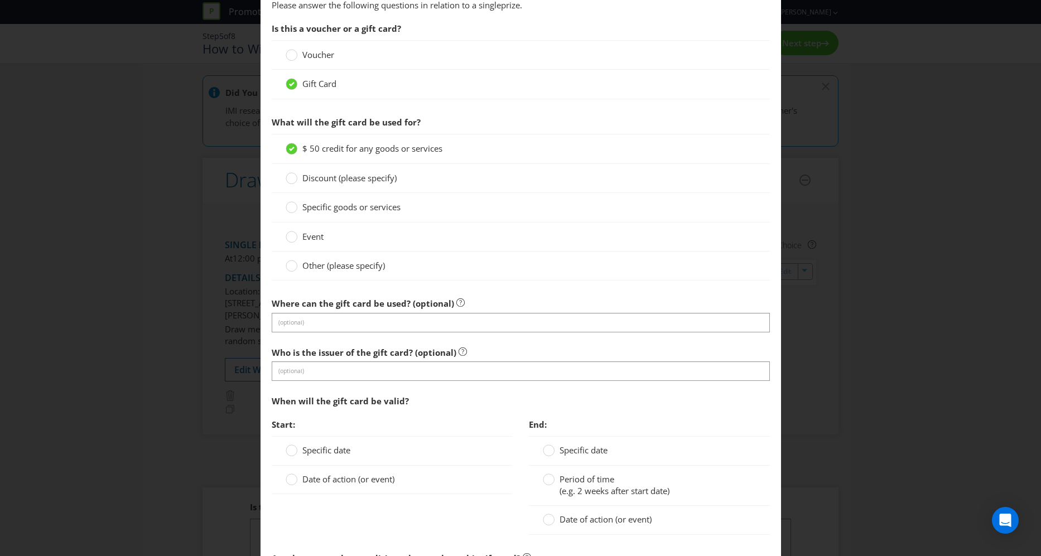
scroll to position [827, 0]
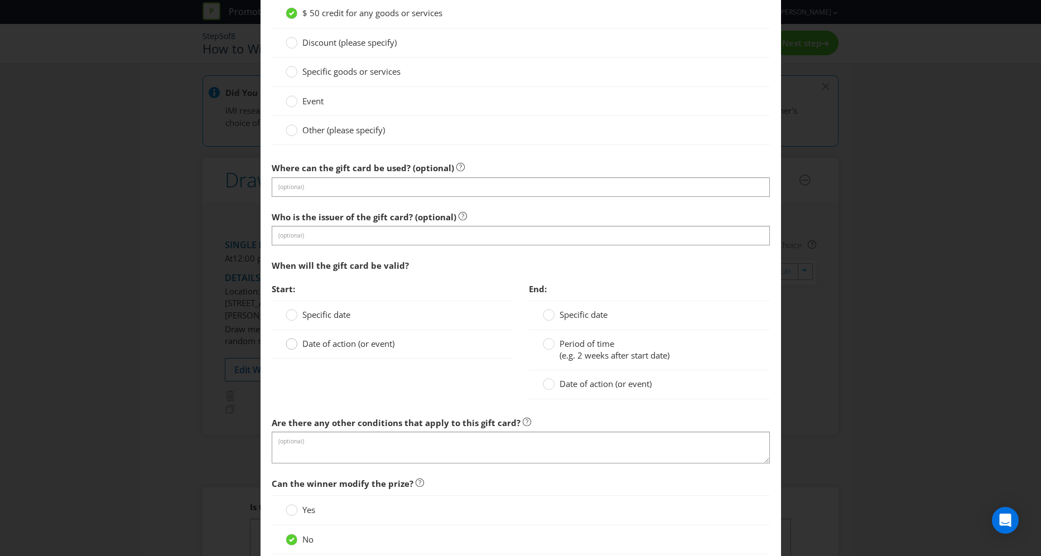
click at [289, 342] on div at bounding box center [292, 341] width 6 height 6
click at [0, 0] on input "Date of action (or event)" at bounding box center [0, 0] width 0 height 0
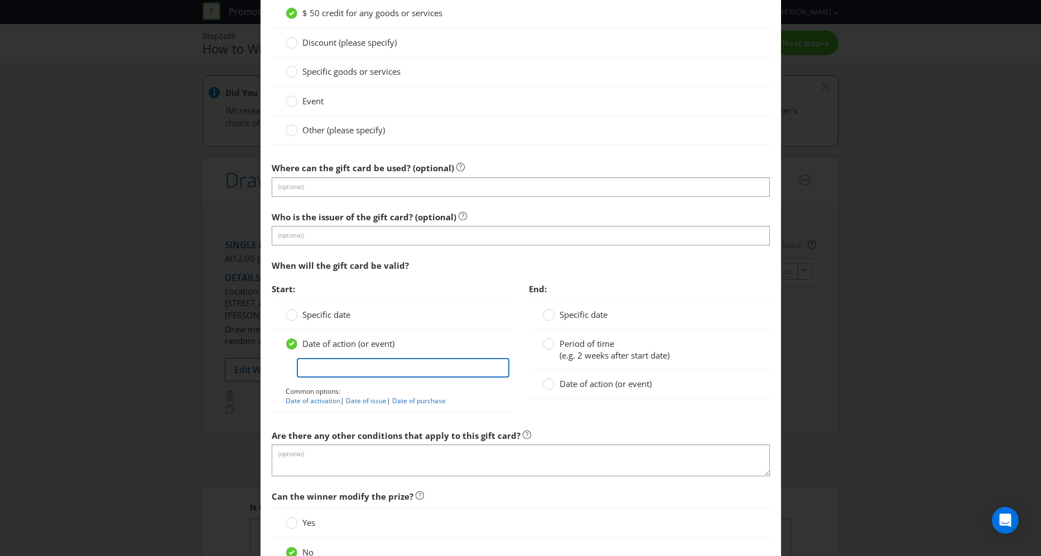
click at [314, 364] on input "text" at bounding box center [403, 368] width 213 height 20
type input "Date of issue"
click at [387, 398] on span "|" at bounding box center [389, 400] width 4 height 9
click at [550, 342] on circle at bounding box center [549, 343] width 11 height 11
click at [0, 0] on input "Period of time (e.g. 2 weeks after start date)" at bounding box center [0, 0] width 0 height 0
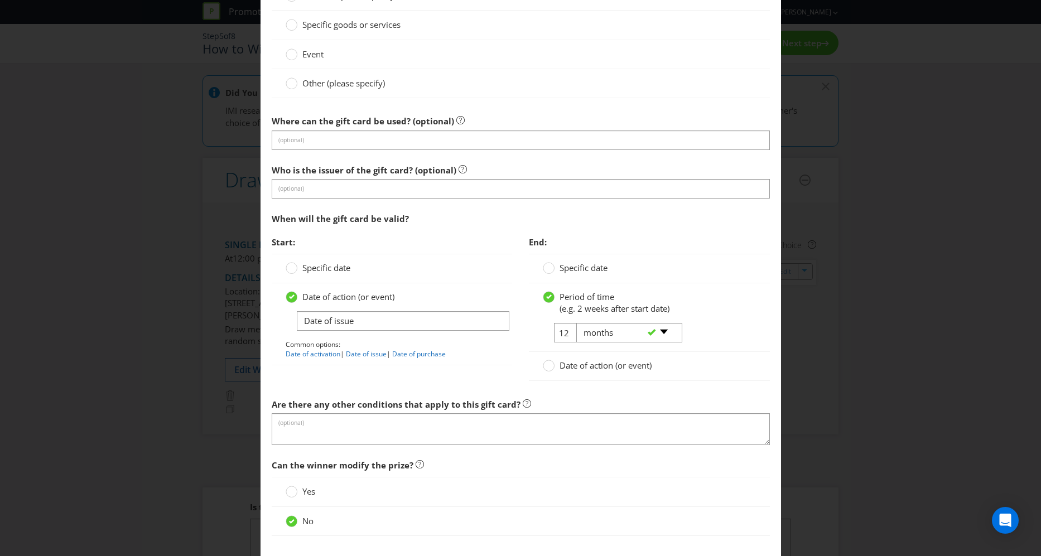
scroll to position [949, 0]
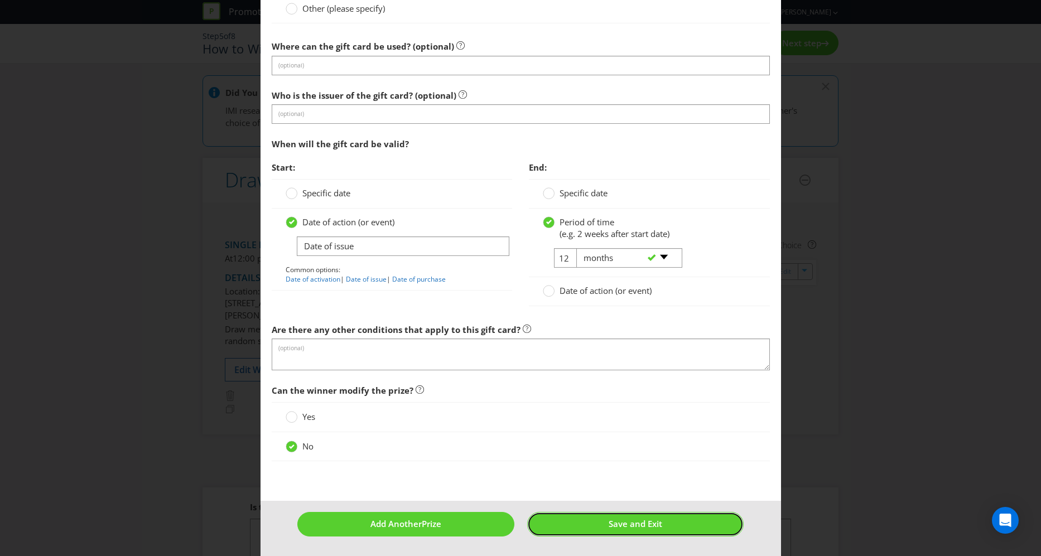
click at [650, 526] on span "Save and Exit" at bounding box center [636, 523] width 54 height 11
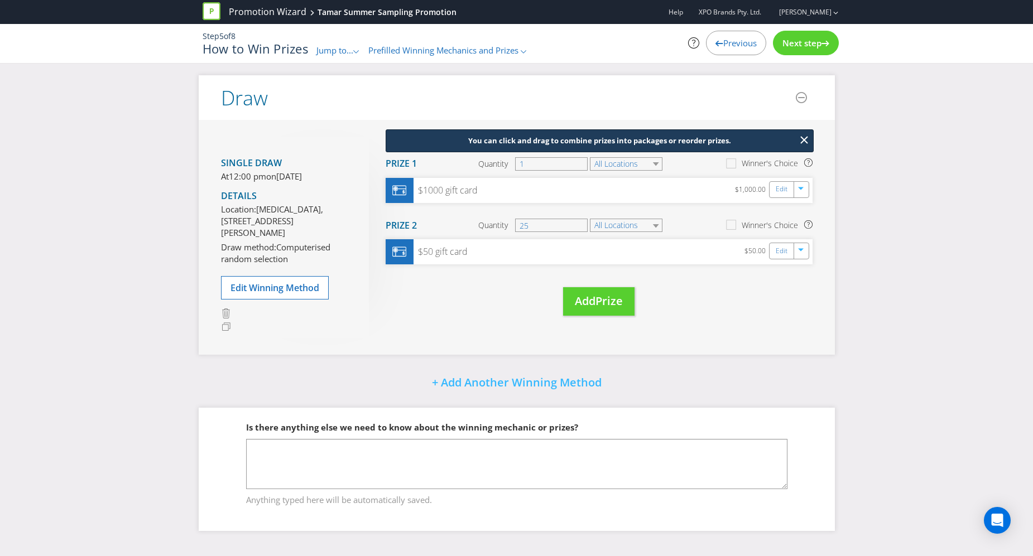
click at [801, 49] on div "Next step" at bounding box center [806, 43] width 66 height 25
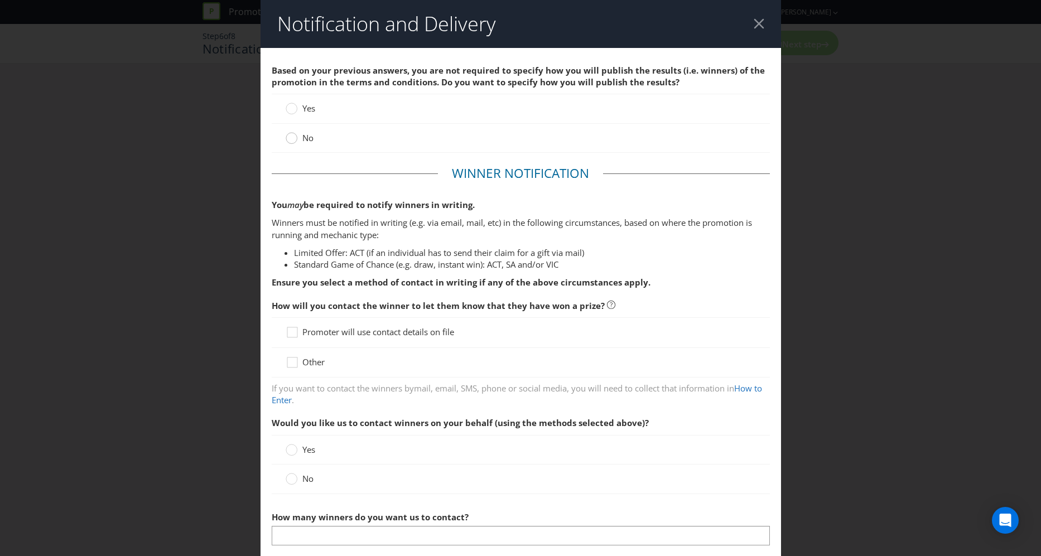
click at [288, 140] on circle at bounding box center [291, 138] width 11 height 11
click at [0, 0] on input "No" at bounding box center [0, 0] width 0 height 0
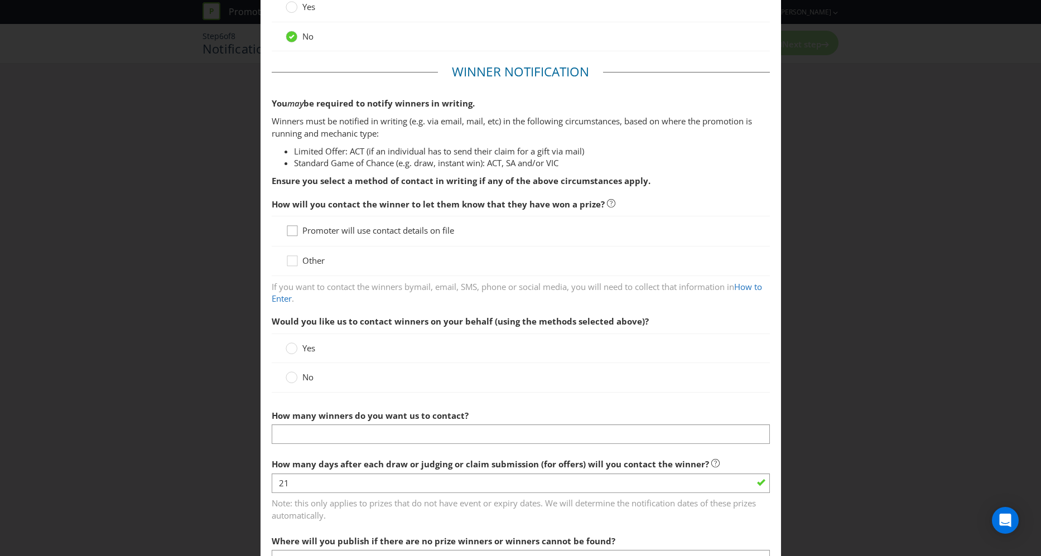
click at [291, 228] on div at bounding box center [293, 227] width 6 height 6
click at [0, 0] on input "Promoter will use contact details on file" at bounding box center [0, 0] width 0 height 0
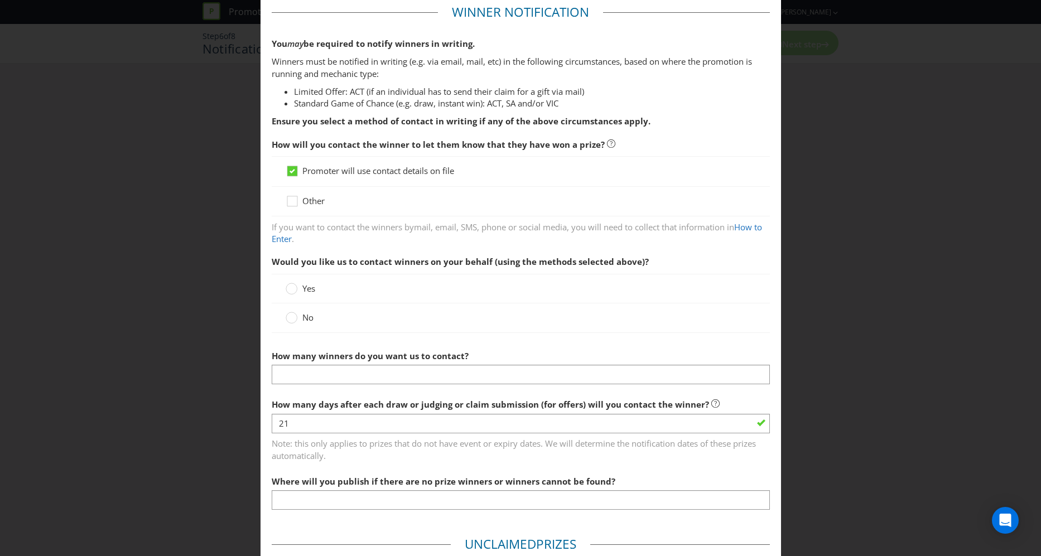
scroll to position [204, 0]
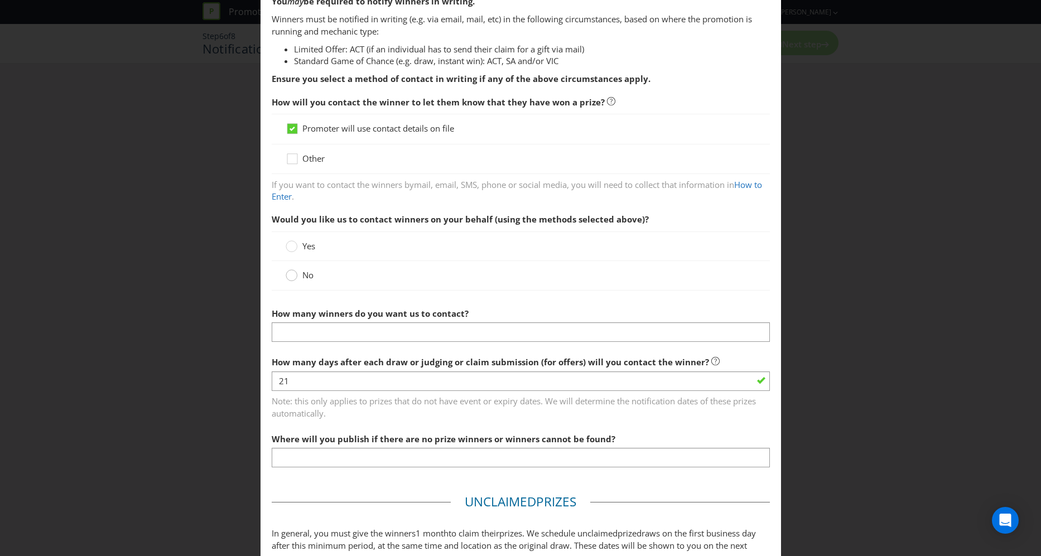
click at [282, 280] on div "No" at bounding box center [521, 275] width 498 height 29
click at [287, 280] on circle at bounding box center [291, 275] width 11 height 11
click at [0, 0] on input "No" at bounding box center [0, 0] width 0 height 0
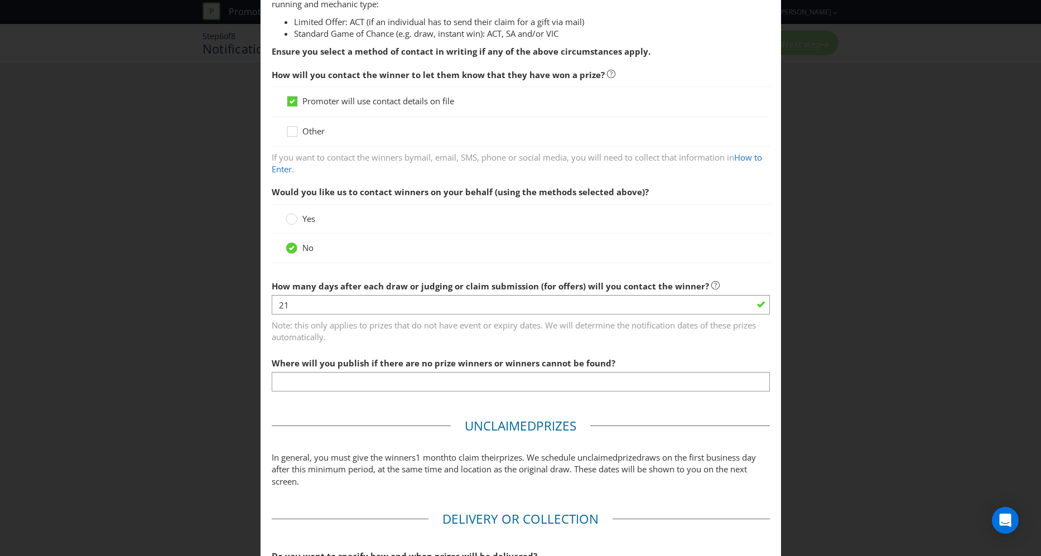
scroll to position [248, 0]
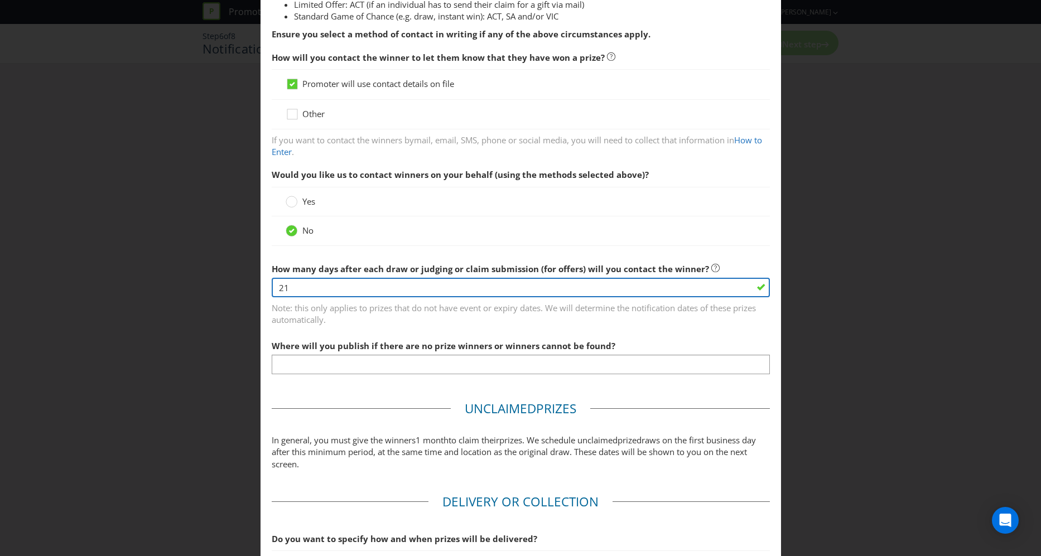
click at [390, 287] on input "21" at bounding box center [521, 288] width 498 height 20
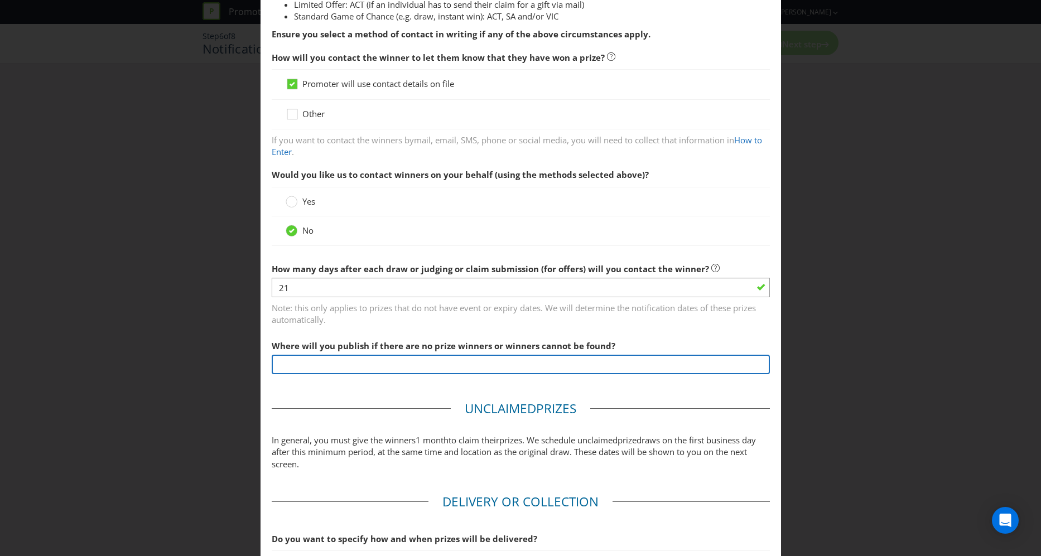
click at [451, 369] on input "text" at bounding box center [521, 365] width 498 height 20
type input "WEBSITE"
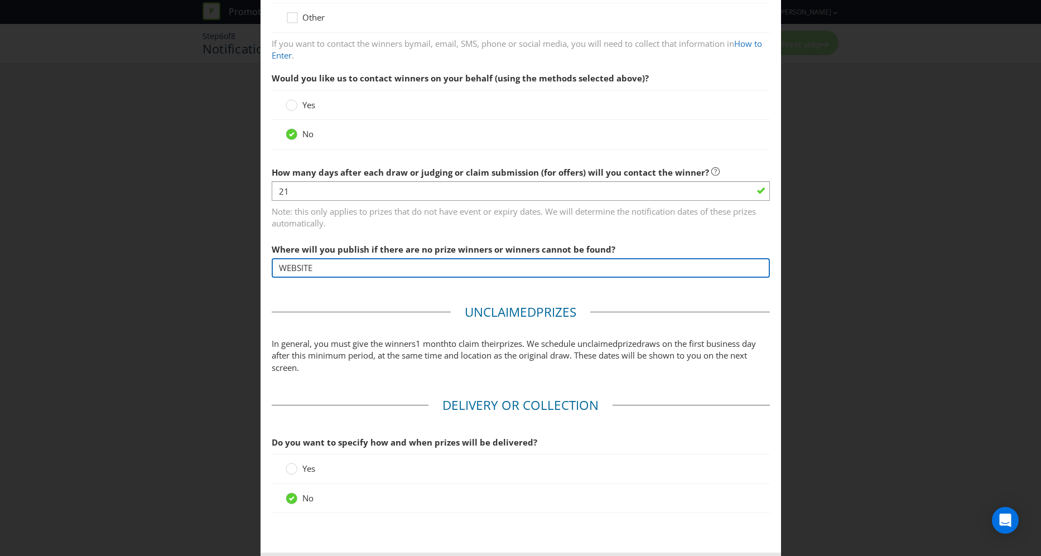
scroll to position [398, 0]
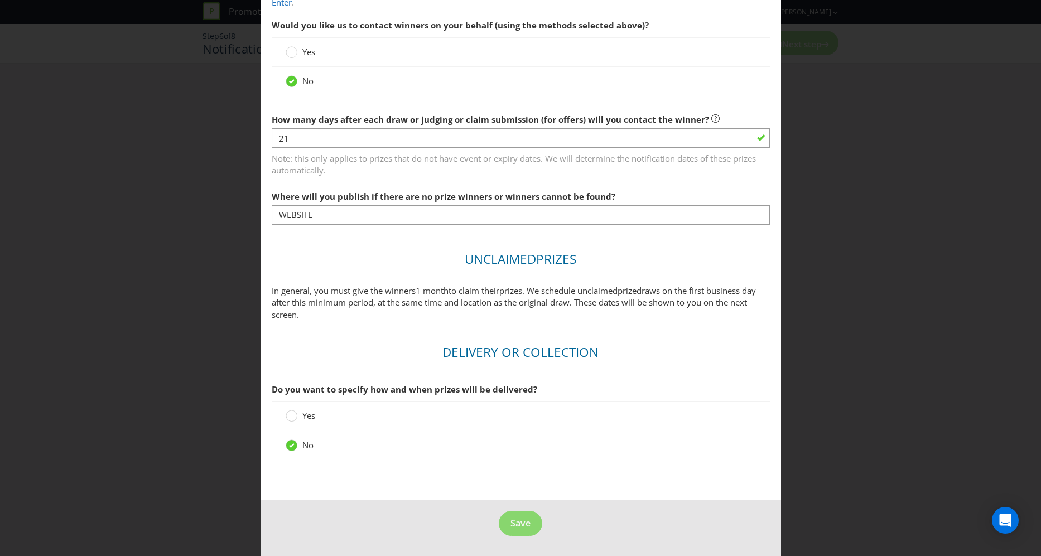
click at [825, 284] on div "Notification and Delivery Based on your previous answers, you are not required …" at bounding box center [520, 278] width 1041 height 556
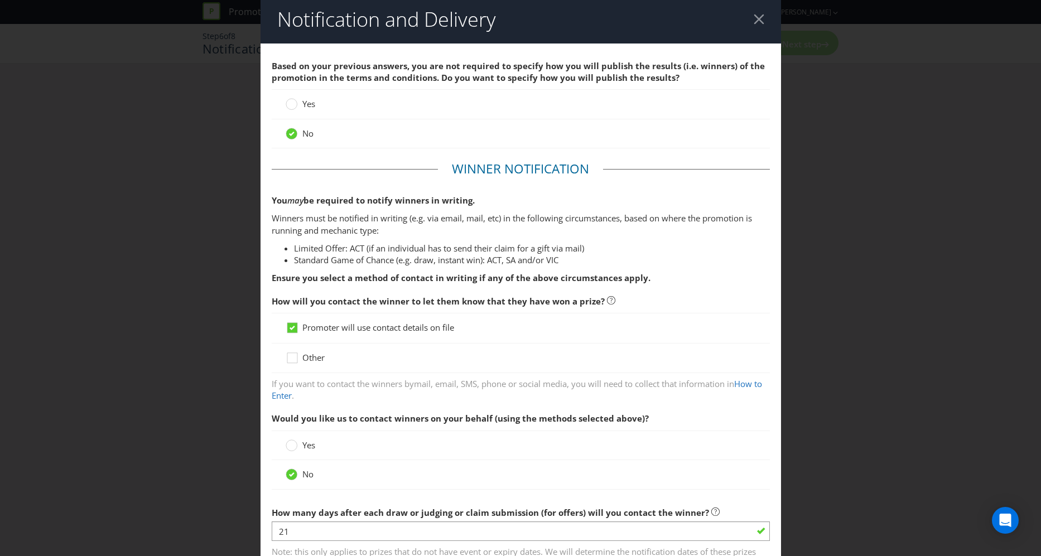
scroll to position [0, 0]
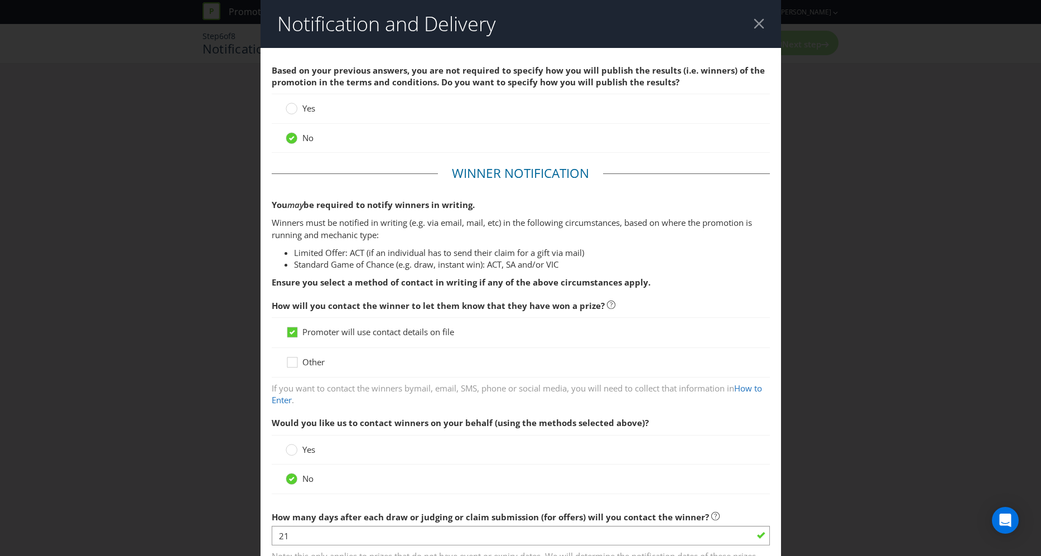
click at [754, 24] on div at bounding box center [759, 23] width 11 height 11
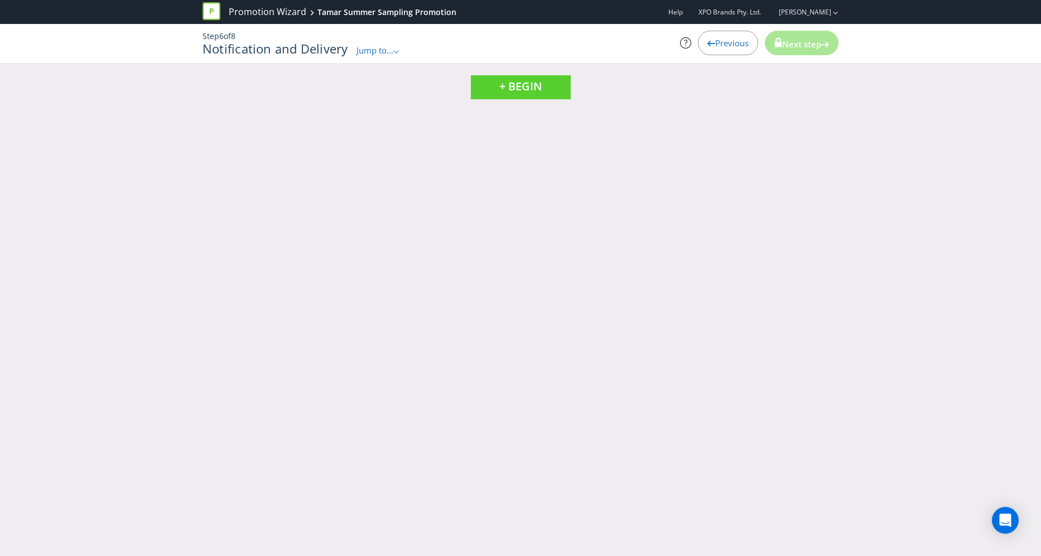
click at [397, 205] on div "Promotion Wizard Tamar Summer Sampling Promotion Help XPO Brands Pty. Ltd. [PER…" at bounding box center [520, 278] width 1041 height 556
click at [217, 15] on icon at bounding box center [212, 11] width 18 height 18
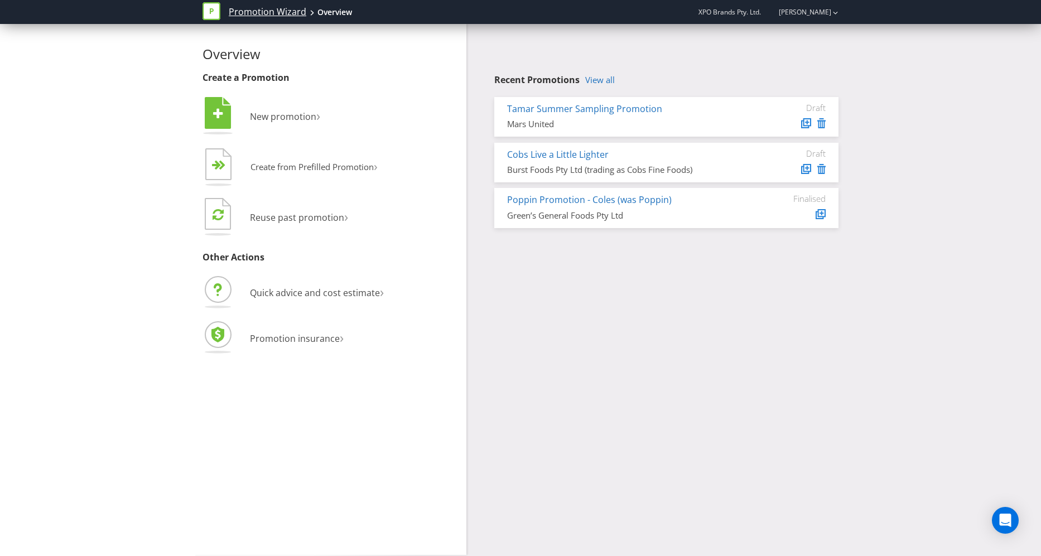
click at [244, 11] on link "Promotion Wizard" at bounding box center [268, 12] width 78 height 13
click at [822, 16] on link "[PERSON_NAME]" at bounding box center [800, 11] width 64 height 9
click at [737, 15] on span "XPO Brands Pty. Ltd." at bounding box center [730, 11] width 63 height 9
drag, startPoint x: 643, startPoint y: 19, endPoint x: 621, endPoint y: 18, distance: 22.4
click at [643, 19] on div "Promotion Wizard Overview XPO Brands Pty. Ltd. [PERSON_NAME]" at bounding box center [521, 12] width 636 height 24
